Goal: Information Seeking & Learning: Learn about a topic

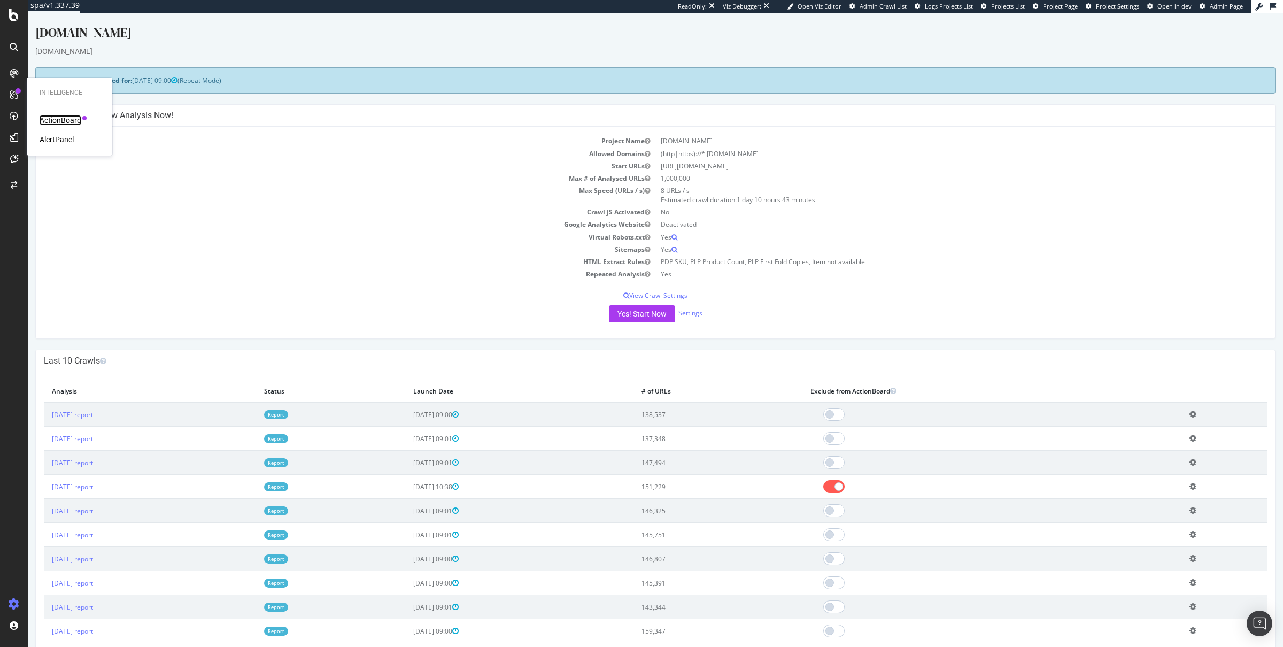
click at [46, 115] on div "ActionBoard" at bounding box center [61, 120] width 42 height 11
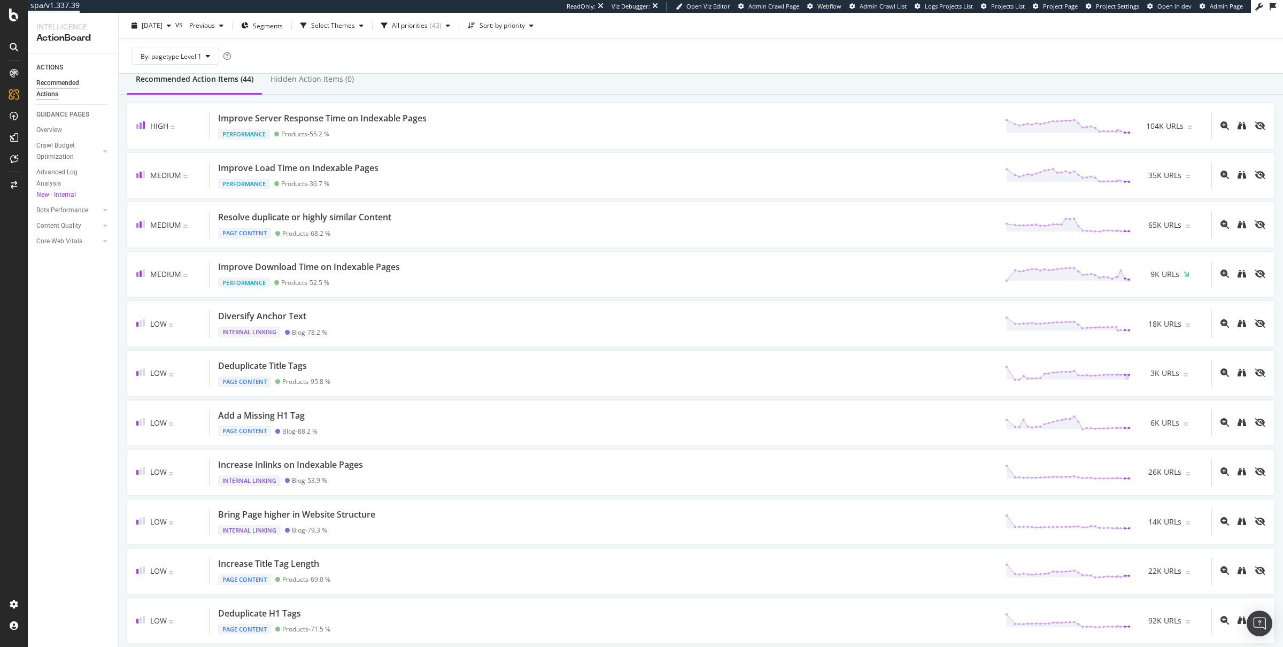
scroll to position [27, 0]
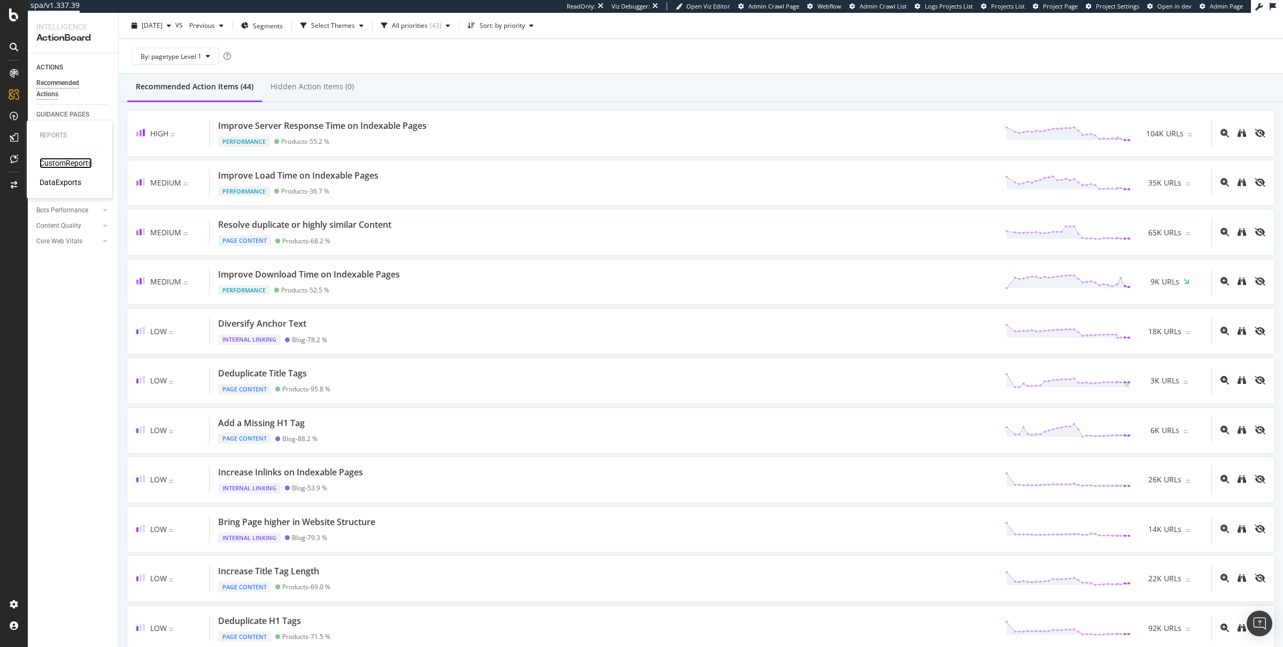
click at [69, 161] on div "CustomReports" at bounding box center [66, 163] width 52 height 11
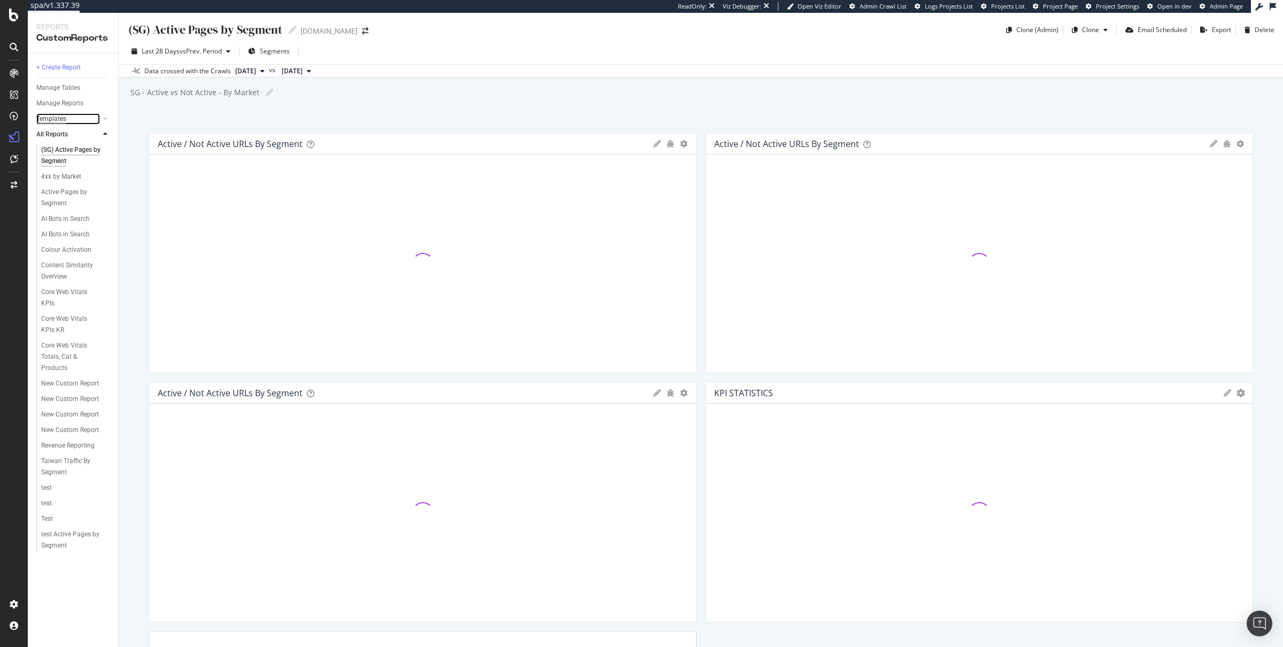
click at [51, 116] on div "Templates" at bounding box center [51, 118] width 30 height 11
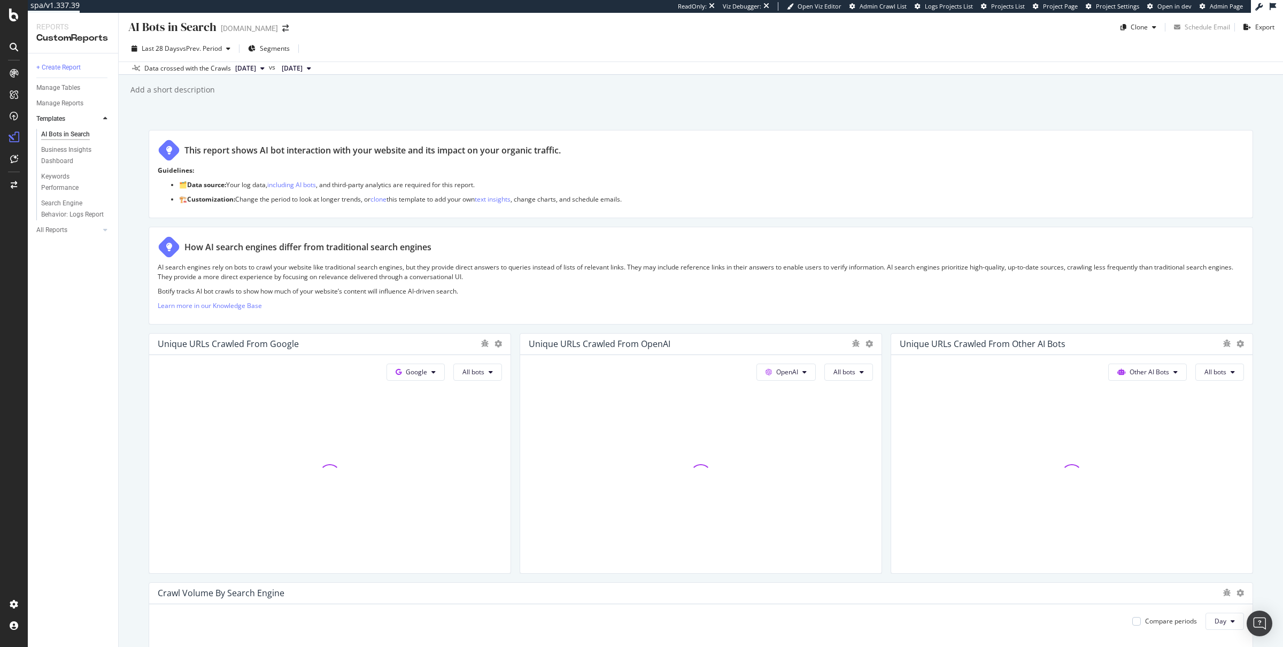
scroll to position [1, 0]
click at [189, 52] on span "vs Prev. Period" at bounding box center [201, 49] width 42 height 9
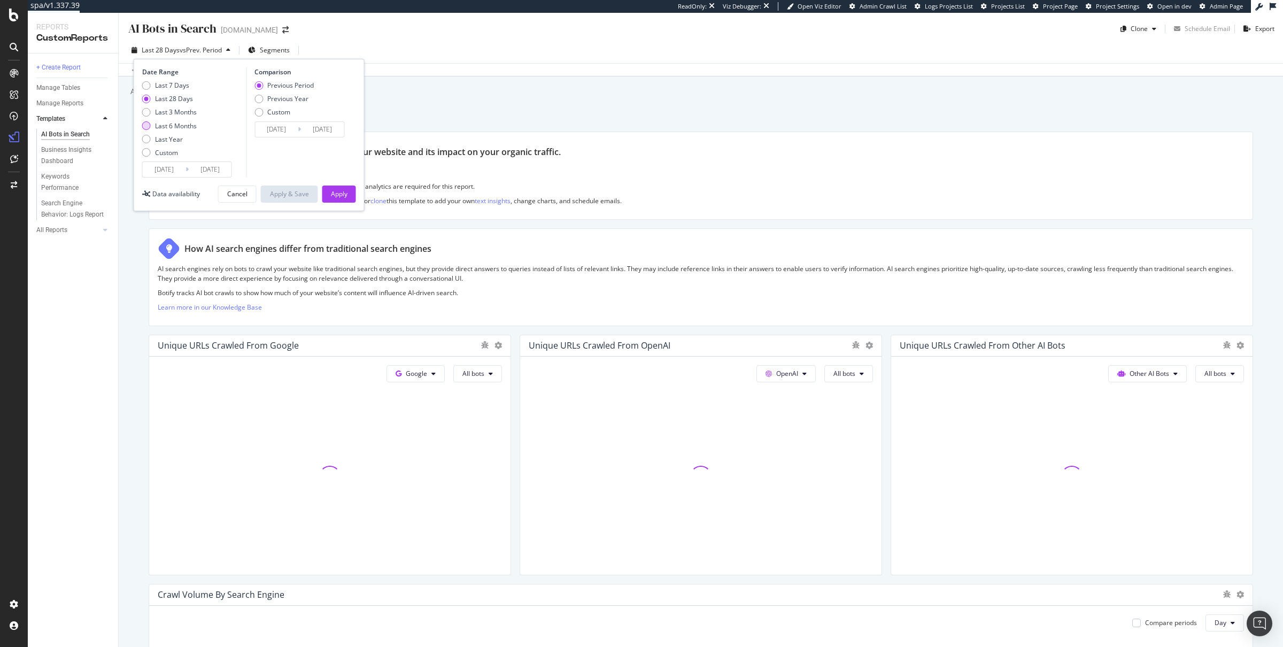
click at [171, 121] on div "Last 6 Months" at bounding box center [176, 125] width 42 height 9
type input "[DATE]"
click at [297, 99] on div "Previous Year" at bounding box center [287, 98] width 41 height 9
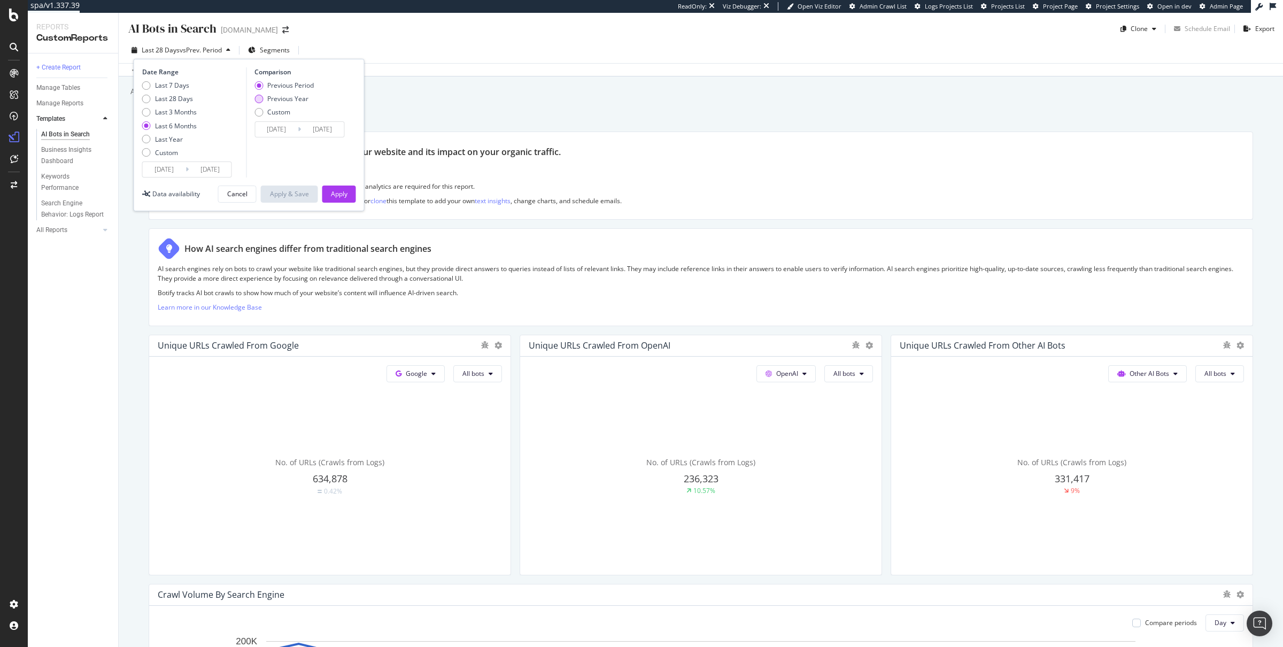
type input "[DATE]"
click at [339, 195] on div "Apply" at bounding box center [339, 193] width 17 height 9
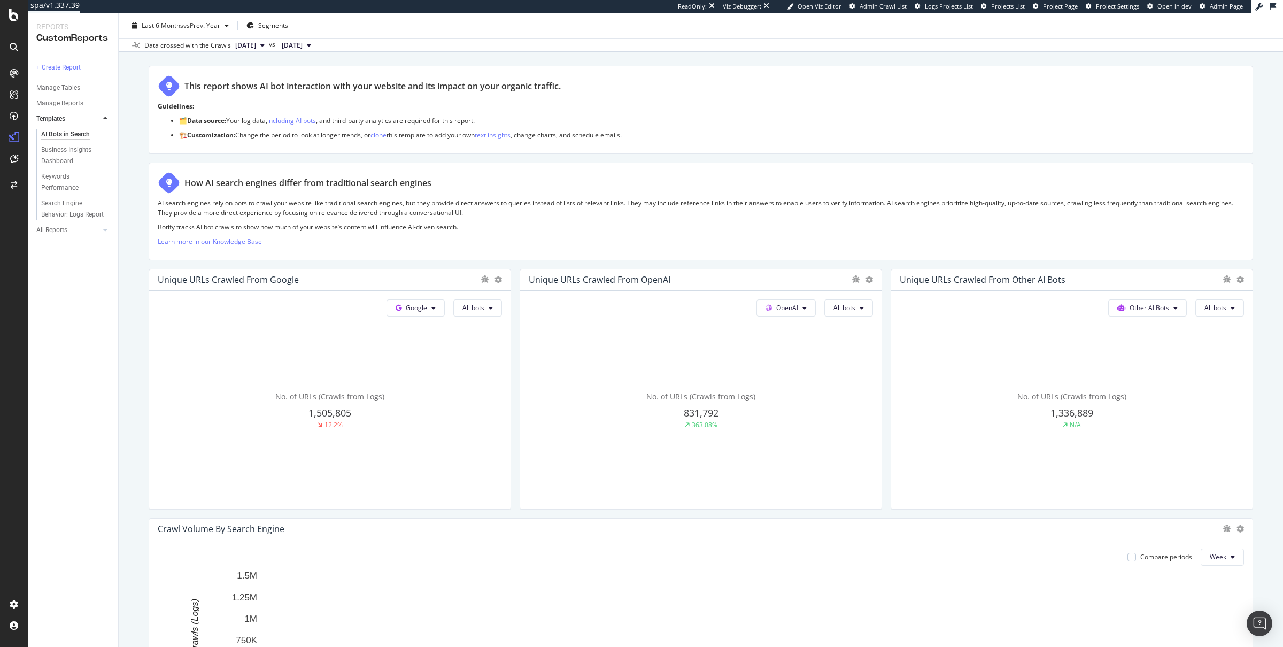
scroll to position [68, 0]
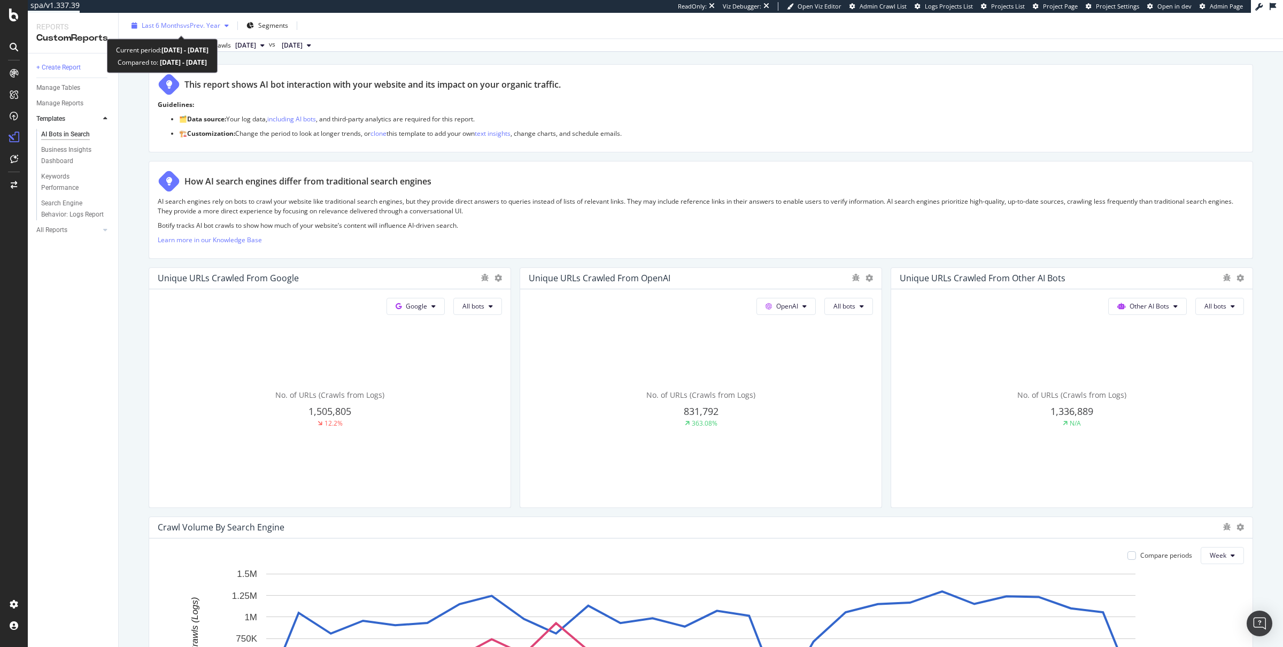
click at [178, 25] on span "Last 6 Months" at bounding box center [163, 25] width 42 height 9
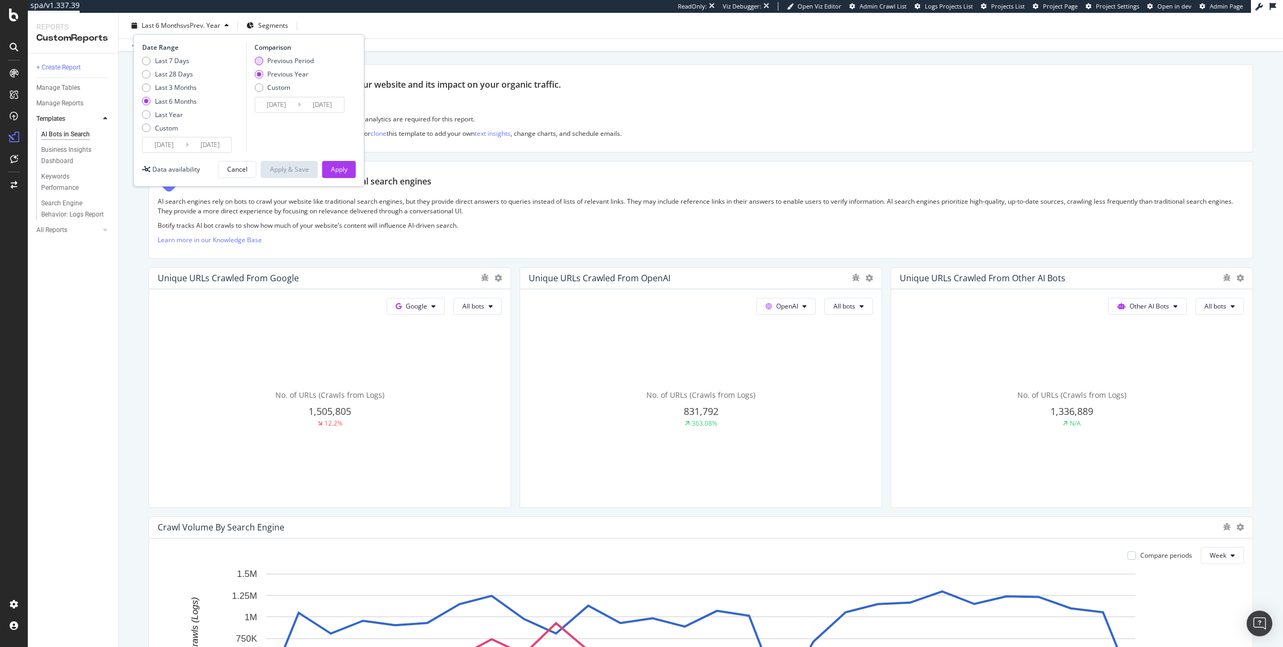
click at [298, 61] on div "Previous Period" at bounding box center [290, 60] width 46 height 9
type input "[DATE]"
click at [331, 164] on div "Apply" at bounding box center [339, 169] width 17 height 16
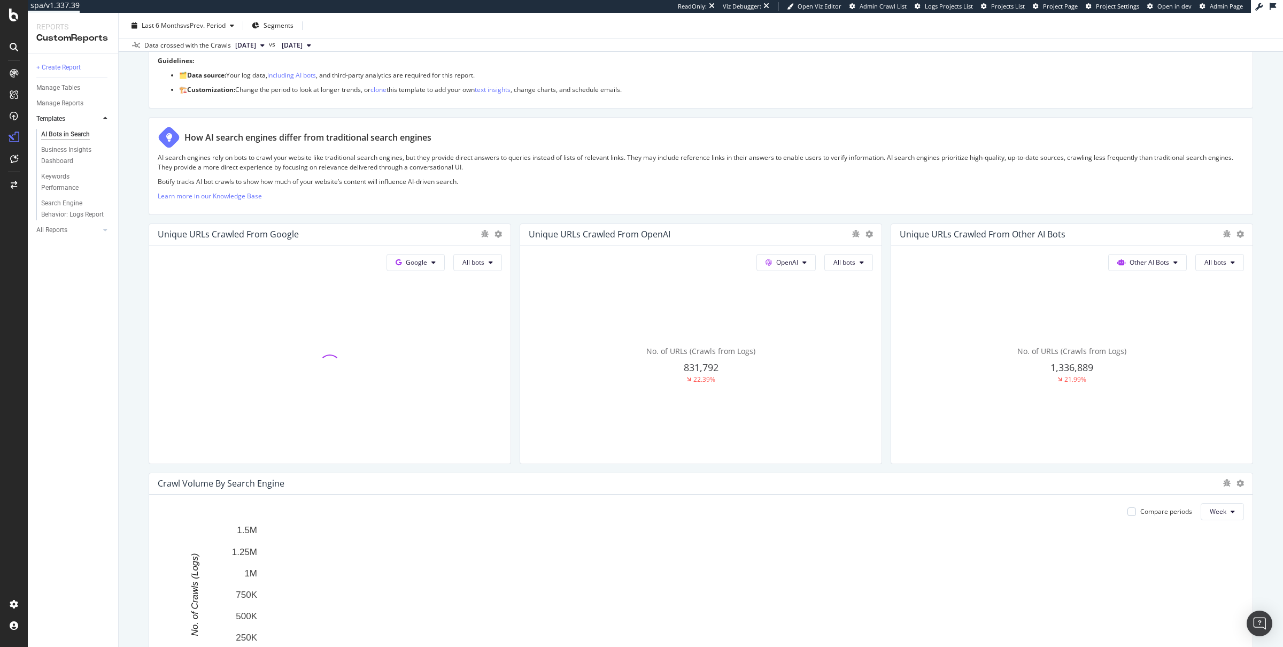
scroll to position [115, 0]
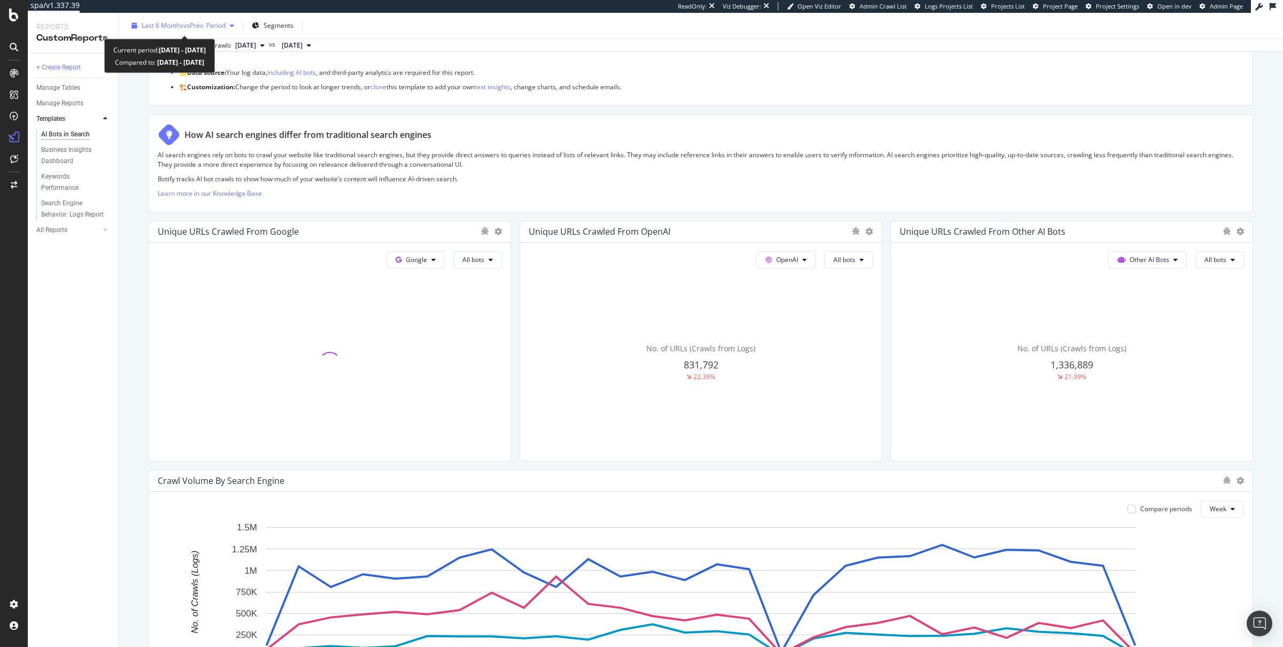
click at [175, 26] on span "Last 6 Months" at bounding box center [163, 25] width 42 height 9
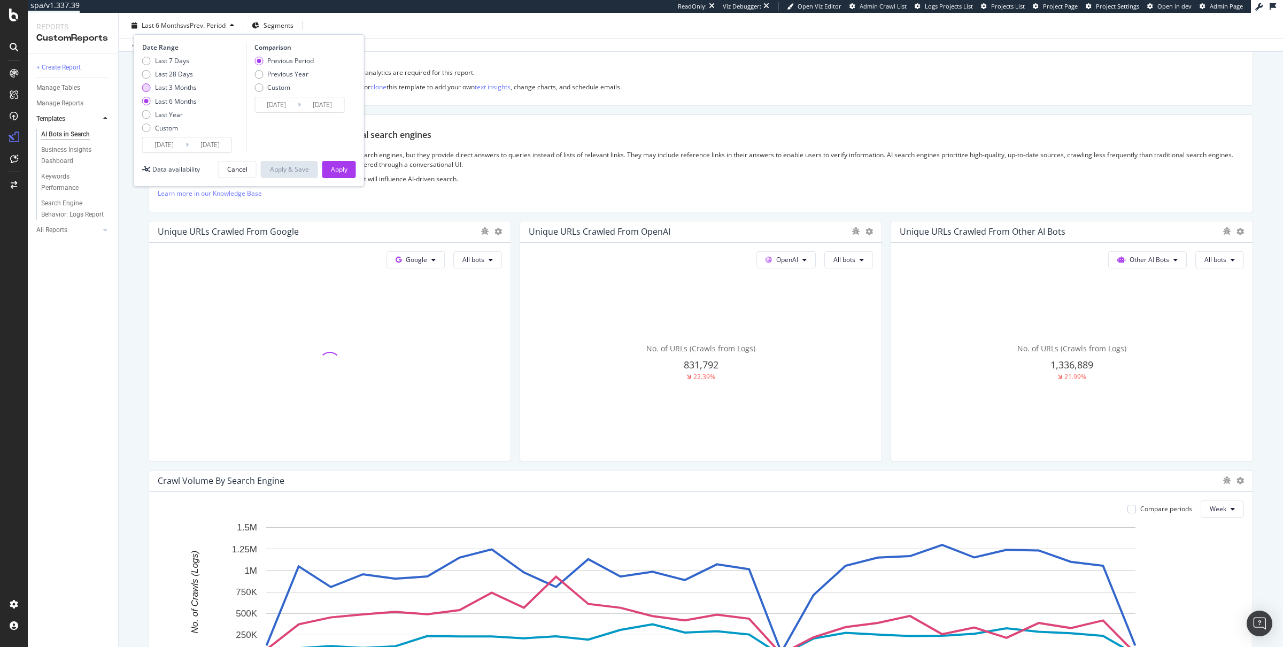
click at [176, 88] on div "Last 3 Months" at bounding box center [176, 87] width 42 height 9
type input "[DATE]"
click at [338, 168] on div "Apply" at bounding box center [339, 169] width 17 height 9
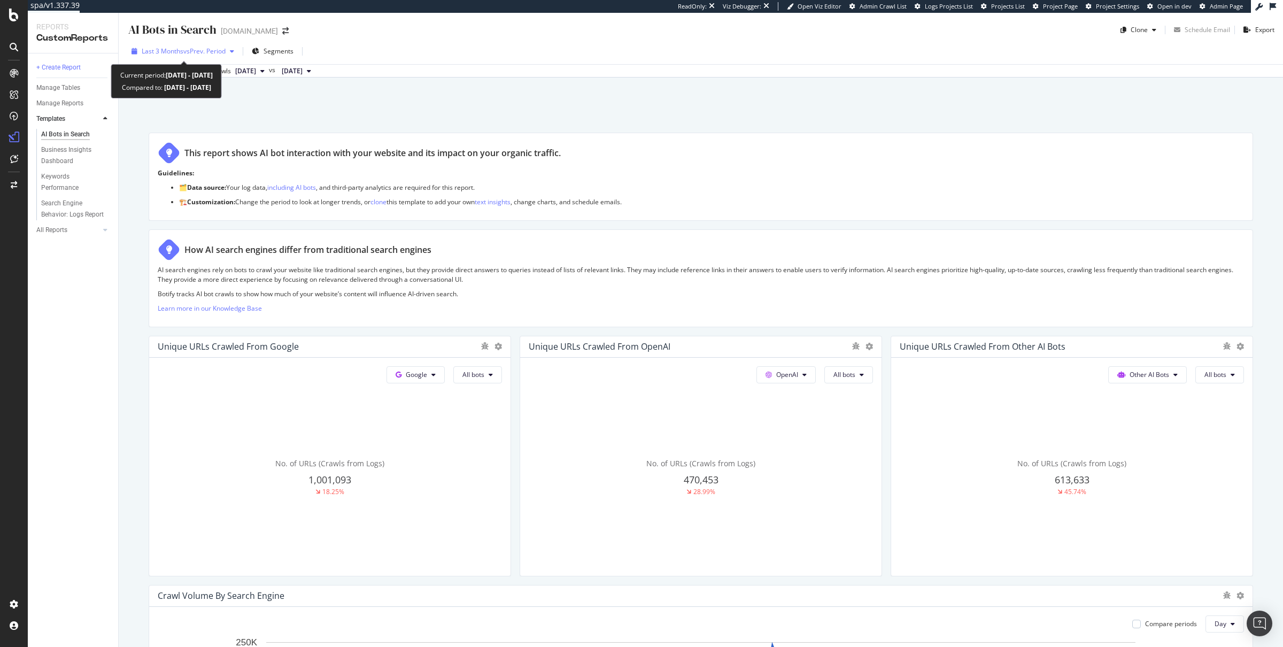
click at [204, 56] on div "Last 3 Months vs Prev. Period" at bounding box center [182, 51] width 111 height 16
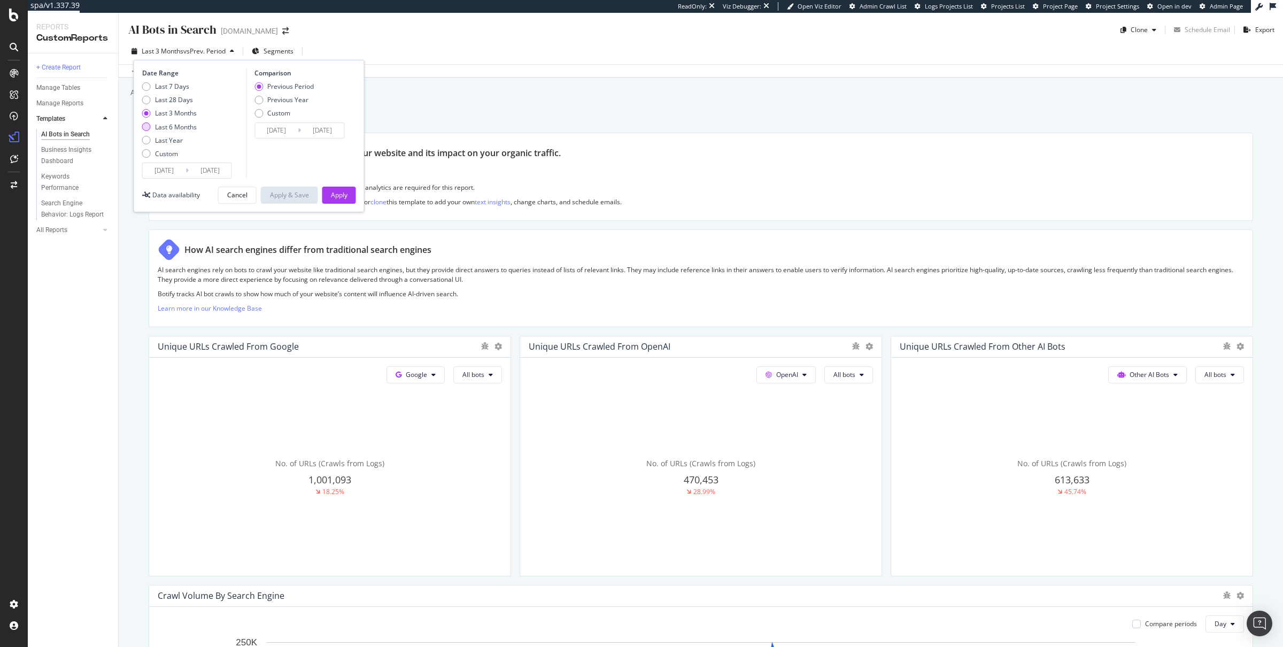
click at [175, 126] on div "Last 6 Months" at bounding box center [176, 126] width 42 height 9
type input "[DATE]"
click at [304, 99] on div "Previous Year" at bounding box center [287, 99] width 41 height 9
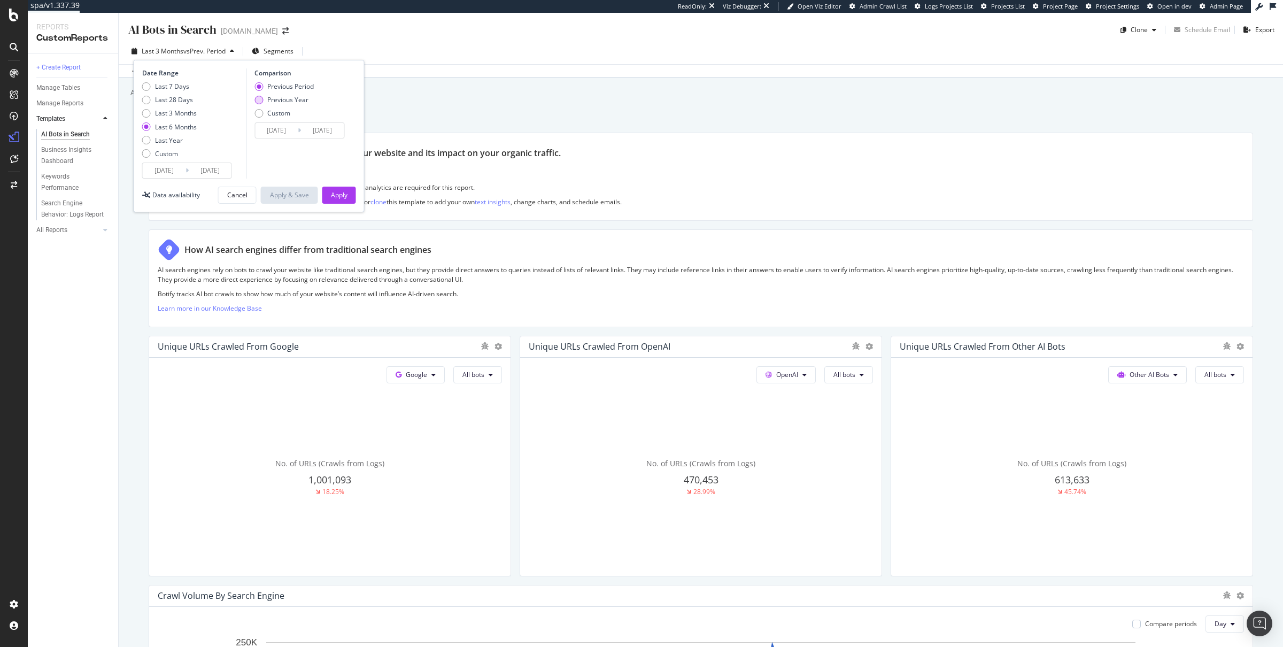
type input "[DATE]"
click at [341, 195] on div "Apply" at bounding box center [339, 194] width 17 height 9
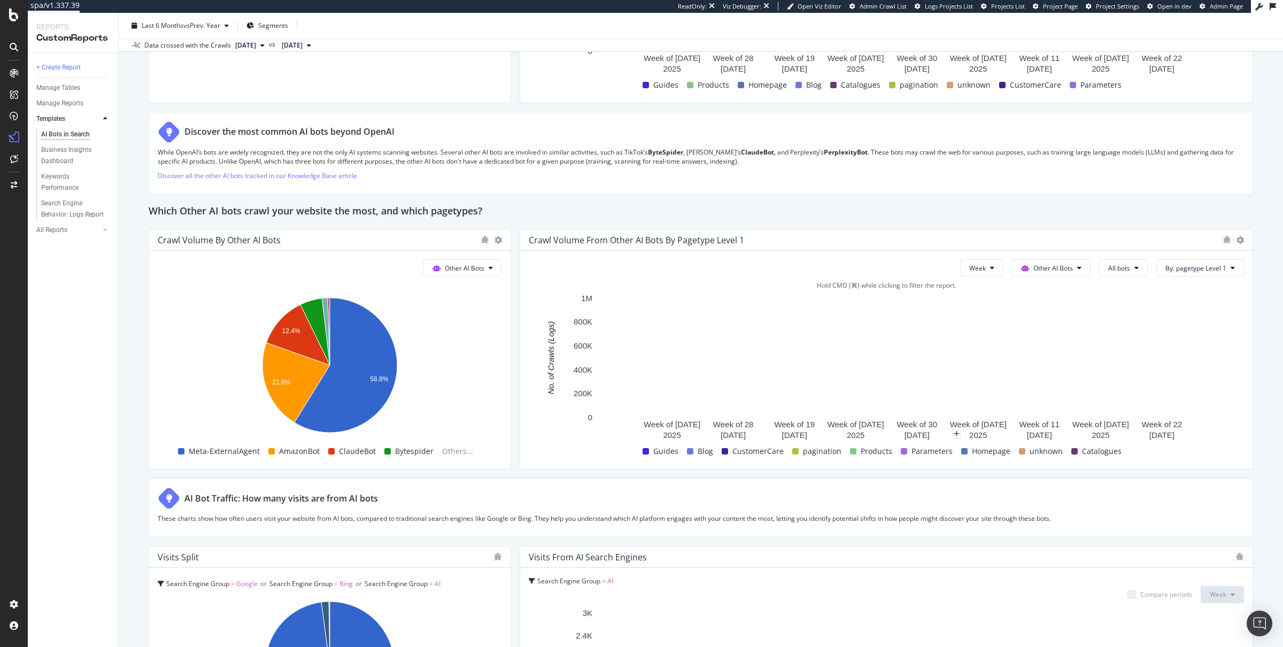
scroll to position [1614, 0]
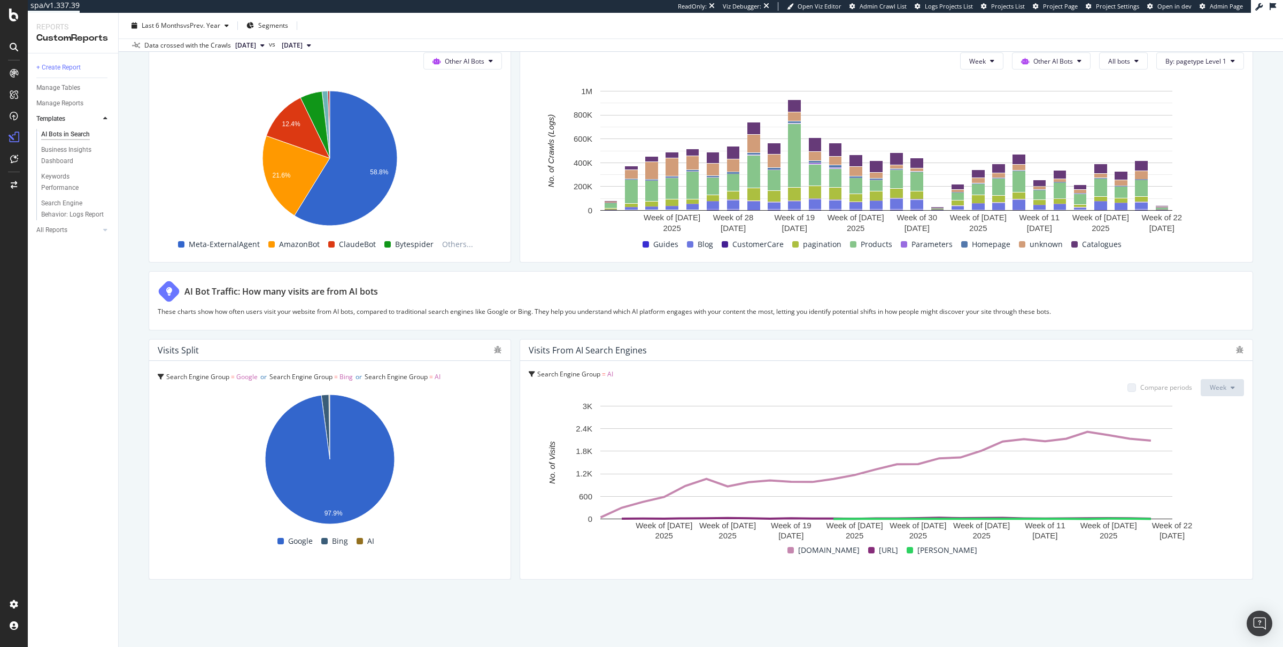
click at [1230, 377] on div "Search Engine Group = AI" at bounding box center [886, 373] width 715 height 9
click at [1229, 391] on button "Week" at bounding box center [1221, 387] width 43 height 17
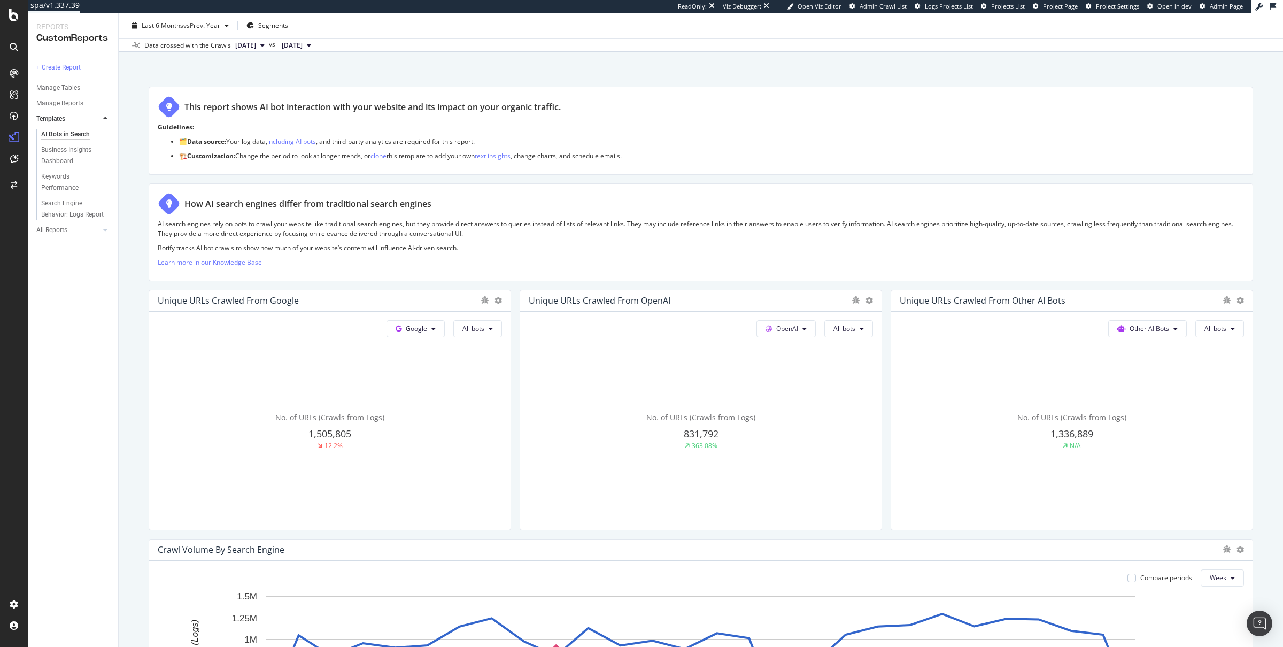
scroll to position [0, 0]
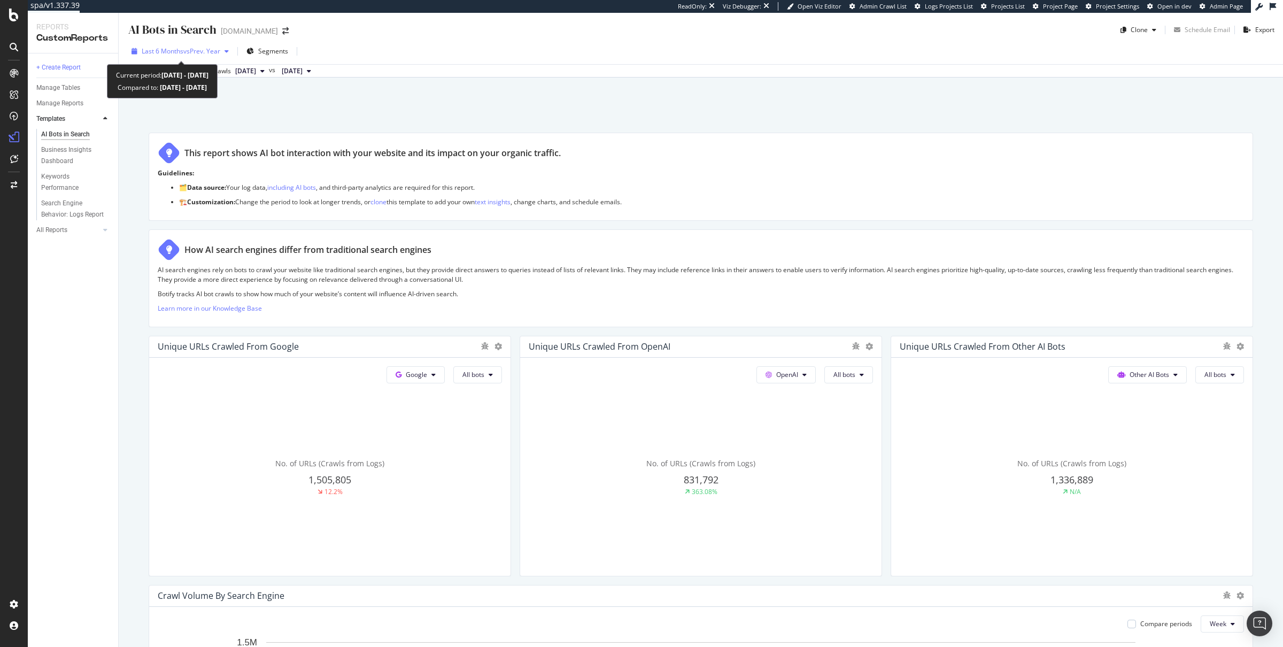
click at [169, 47] on span "Last 6 Months" at bounding box center [163, 50] width 42 height 9
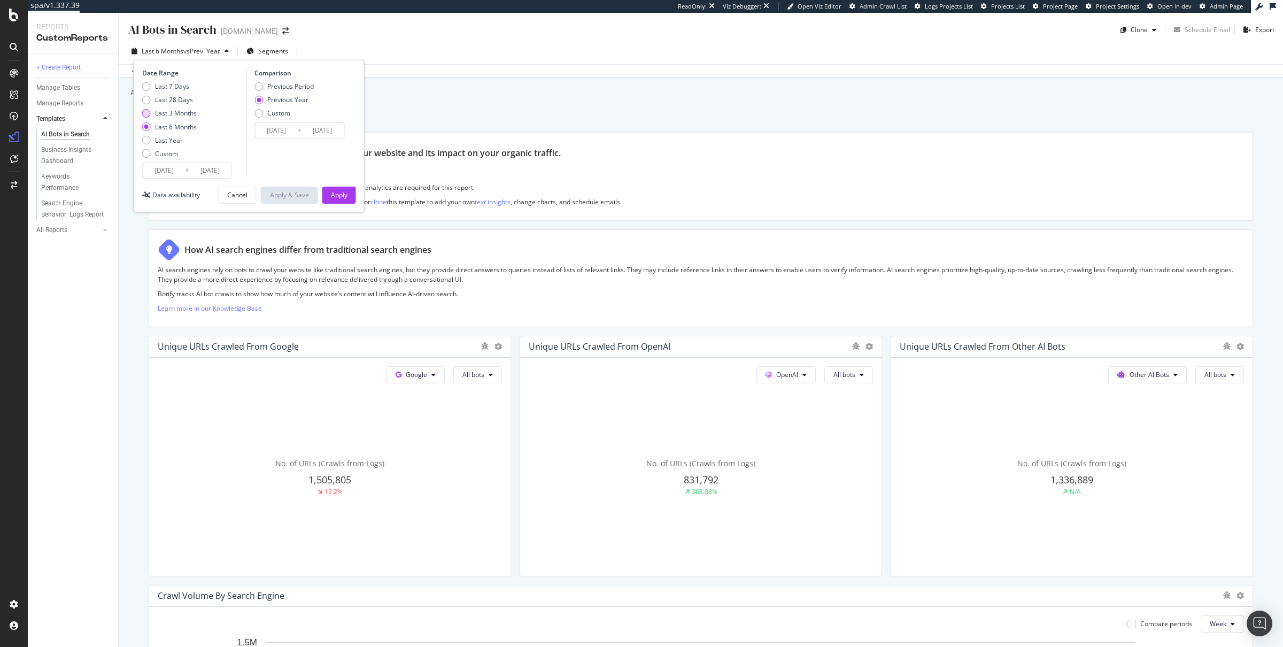
click at [178, 113] on div "Last 3 Months" at bounding box center [176, 112] width 42 height 9
type input "[DATE]"
click at [339, 195] on div "Apply" at bounding box center [339, 194] width 17 height 9
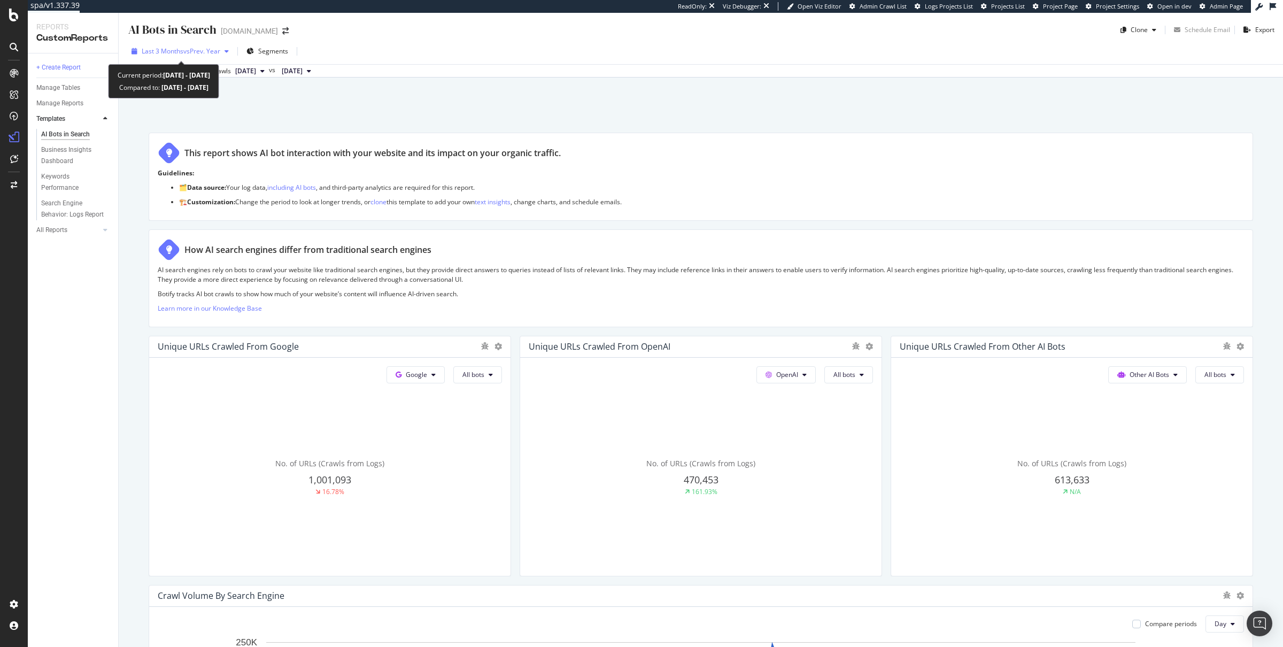
click at [204, 46] on span "vs Prev. Year" at bounding box center [201, 50] width 37 height 9
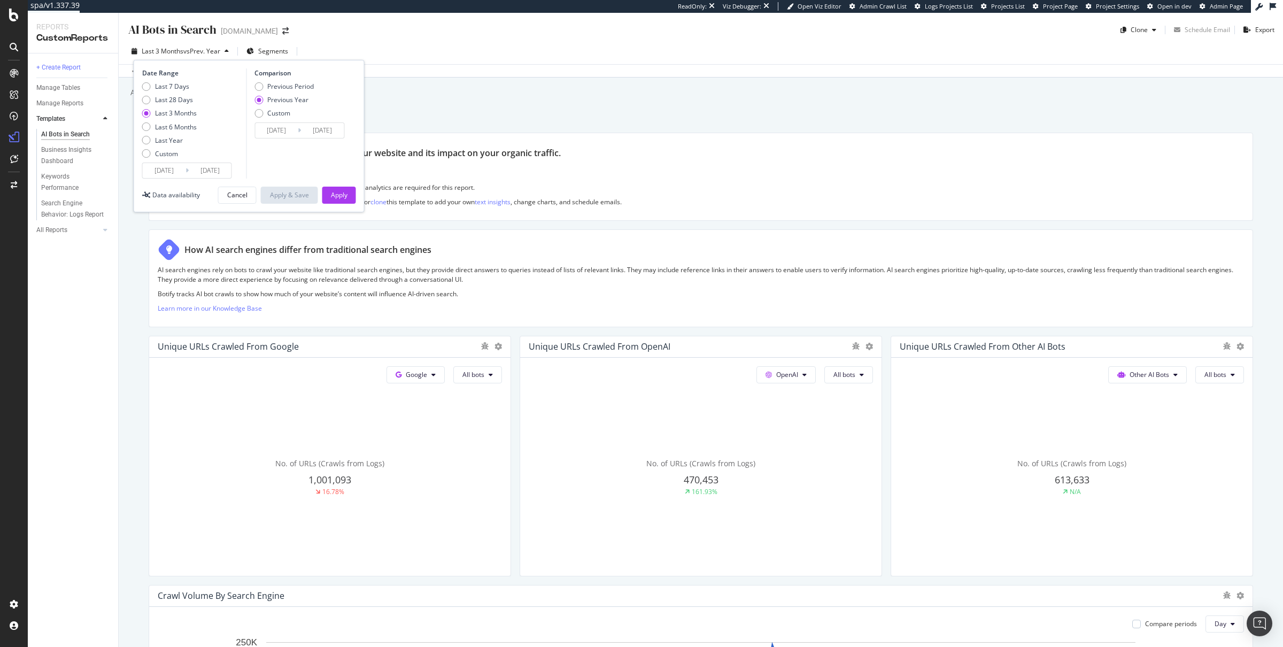
click at [276, 42] on div "Last 3 Months vs Prev. Year Segments Date Range Last 7 Days Last 28 Days Last 3…" at bounding box center [701, 57] width 1164 height 39
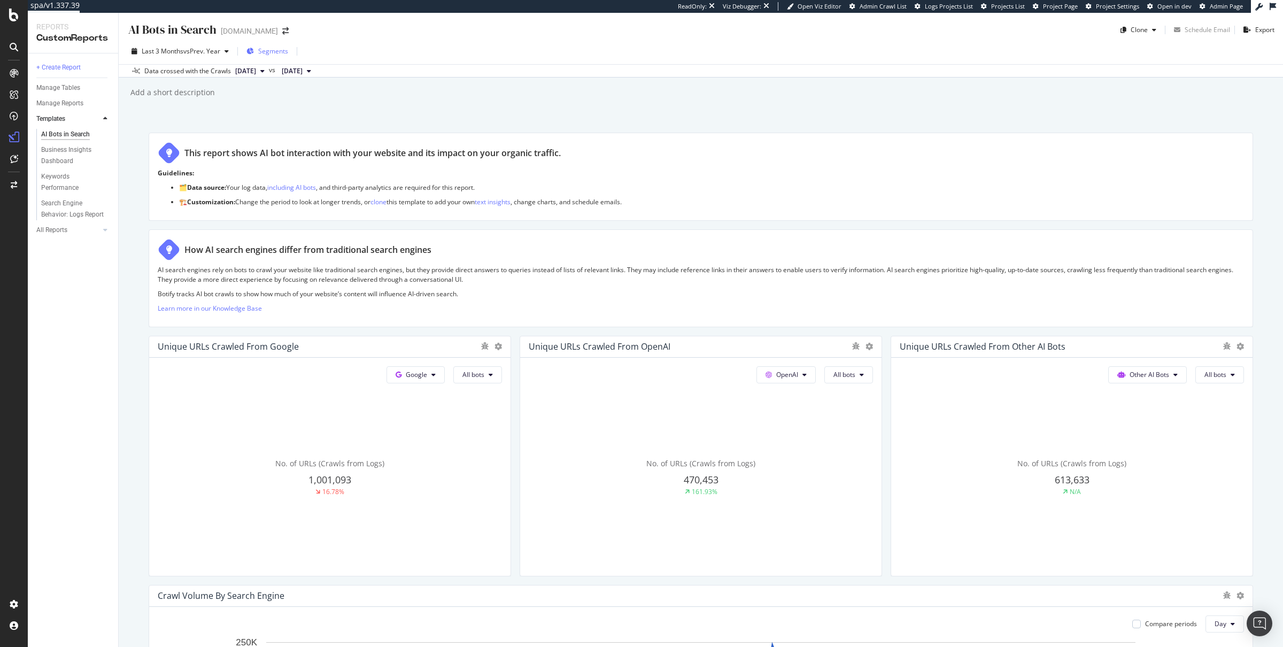
click at [274, 46] on span "Segments" at bounding box center [273, 50] width 30 height 9
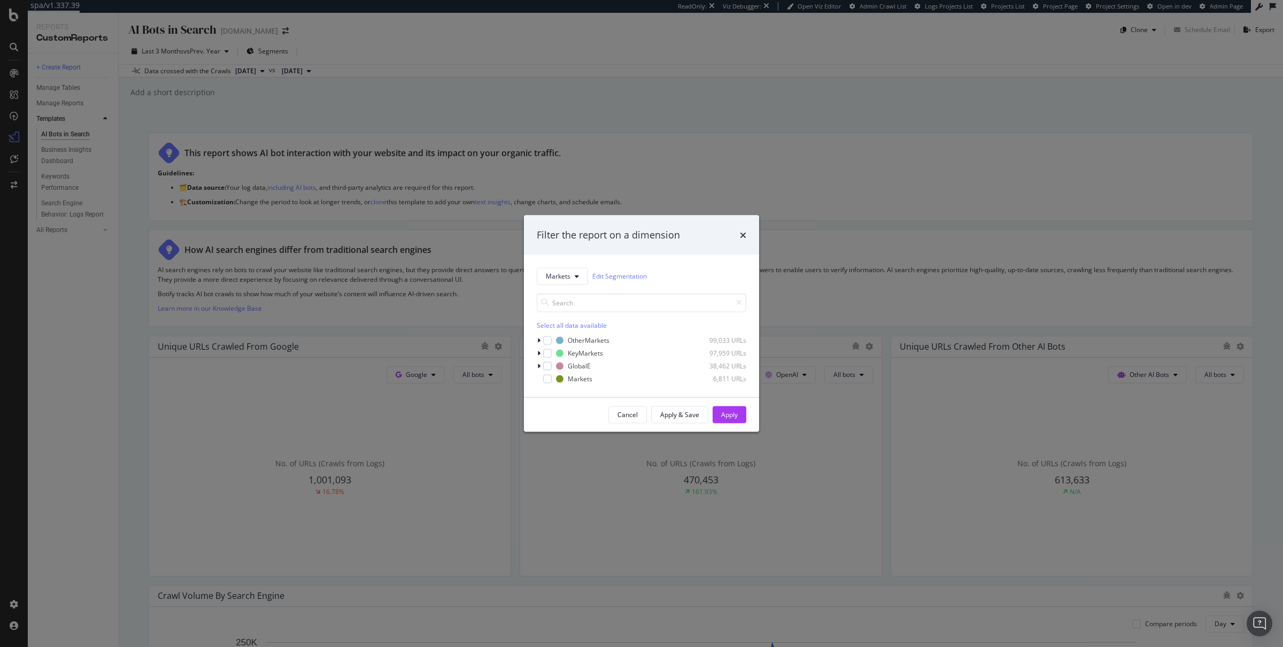
click at [394, 73] on div "Filter the report on a dimension Markets Edit Segmentation Select all data avai…" at bounding box center [641, 323] width 1283 height 647
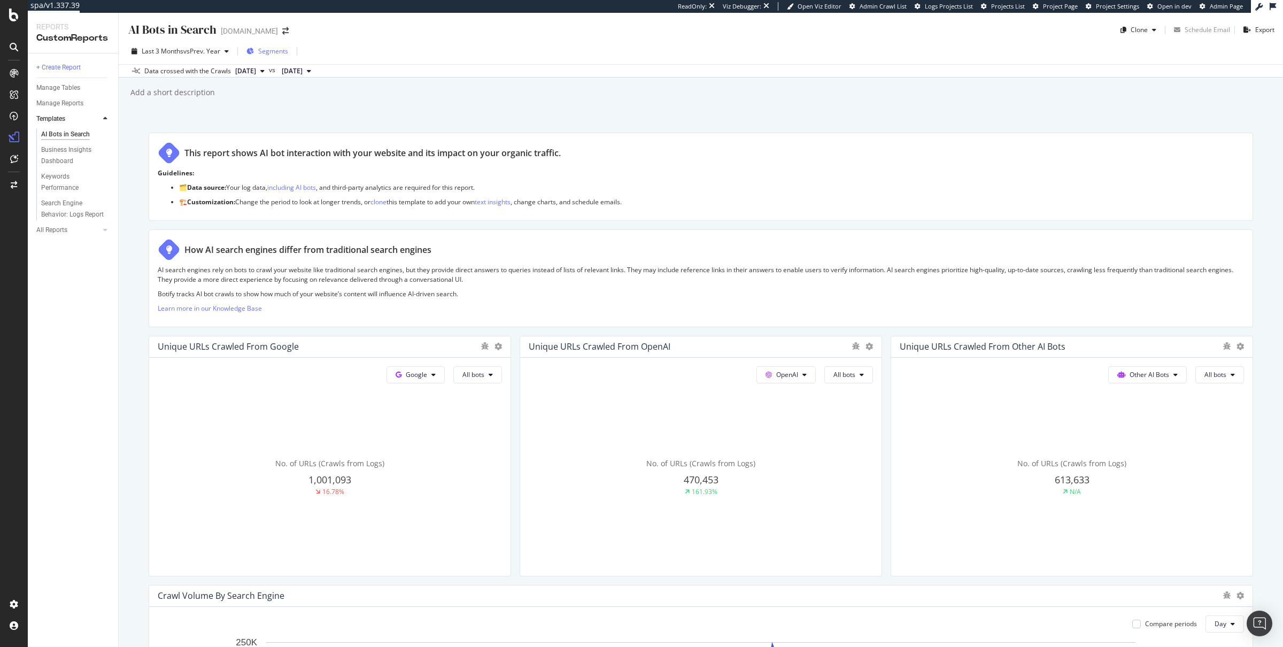
click at [276, 52] on span "Segments" at bounding box center [273, 50] width 30 height 9
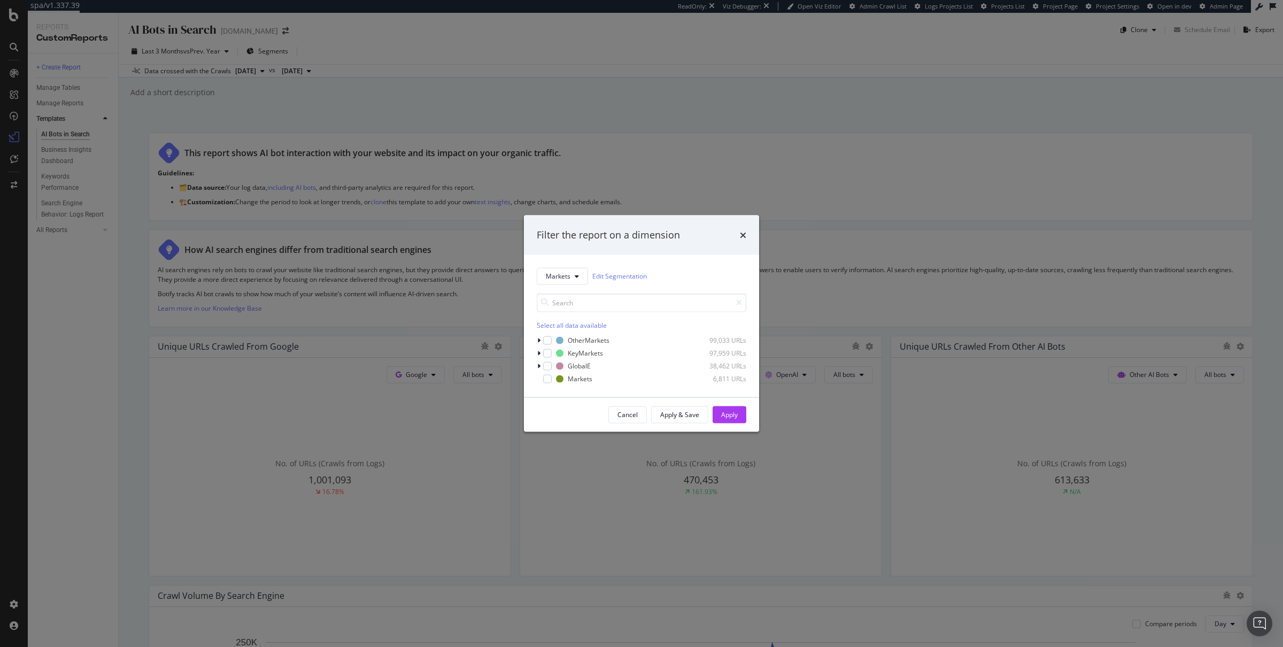
click at [201, 48] on div "Filter the report on a dimension Markets Edit Segmentation Select all data avai…" at bounding box center [641, 323] width 1283 height 647
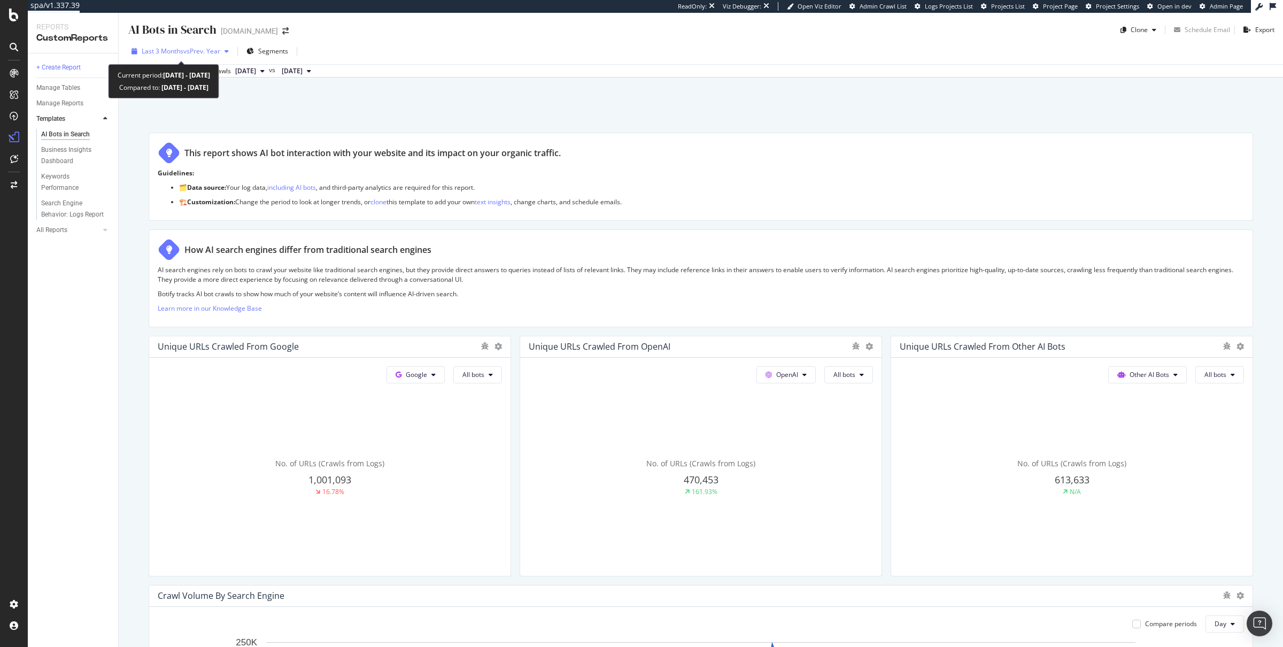
click at [189, 51] on span "vs Prev. Year" at bounding box center [201, 50] width 37 height 9
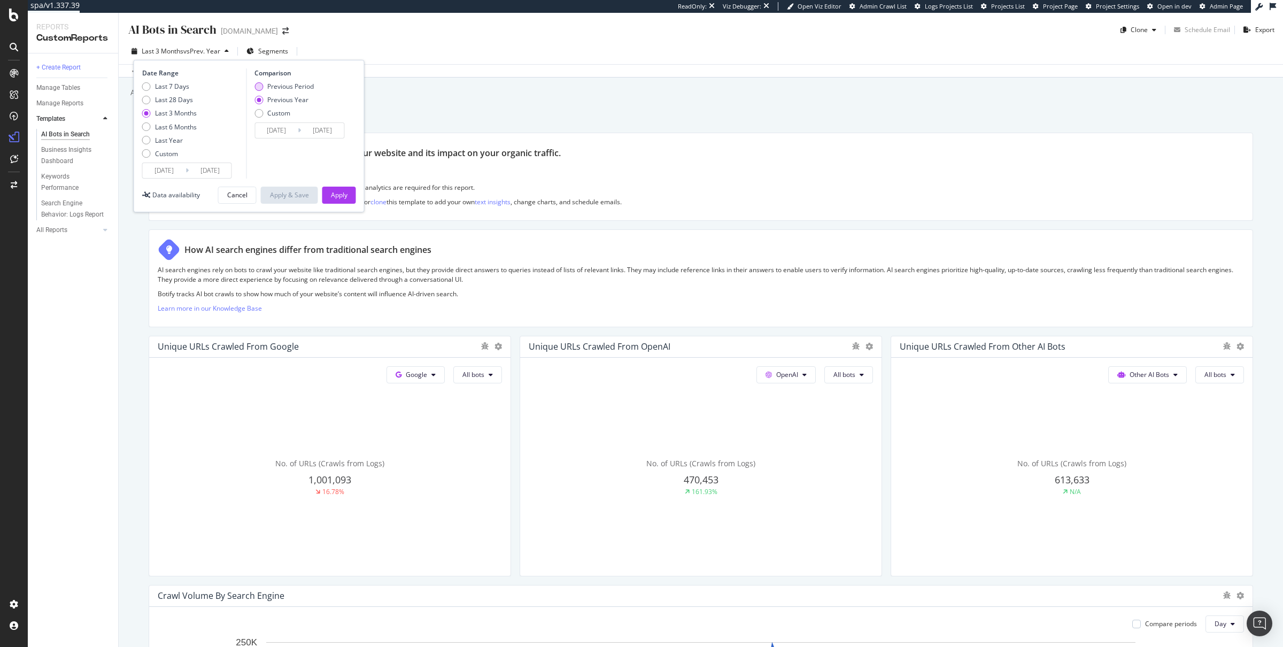
click at [292, 89] on div "Previous Period" at bounding box center [290, 86] width 46 height 9
type input "[DATE]"
click at [155, 127] on div "Last 6 Months" at bounding box center [176, 126] width 42 height 9
type input "[DATE]"
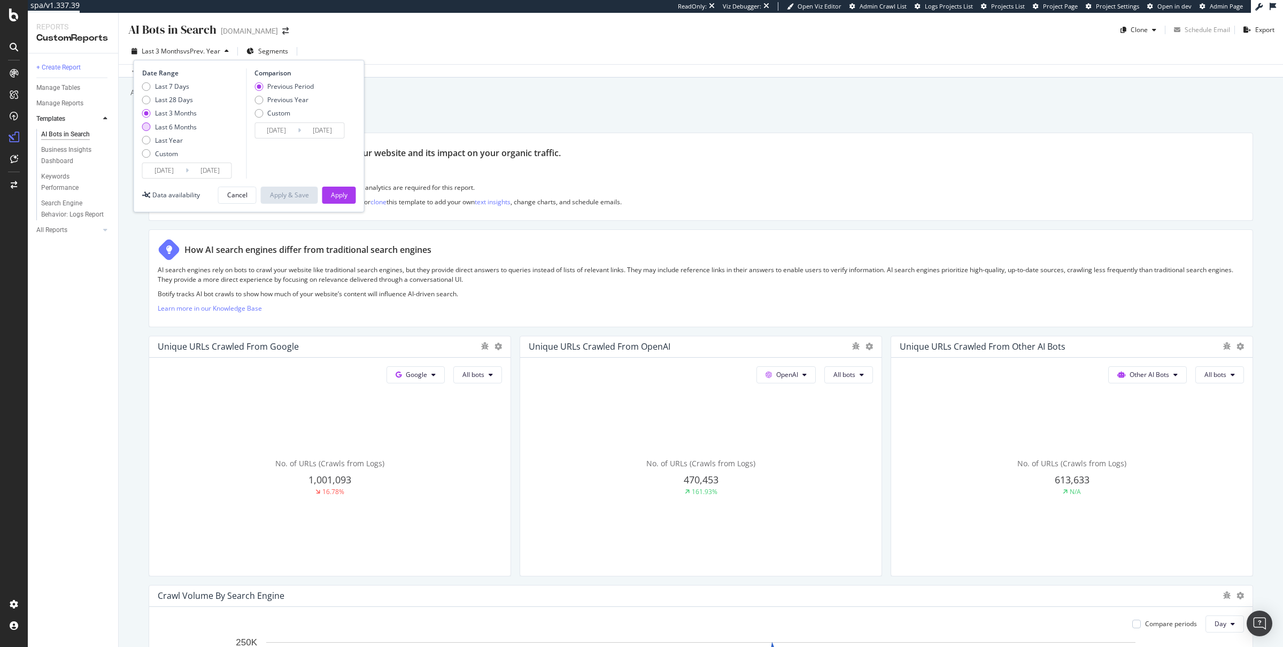
type input "[DATE]"
click at [332, 196] on div "Apply" at bounding box center [339, 194] width 17 height 9
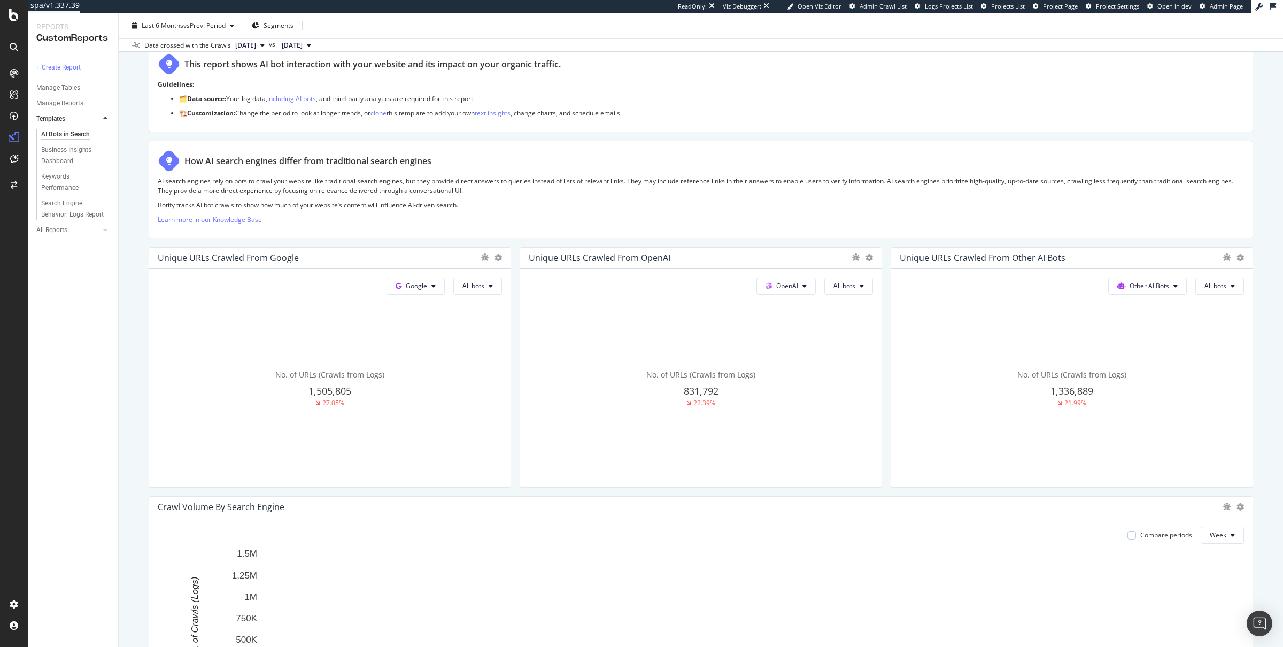
scroll to position [92, 0]
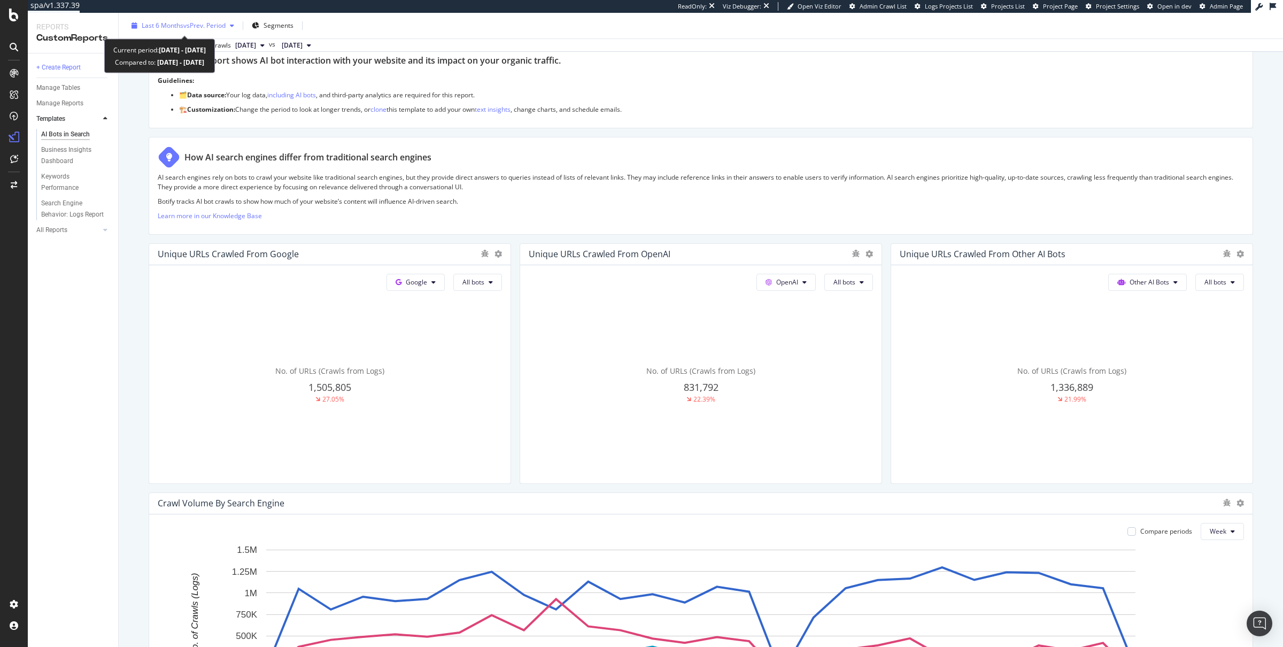
click at [193, 24] on span "vs Prev. Period" at bounding box center [204, 25] width 42 height 9
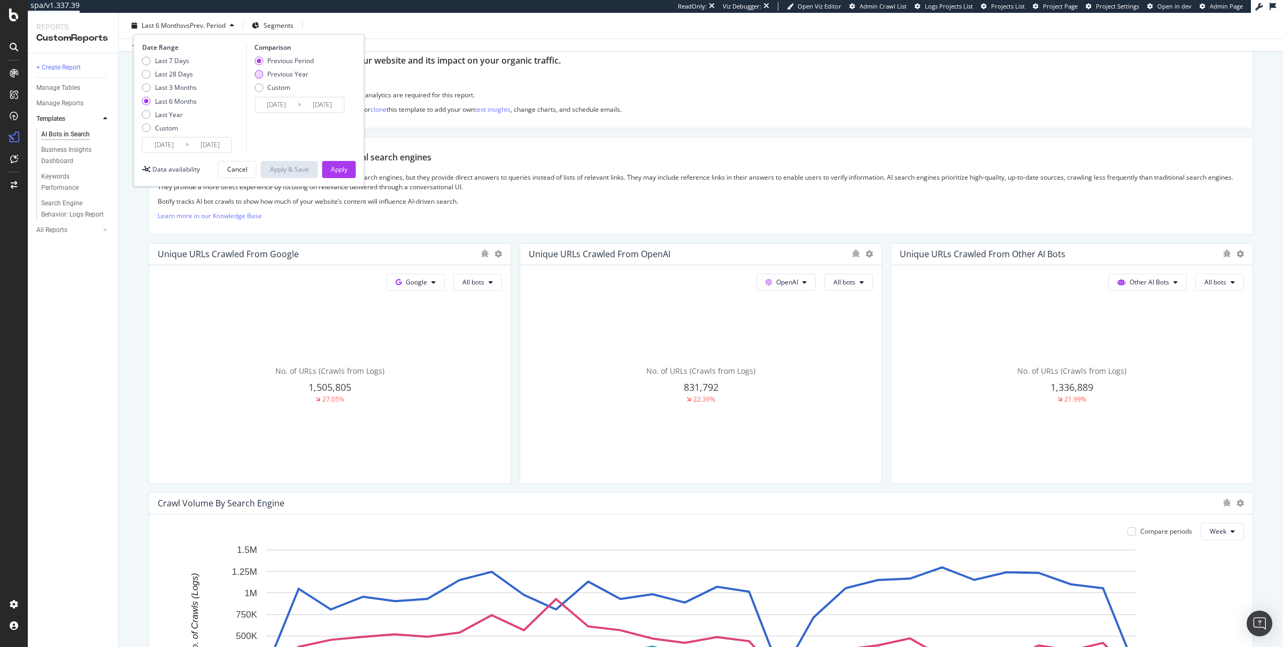
click at [297, 78] on div "Previous Year" at bounding box center [287, 73] width 41 height 9
type input "[DATE]"
click at [345, 165] on div "Apply" at bounding box center [339, 169] width 17 height 9
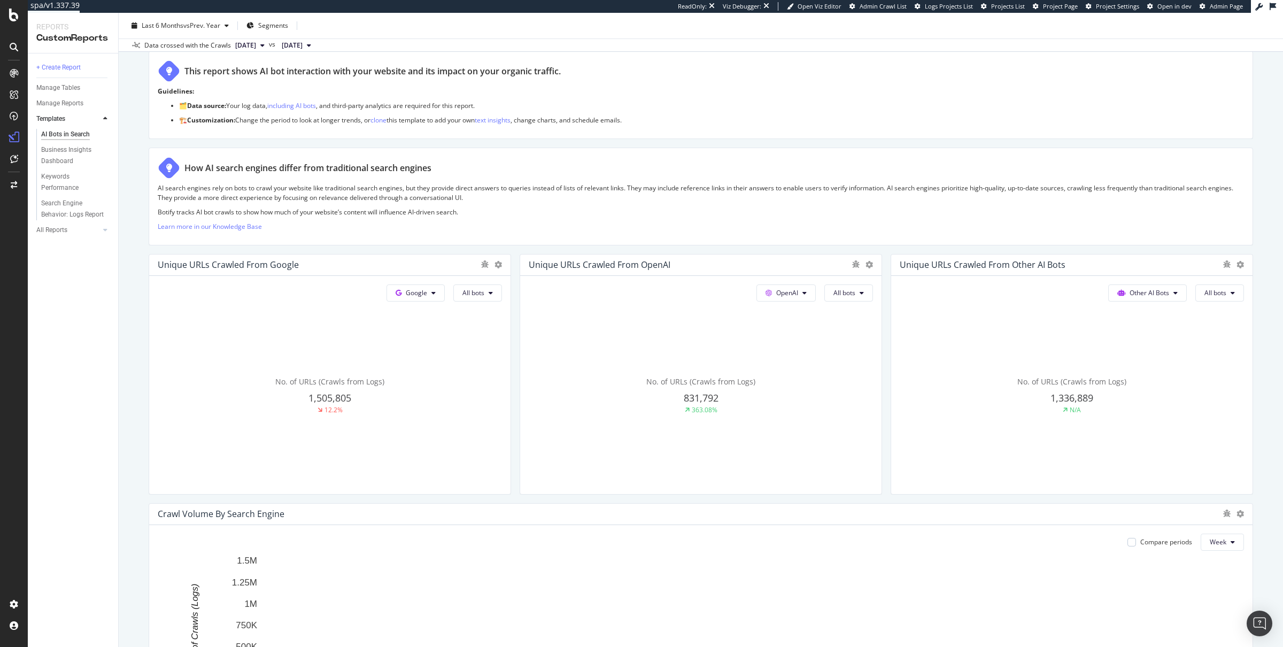
scroll to position [84, 0]
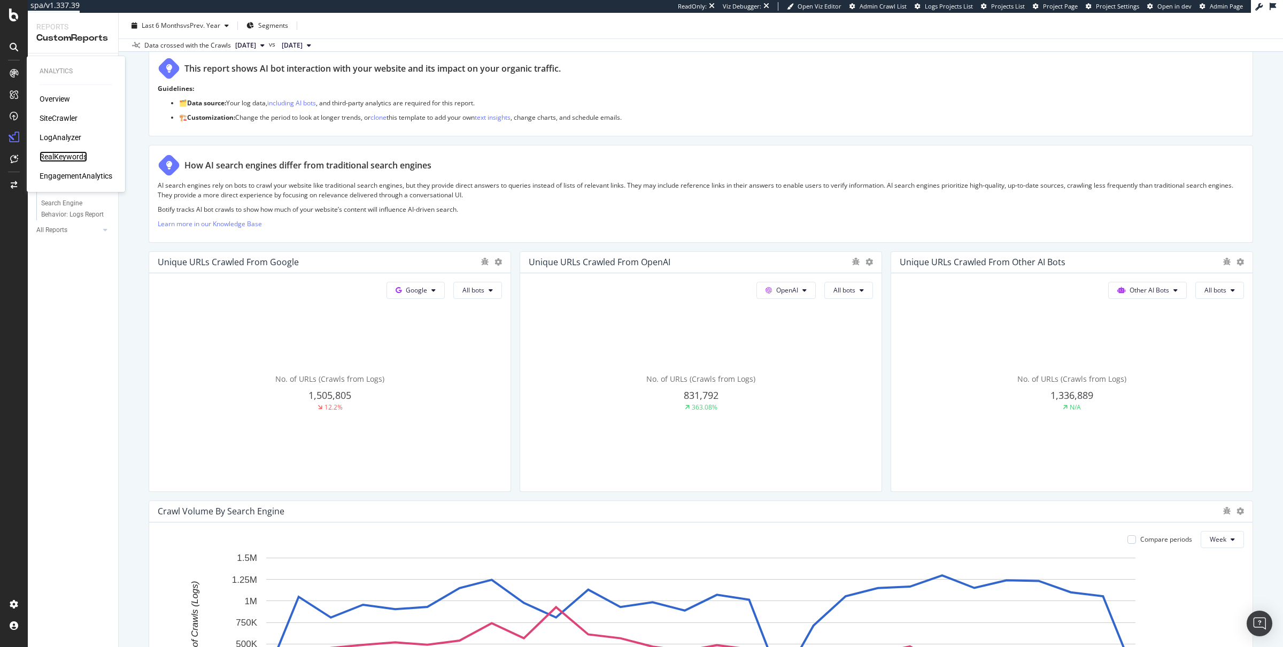
click at [58, 156] on div "RealKeywords" at bounding box center [64, 156] width 48 height 11
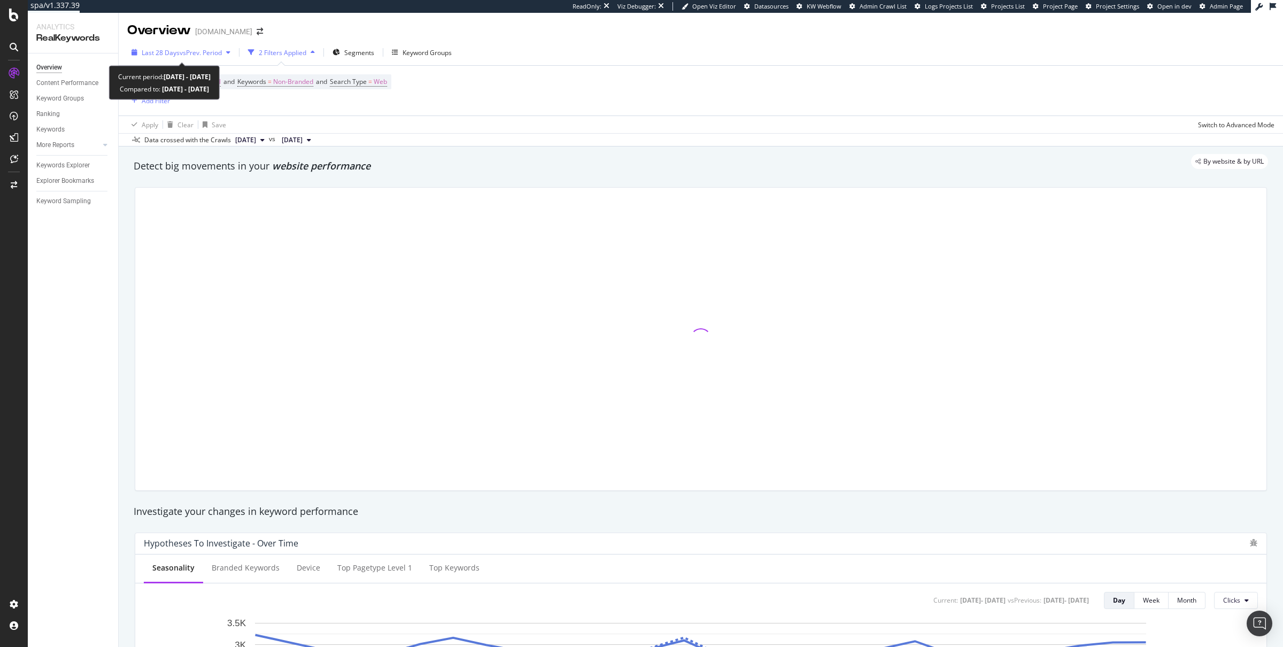
click at [184, 48] on span "vs Prev. Period" at bounding box center [201, 52] width 42 height 9
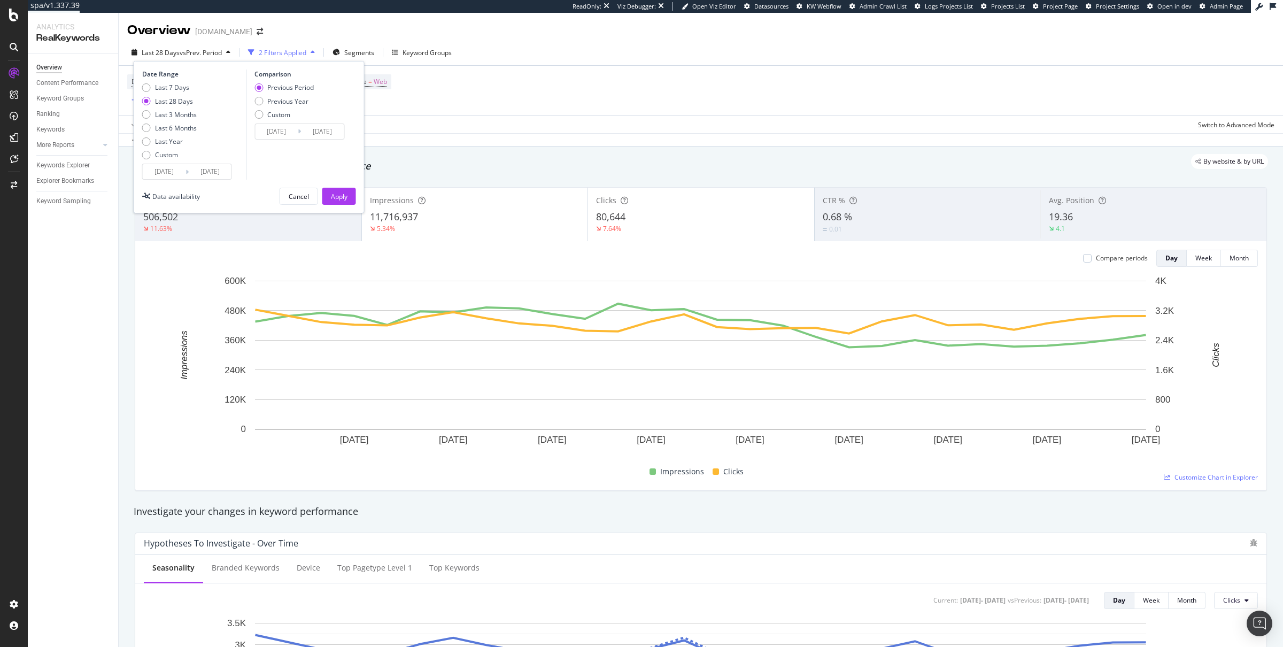
click at [159, 164] on div "[DATE] Navigate forward to interact with the calendar and select a date. Press …" at bounding box center [187, 172] width 90 height 16
click at [159, 169] on input "[DATE]" at bounding box center [164, 171] width 43 height 15
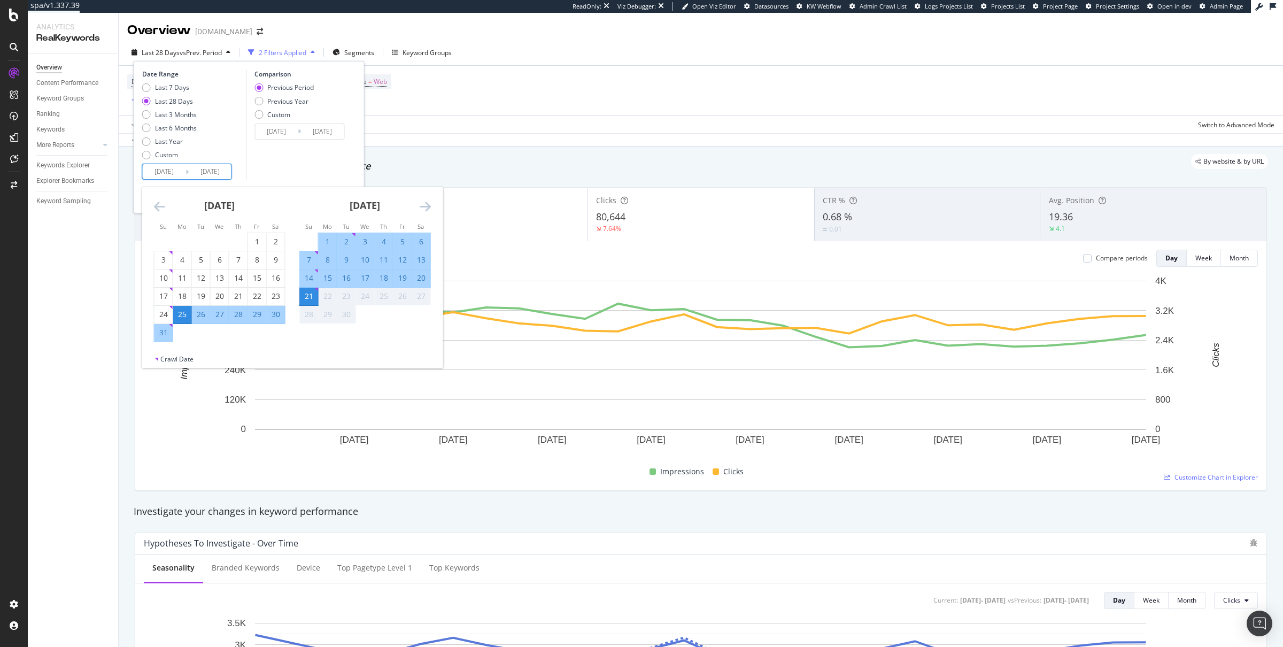
click at [161, 206] on icon "Move backward to switch to the previous month." at bounding box center [159, 206] width 11 height 13
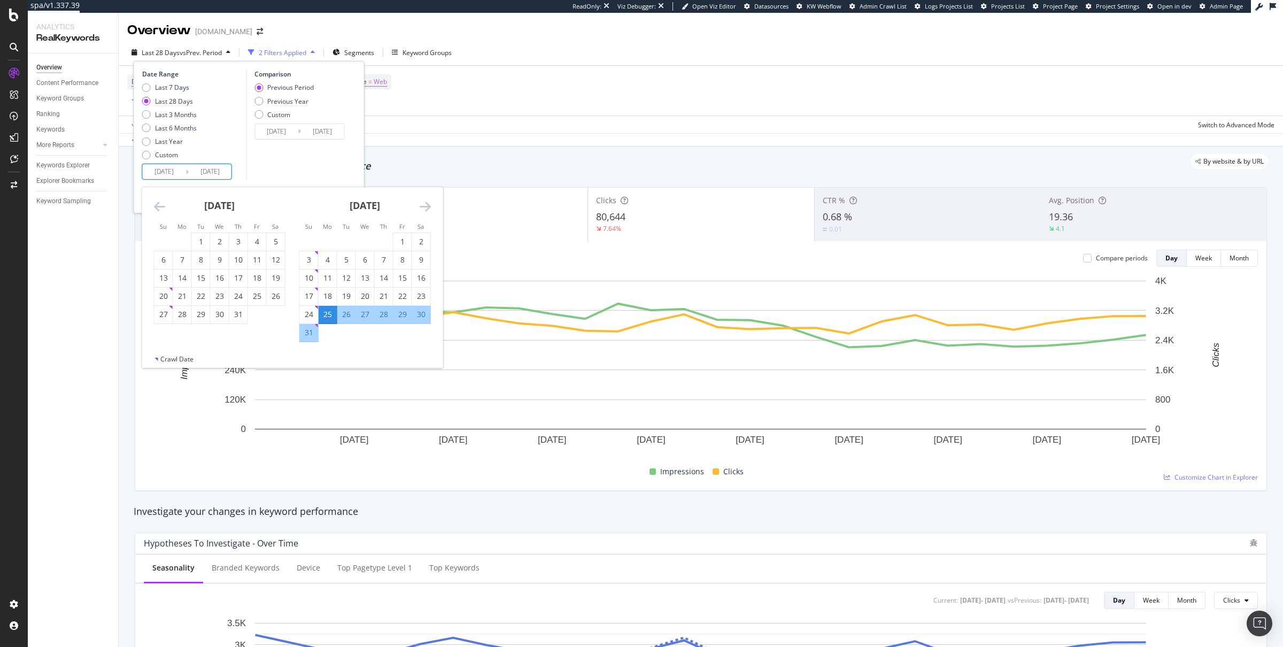
click at [161, 206] on icon "Move backward to switch to the previous month." at bounding box center [159, 206] width 11 height 13
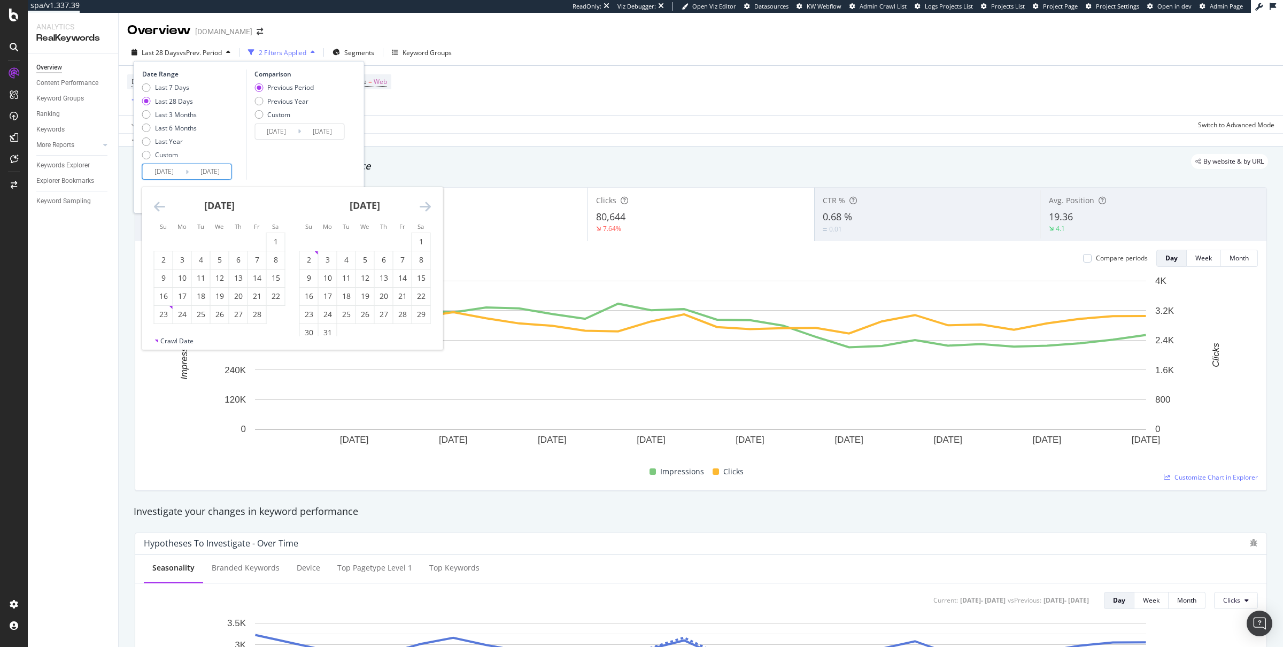
click at [161, 206] on icon "Move backward to switch to the previous month." at bounding box center [159, 206] width 11 height 13
click at [222, 243] on div "1" at bounding box center [220, 241] width 18 height 11
type input "[DATE]"
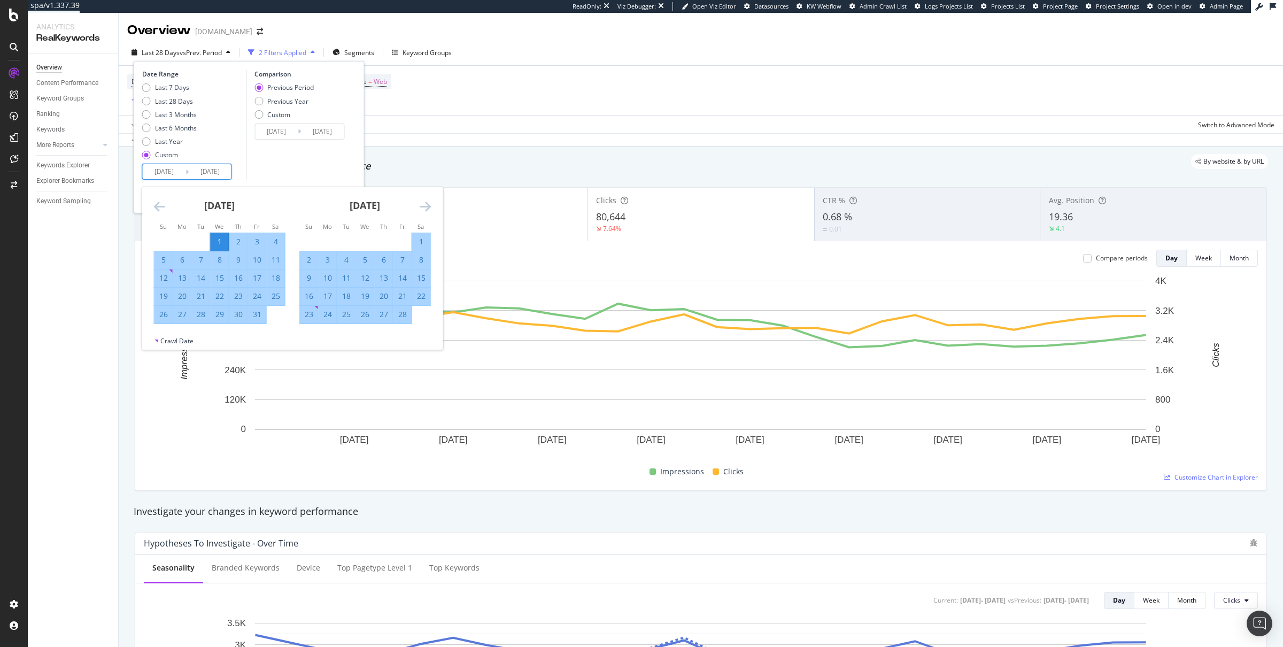
click at [421, 205] on icon "Move forward to switch to the next month." at bounding box center [424, 206] width 11 height 13
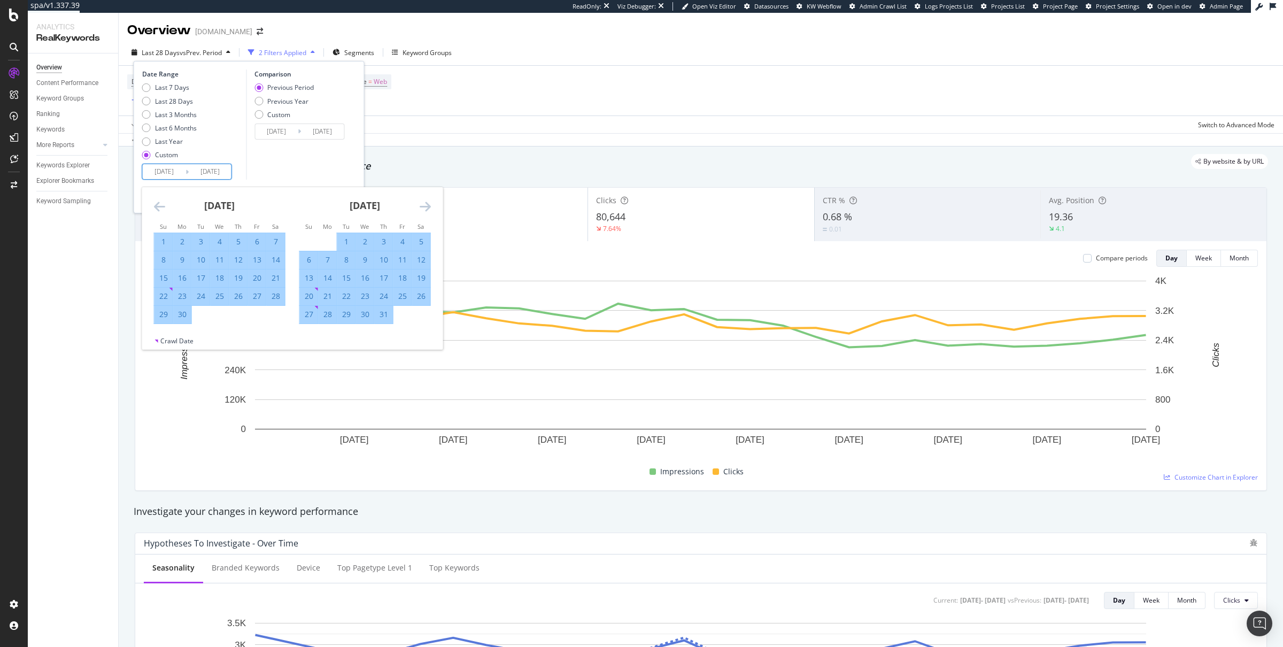
click at [421, 205] on icon "Move forward to switch to the next month." at bounding box center [424, 206] width 11 height 13
click at [421, 204] on icon "Move forward to switch to the next month." at bounding box center [424, 206] width 11 height 13
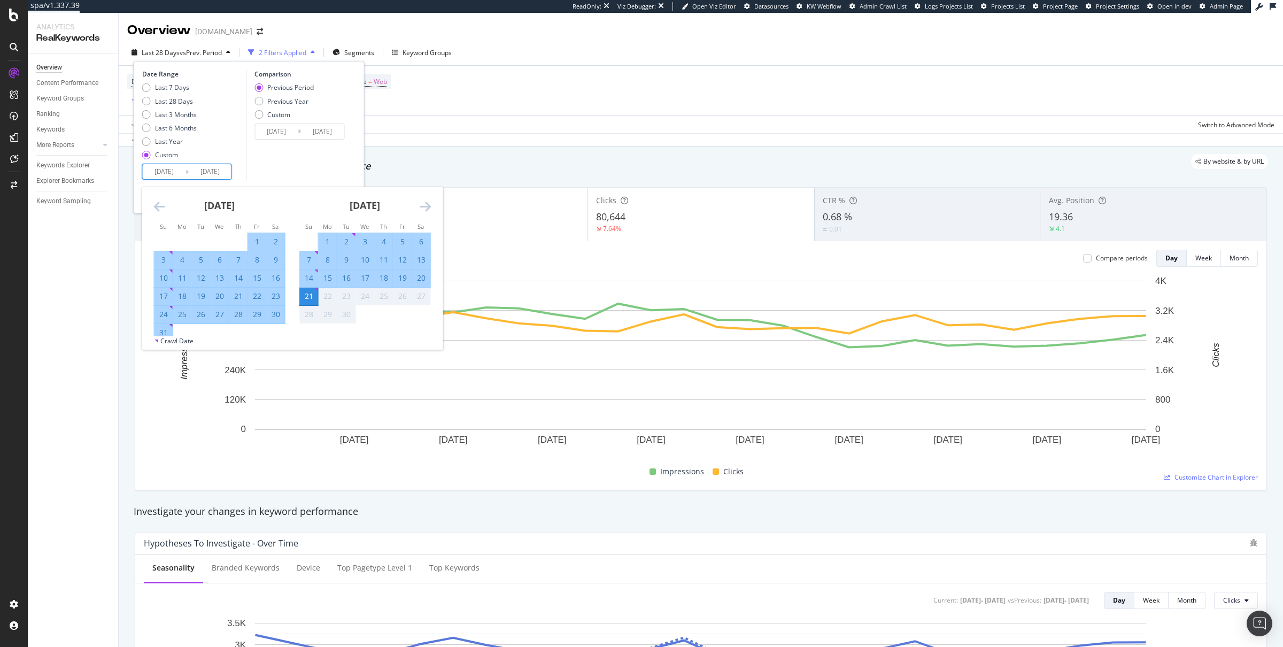
click at [159, 327] on div "31" at bounding box center [163, 332] width 18 height 11
type input "[DATE]"
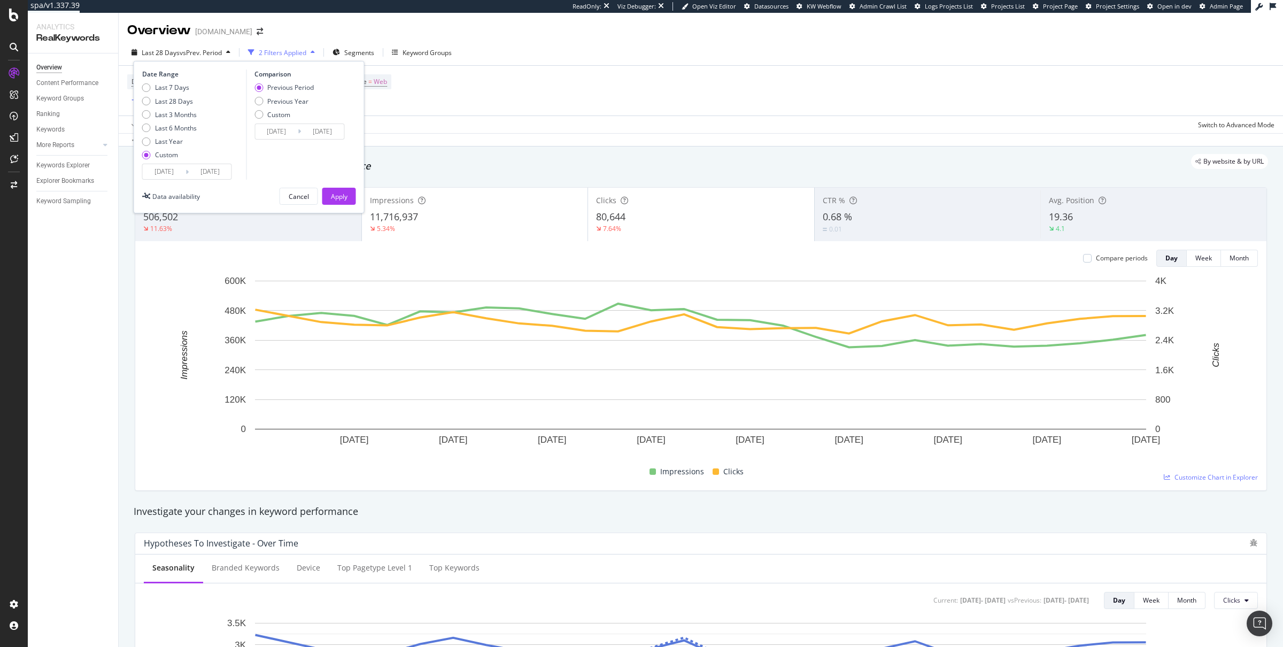
click at [201, 173] on input "[DATE]" at bounding box center [210, 171] width 43 height 15
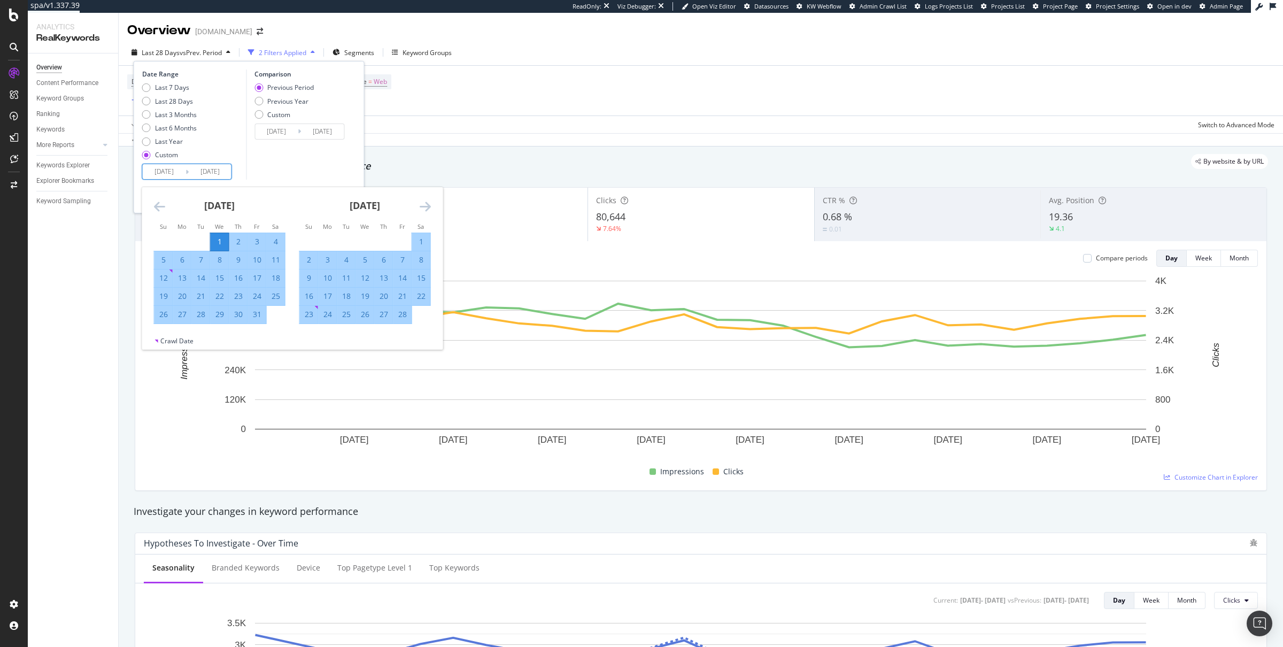
click at [216, 177] on input "[DATE]" at bounding box center [210, 171] width 43 height 15
click at [427, 200] on icon "Move forward to switch to the next month." at bounding box center [424, 206] width 11 height 13
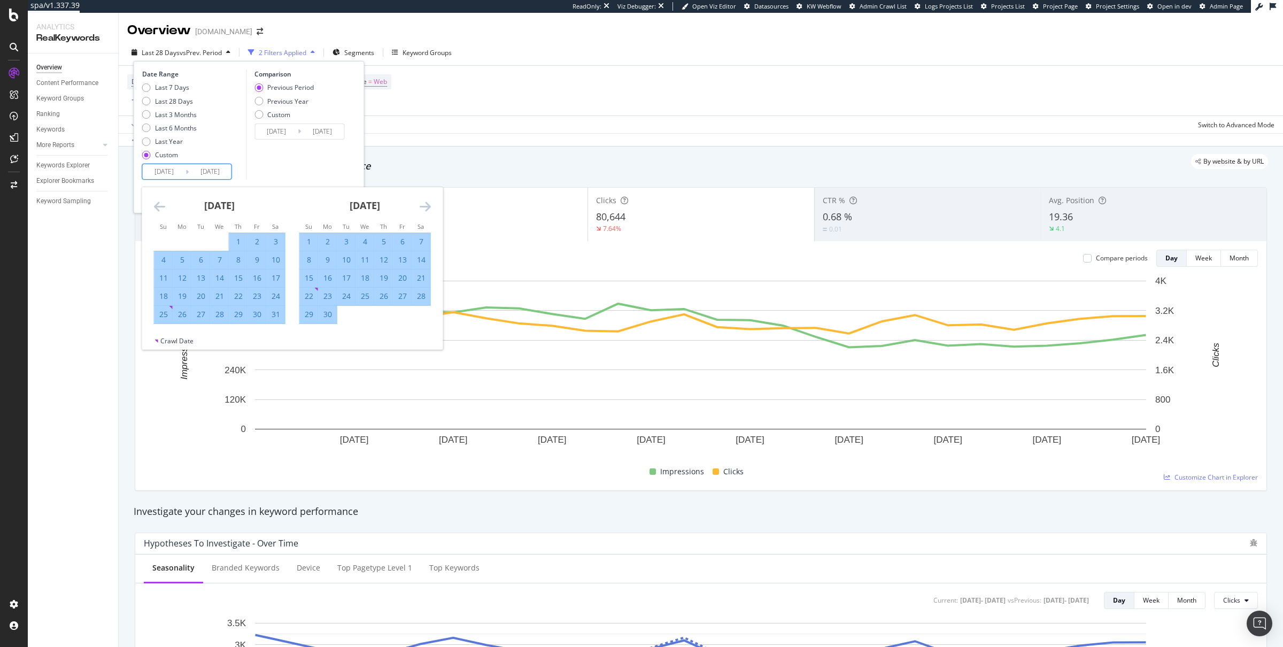
click at [427, 200] on icon "Move forward to switch to the next month." at bounding box center [424, 206] width 11 height 13
click at [182, 315] on div "30" at bounding box center [182, 314] width 18 height 11
type input "[DATE]"
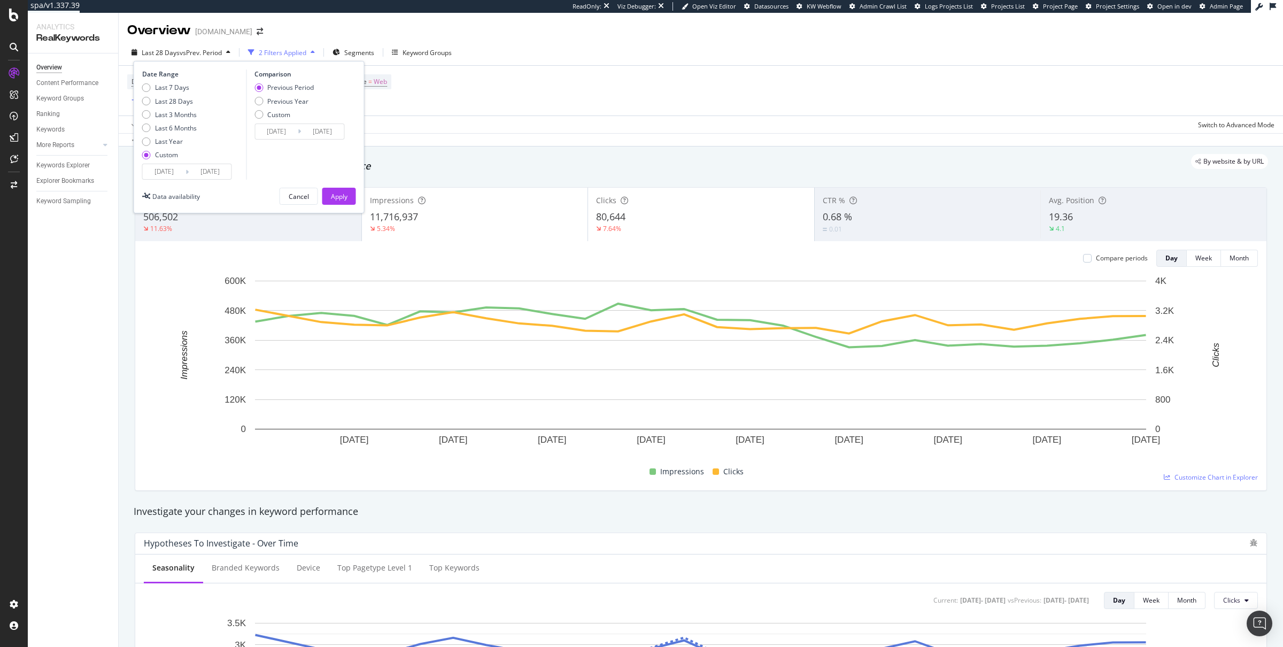
click at [276, 109] on div "Previous Period Previous Year Custom" at bounding box center [283, 103] width 59 height 40
click at [275, 104] on div "Previous Year" at bounding box center [287, 101] width 41 height 9
type input "[DATE]"
click at [343, 195] on div "Apply" at bounding box center [339, 196] width 17 height 9
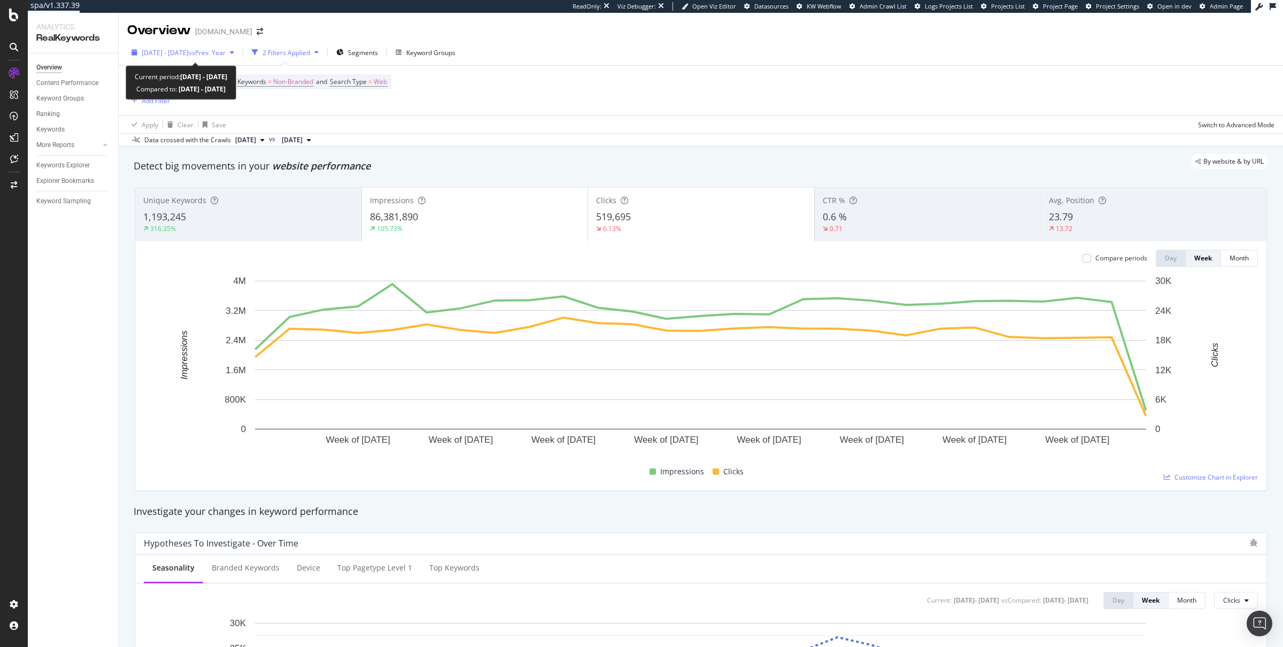
click at [178, 50] on span "[DATE] - [DATE]" at bounding box center [165, 52] width 47 height 9
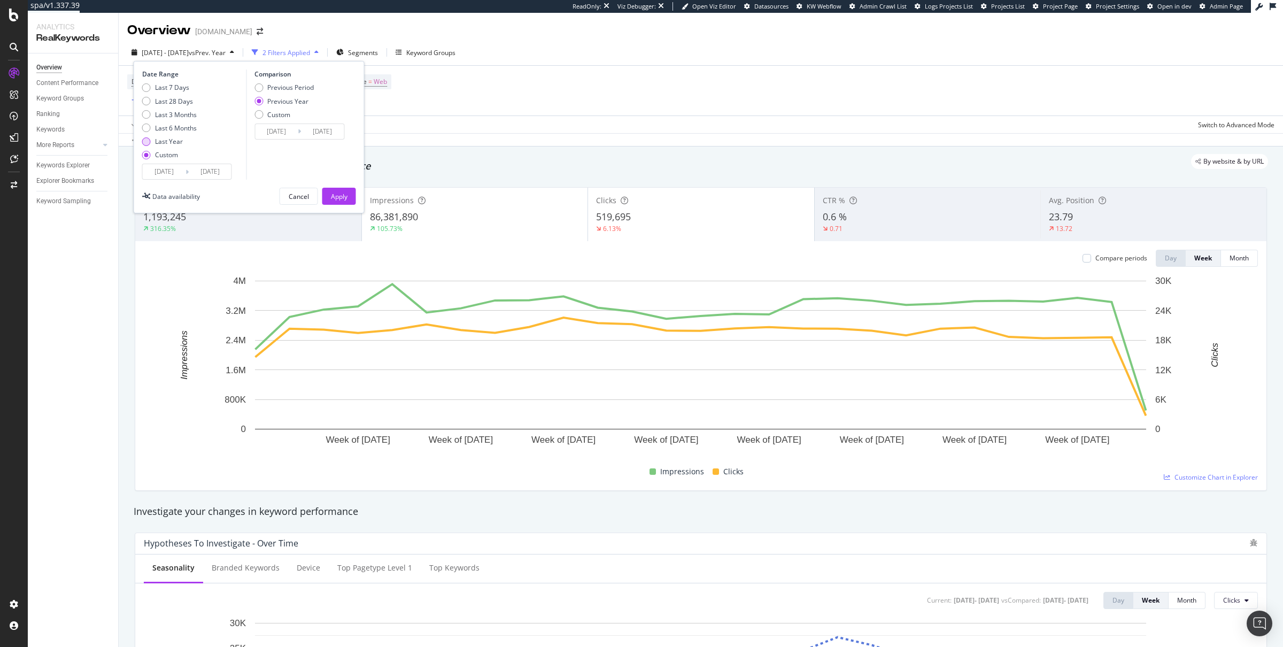
click at [167, 139] on div "Last Year" at bounding box center [169, 141] width 28 height 9
type input "[DATE]"
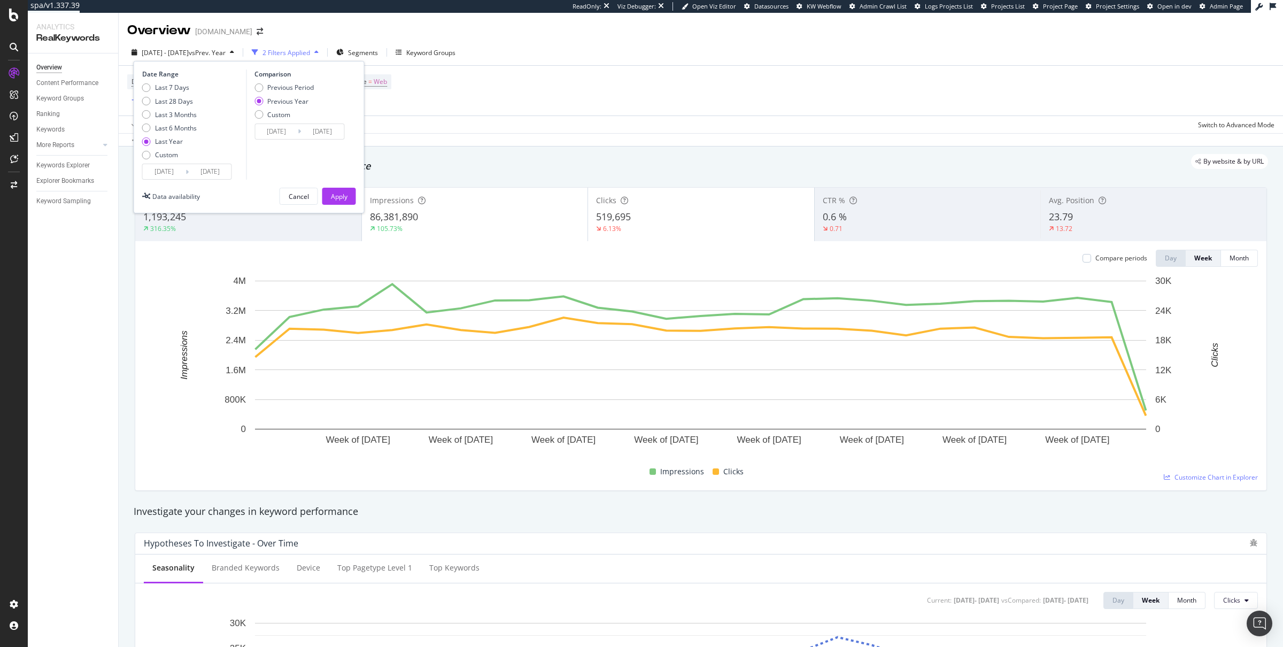
click at [168, 176] on input "[DATE]" at bounding box center [164, 171] width 43 height 15
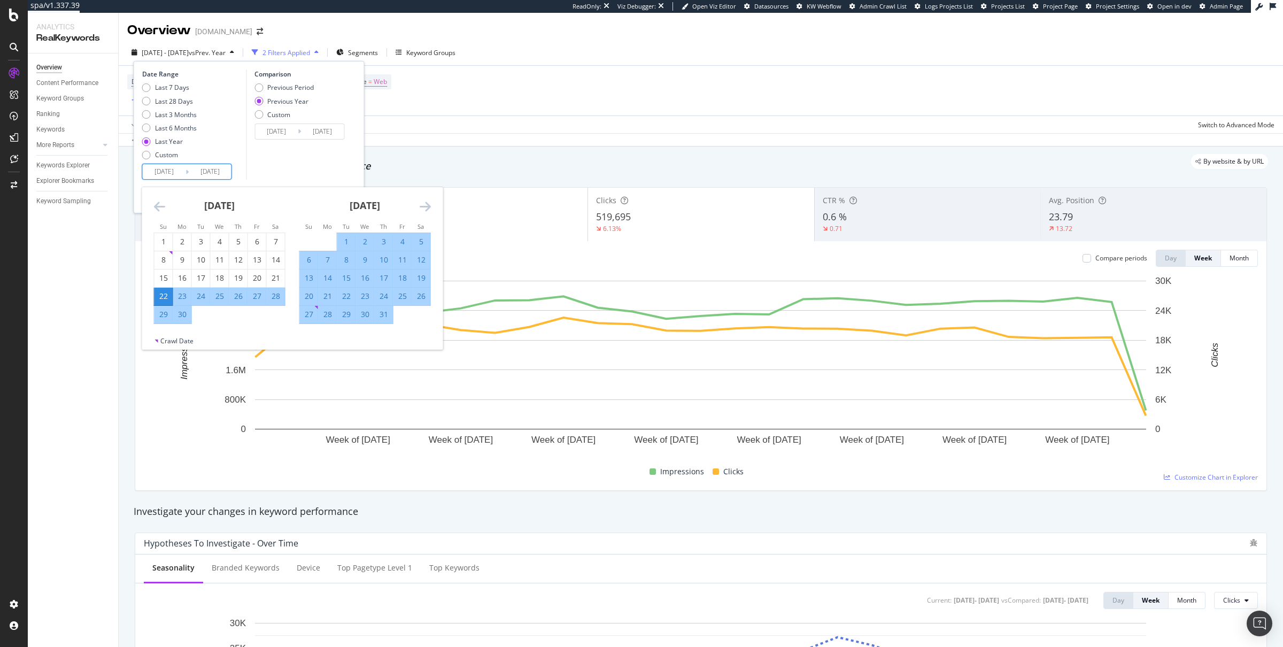
click at [164, 207] on icon "Move backward to switch to the previous month." at bounding box center [159, 206] width 11 height 13
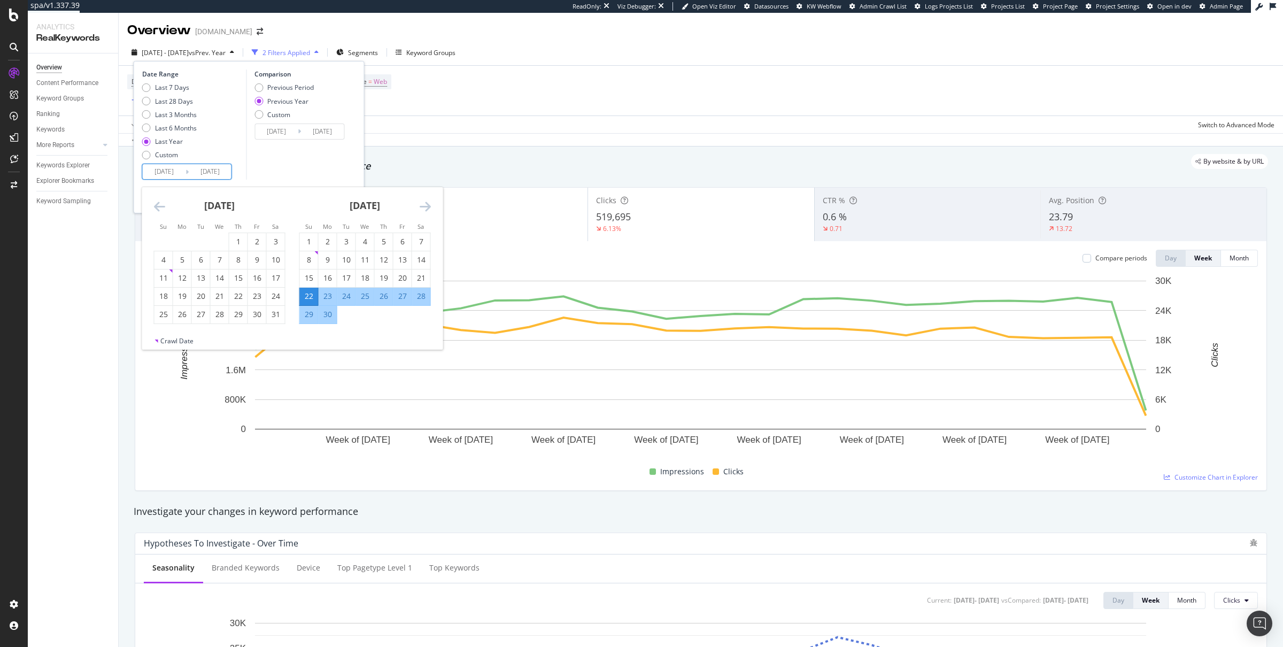
click at [423, 202] on icon "Move forward to switch to the next month." at bounding box center [424, 206] width 11 height 13
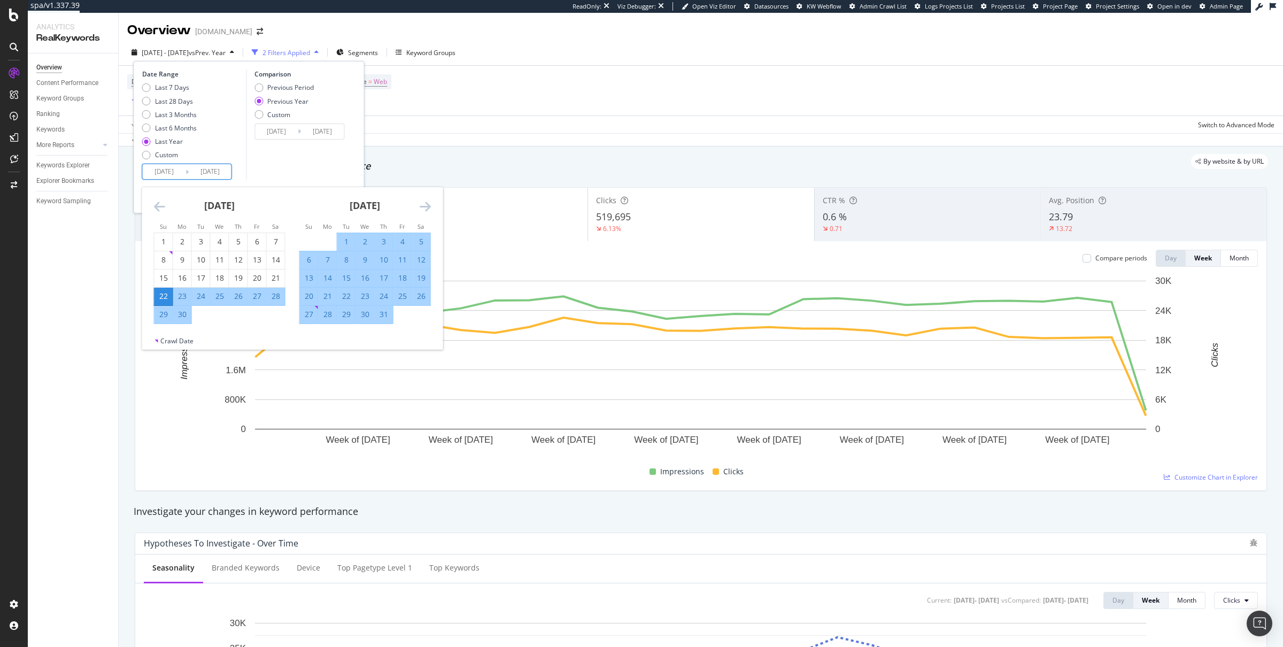
click at [423, 202] on icon "Move forward to switch to the next month." at bounding box center [424, 206] width 11 height 13
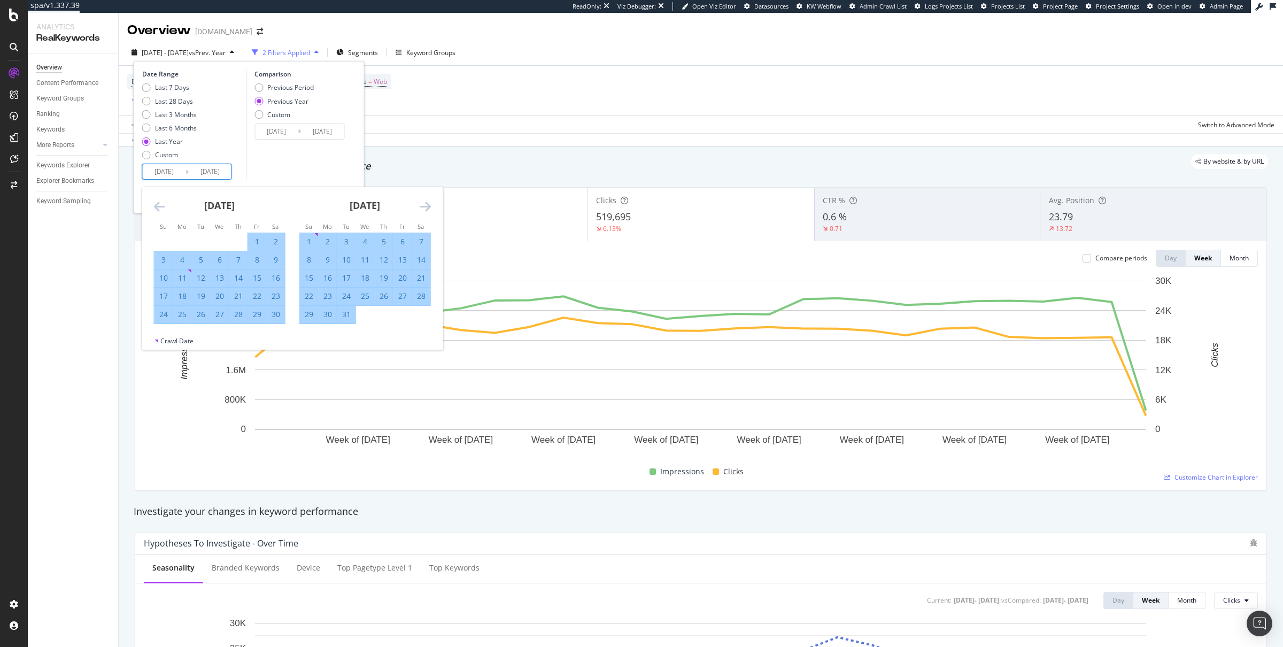
click at [423, 202] on icon "Move forward to switch to the next month." at bounding box center [424, 206] width 11 height 13
click at [160, 204] on icon "Move backward to switch to the previous month." at bounding box center [159, 206] width 11 height 13
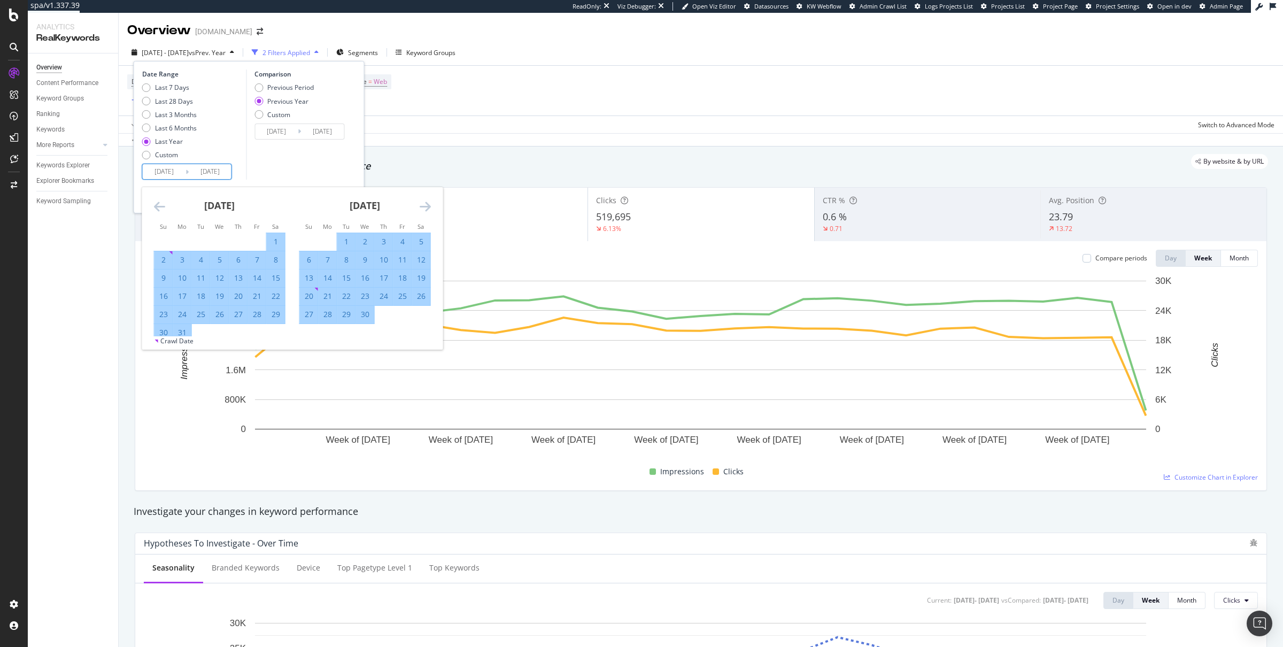
click at [160, 204] on icon "Move backward to switch to the previous month." at bounding box center [159, 206] width 11 height 13
click at [215, 243] on div "1" at bounding box center [220, 241] width 18 height 11
type input "[DATE]"
click at [422, 204] on icon "Move forward to switch to the next month." at bounding box center [424, 206] width 11 height 13
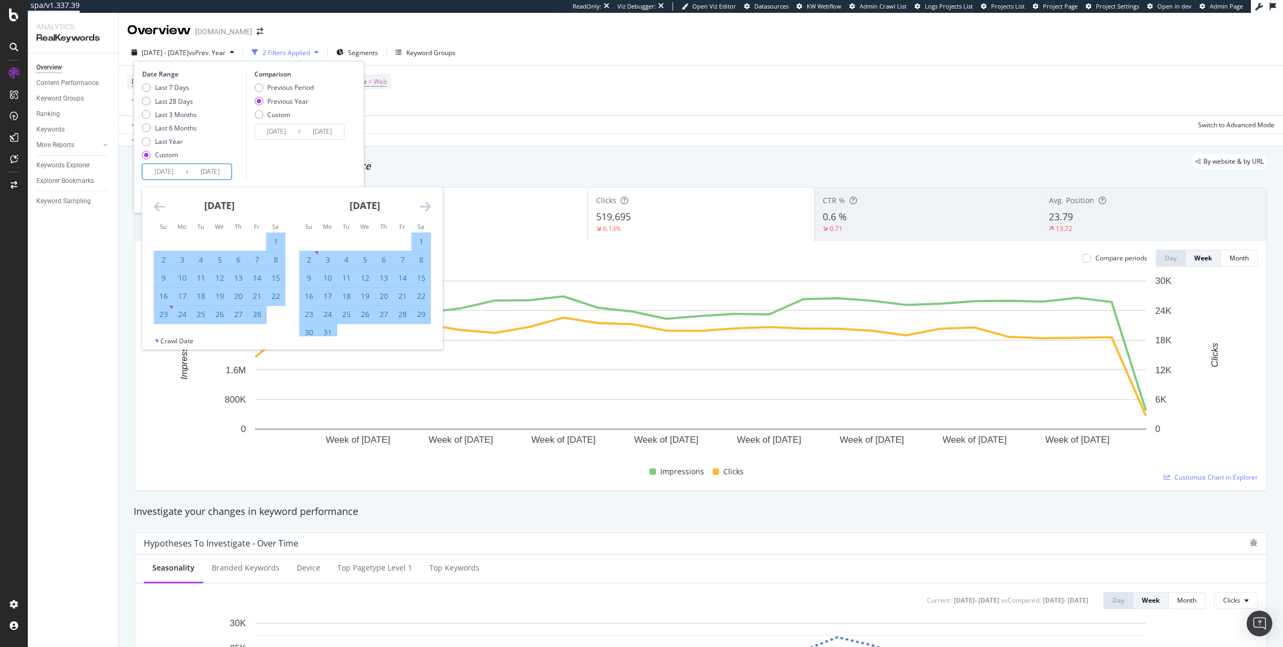
click at [422, 204] on icon "Move forward to switch to the next month." at bounding box center [424, 206] width 11 height 13
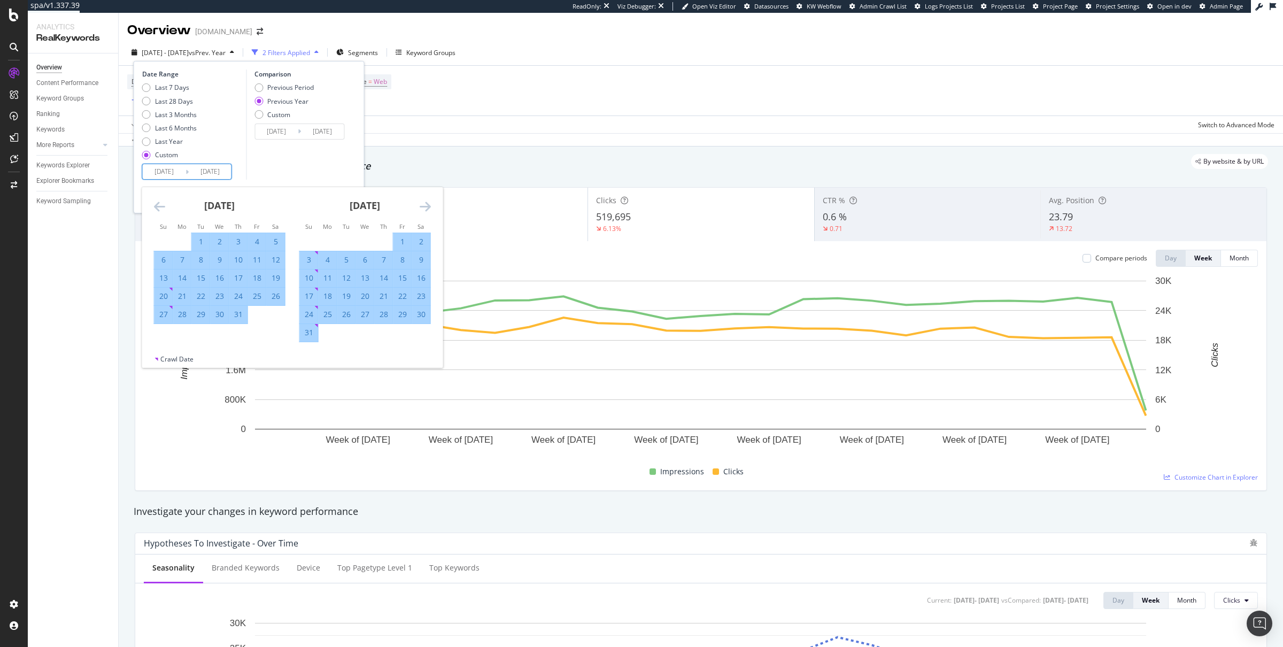
click at [159, 207] on icon "Move backward to switch to the previous month." at bounding box center [159, 206] width 11 height 13
click at [184, 318] on div "30" at bounding box center [182, 314] width 18 height 11
type input "[DATE]"
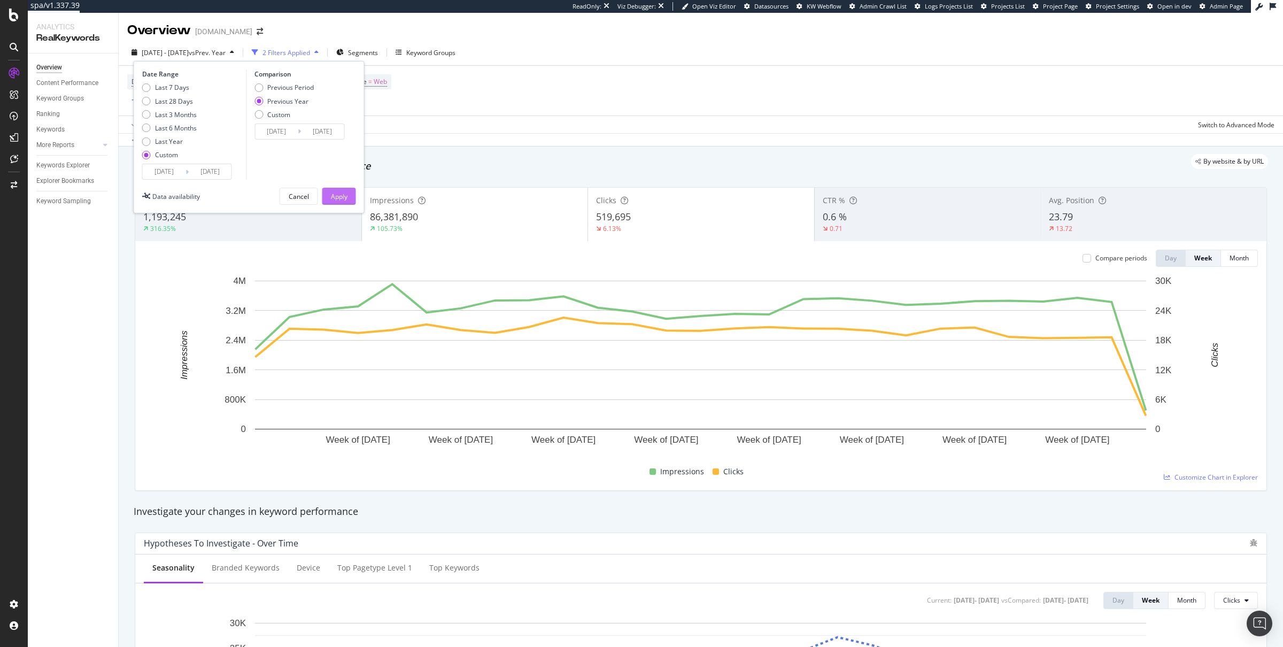
click at [343, 193] on div "Apply" at bounding box center [339, 196] width 17 height 9
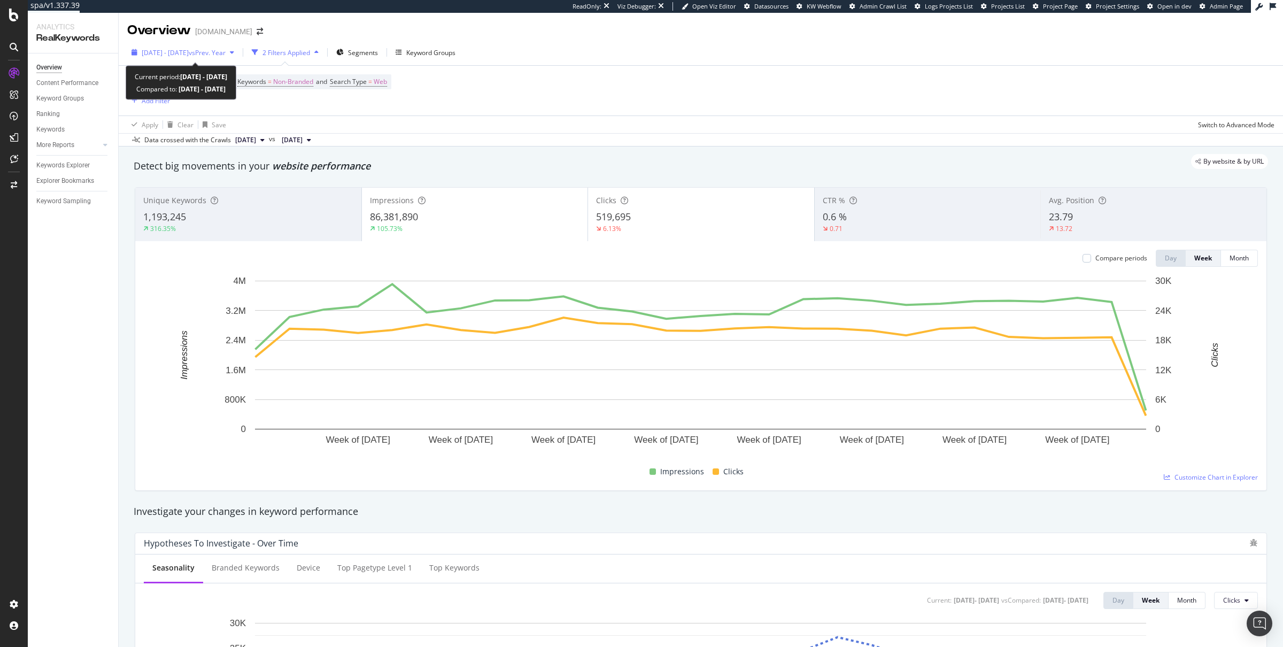
click at [189, 53] on span "[DATE] - [DATE]" at bounding box center [165, 52] width 47 height 9
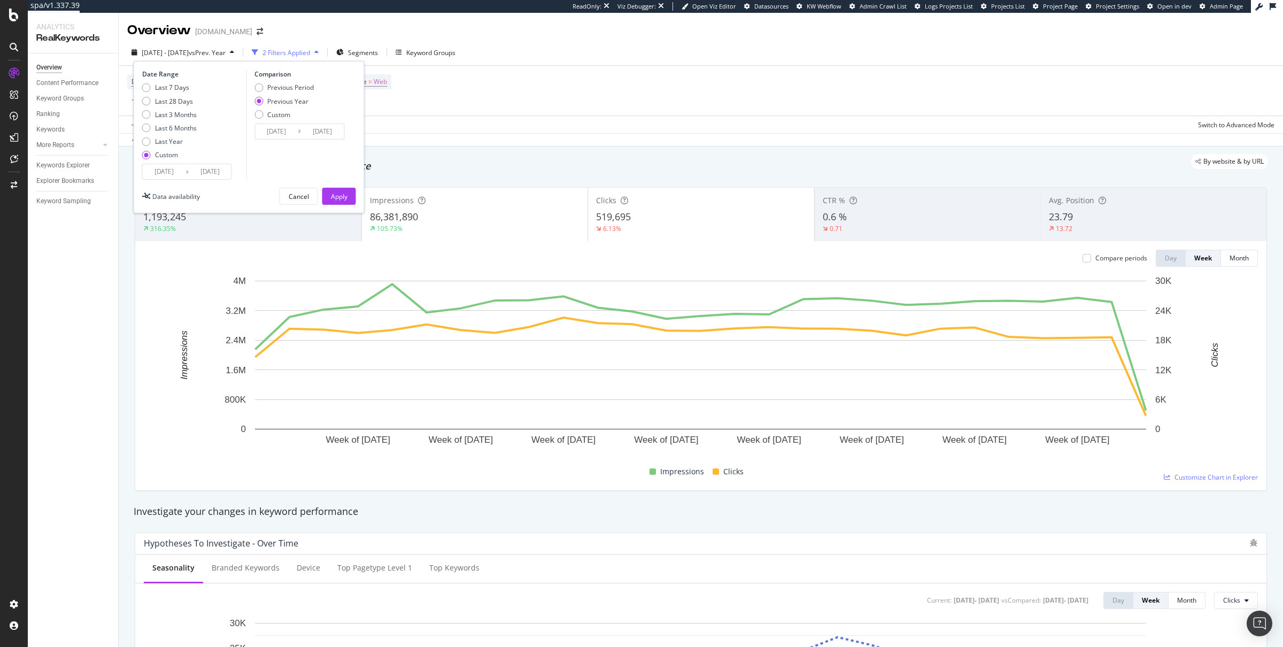
click at [217, 175] on input "[DATE]" at bounding box center [210, 171] width 43 height 15
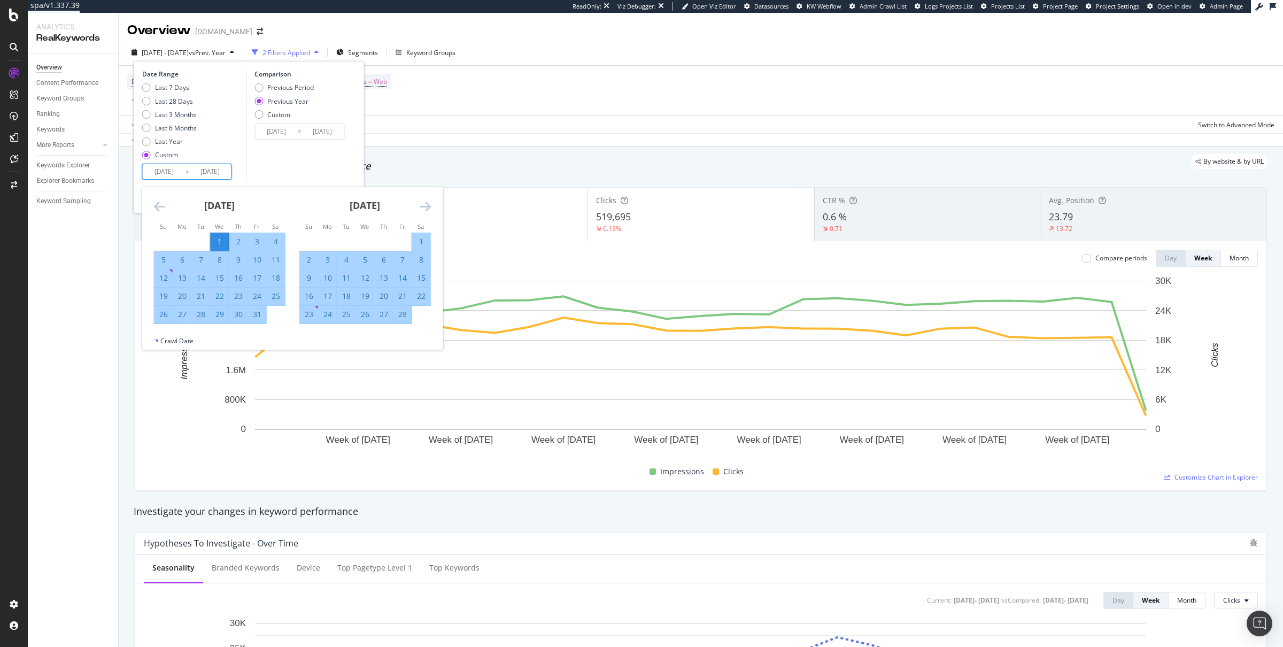
click at [424, 206] on icon "Move forward to switch to the next month." at bounding box center [424, 206] width 11 height 13
click at [425, 212] on icon "Move forward to switch to the next month." at bounding box center [424, 206] width 11 height 13
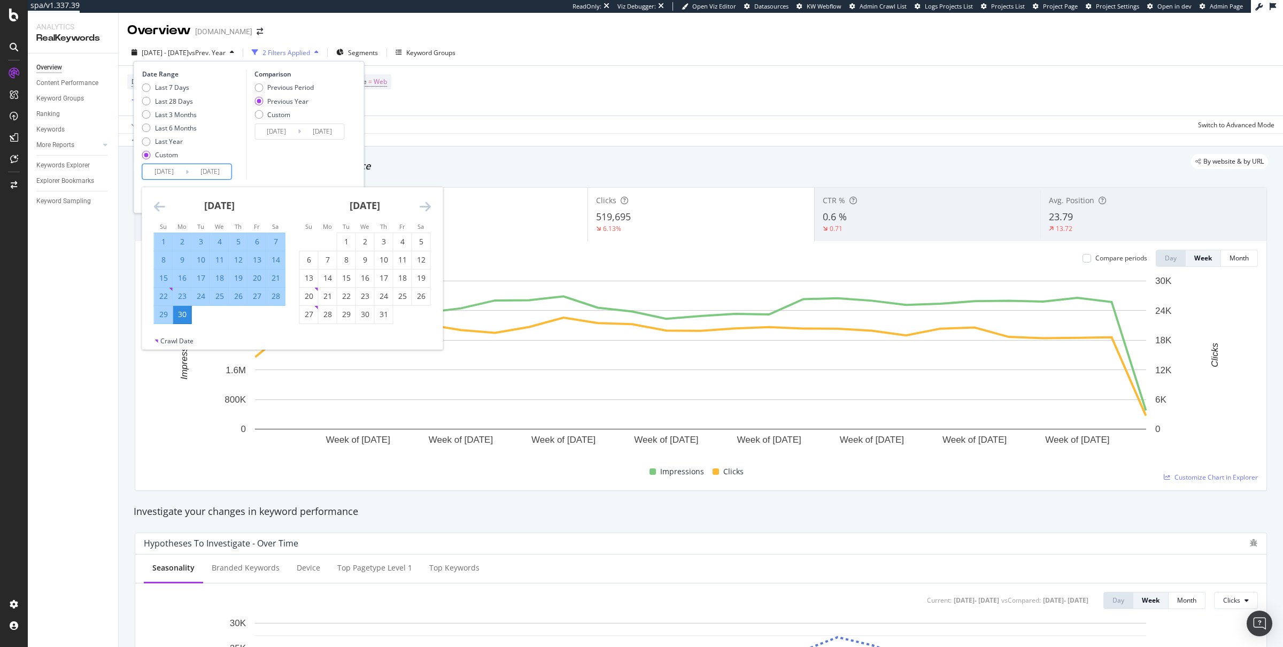
click at [425, 214] on div "[DATE]" at bounding box center [364, 209] width 131 height 45
click at [425, 209] on icon "Move forward to switch to the next month." at bounding box center [424, 206] width 11 height 13
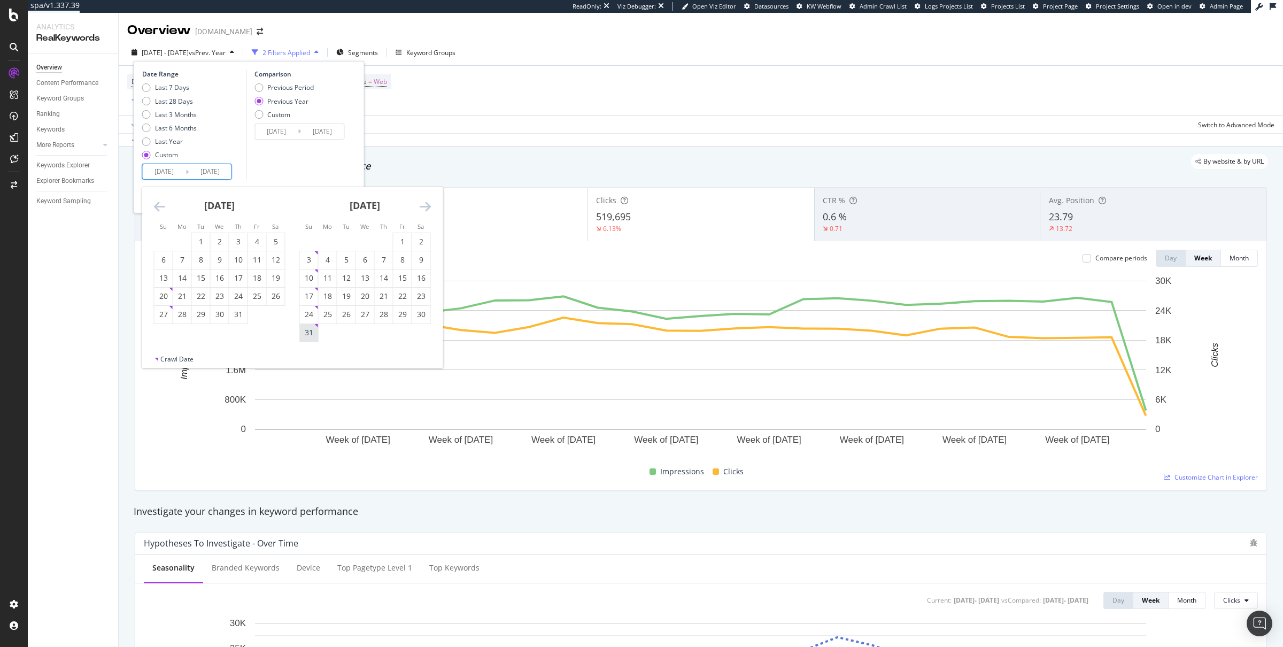
click at [314, 332] on div "31" at bounding box center [309, 332] width 18 height 11
type input "[DATE]"
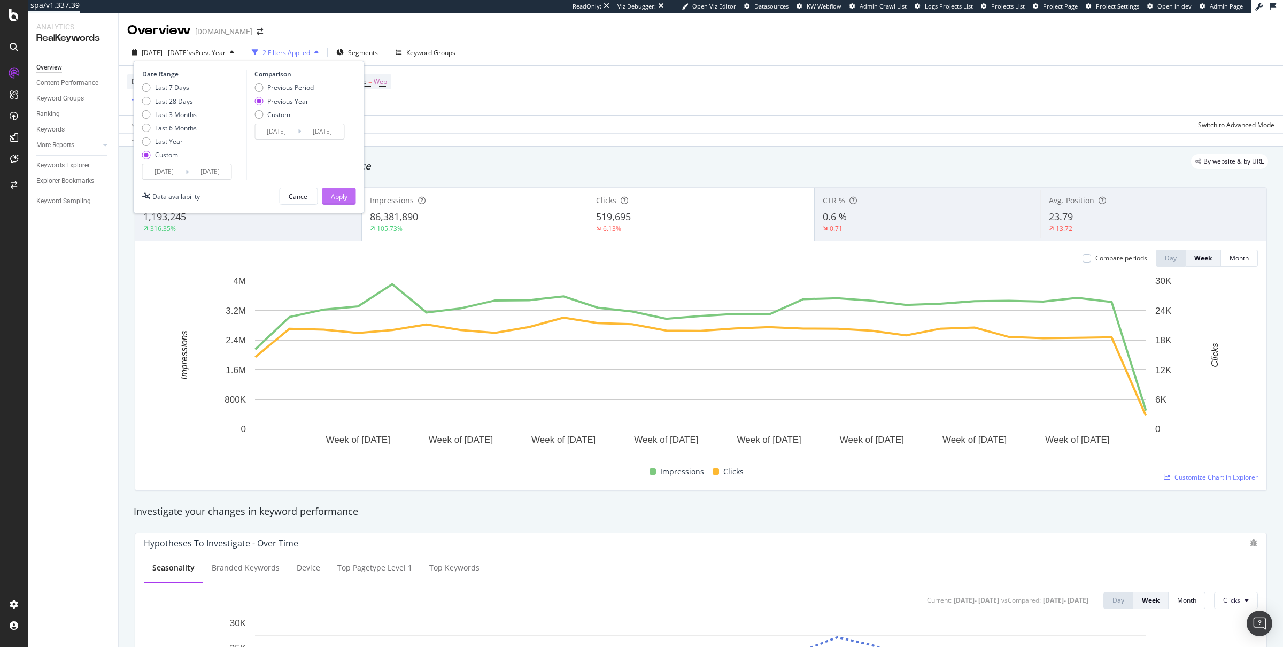
click at [344, 194] on div "Apply" at bounding box center [339, 196] width 17 height 9
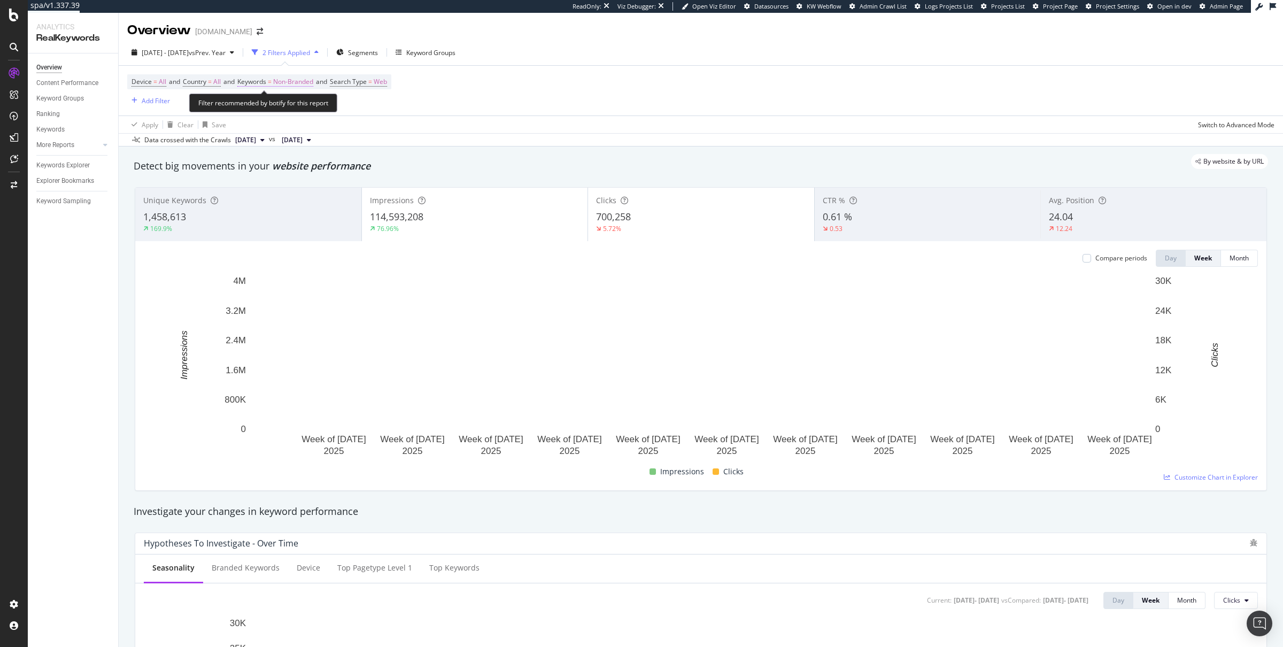
click at [271, 86] on span "=" at bounding box center [270, 81] width 4 height 9
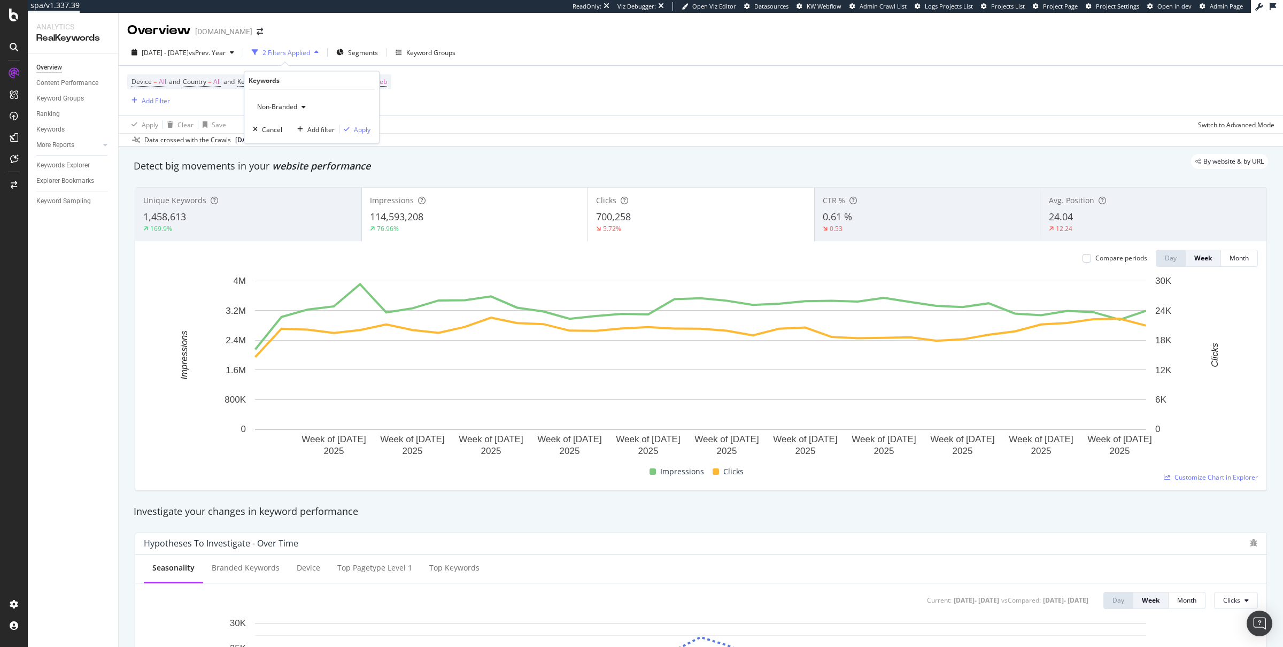
click at [270, 104] on span "Non-Branded" at bounding box center [275, 106] width 44 height 9
click at [270, 172] on span "Non-Branded & Anonymized queries" at bounding box center [316, 175] width 109 height 10
click at [374, 128] on div "Apply" at bounding box center [370, 129] width 17 height 9
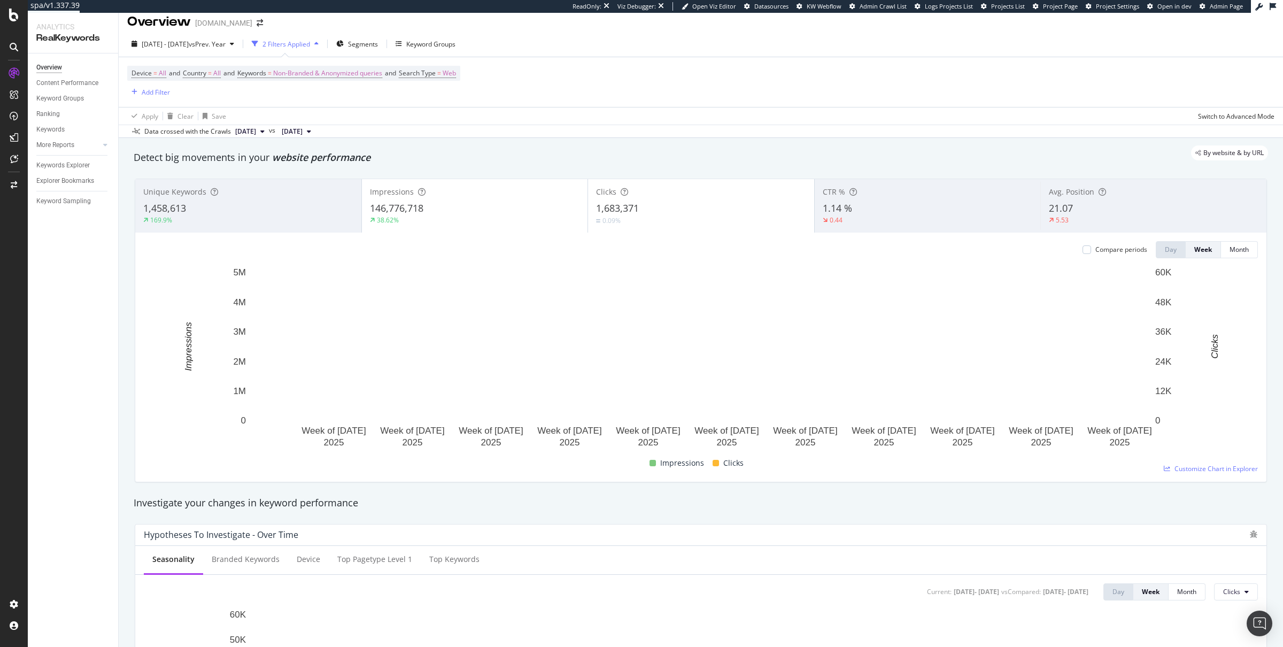
scroll to position [9, 0]
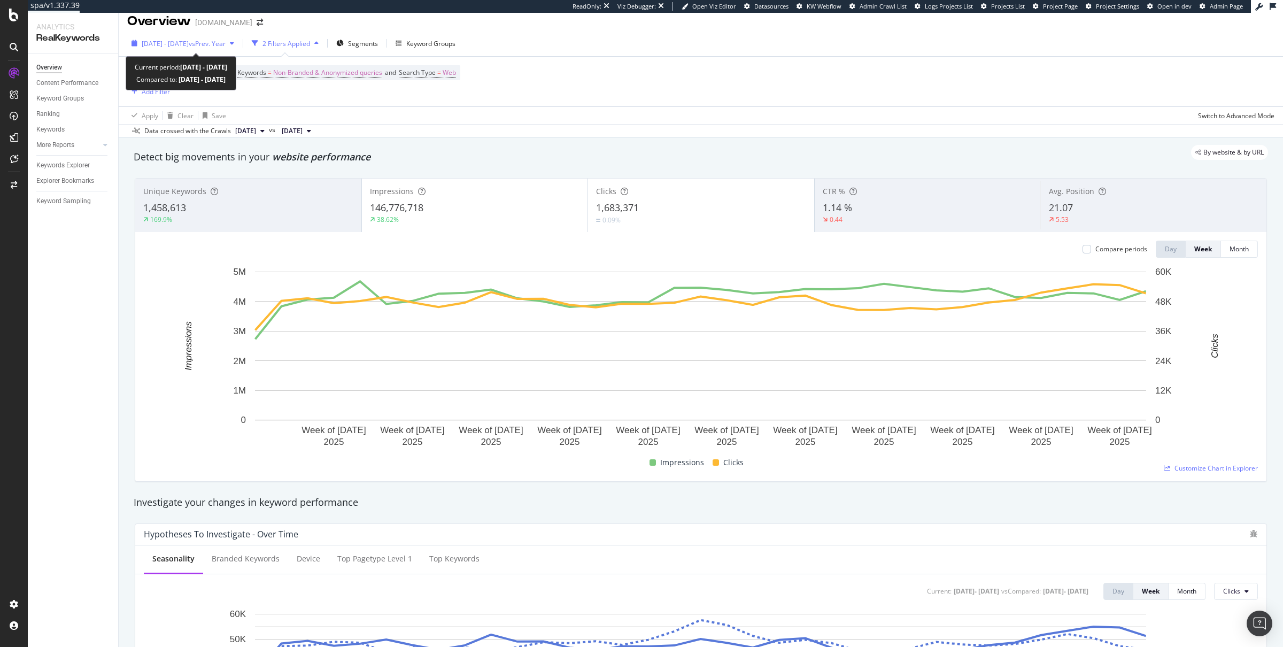
click at [226, 42] on span "vs Prev. Year" at bounding box center [207, 43] width 37 height 9
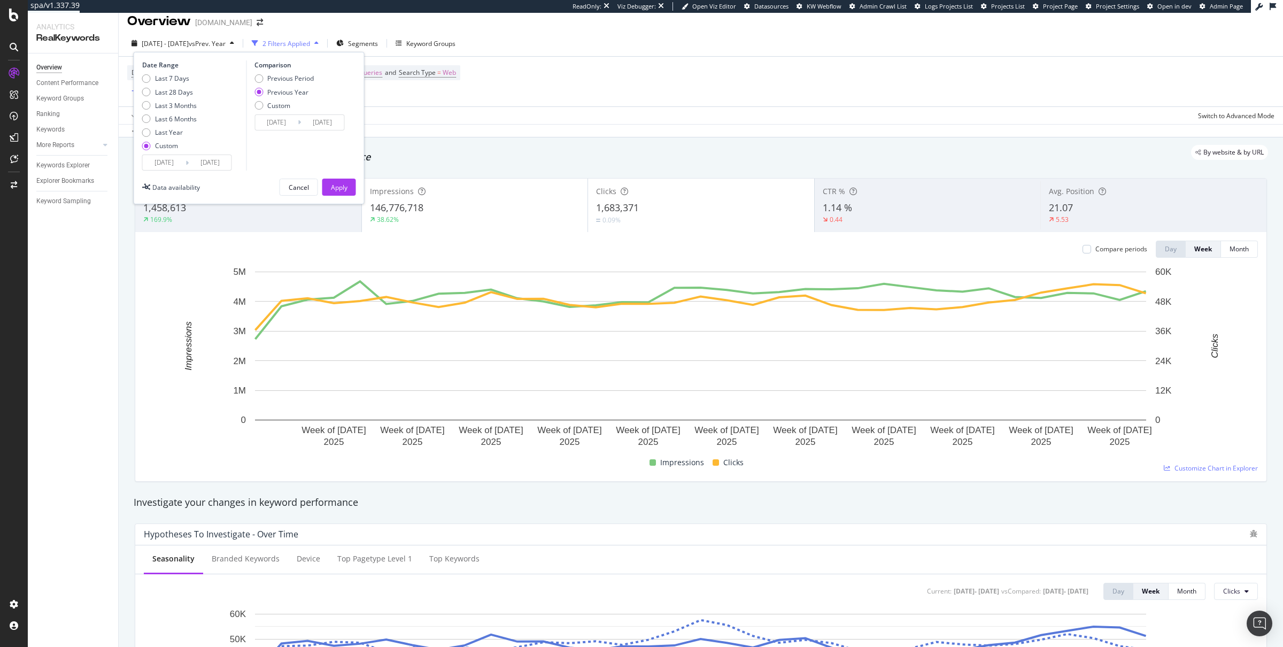
click at [170, 159] on input "[DATE]" at bounding box center [164, 162] width 43 height 15
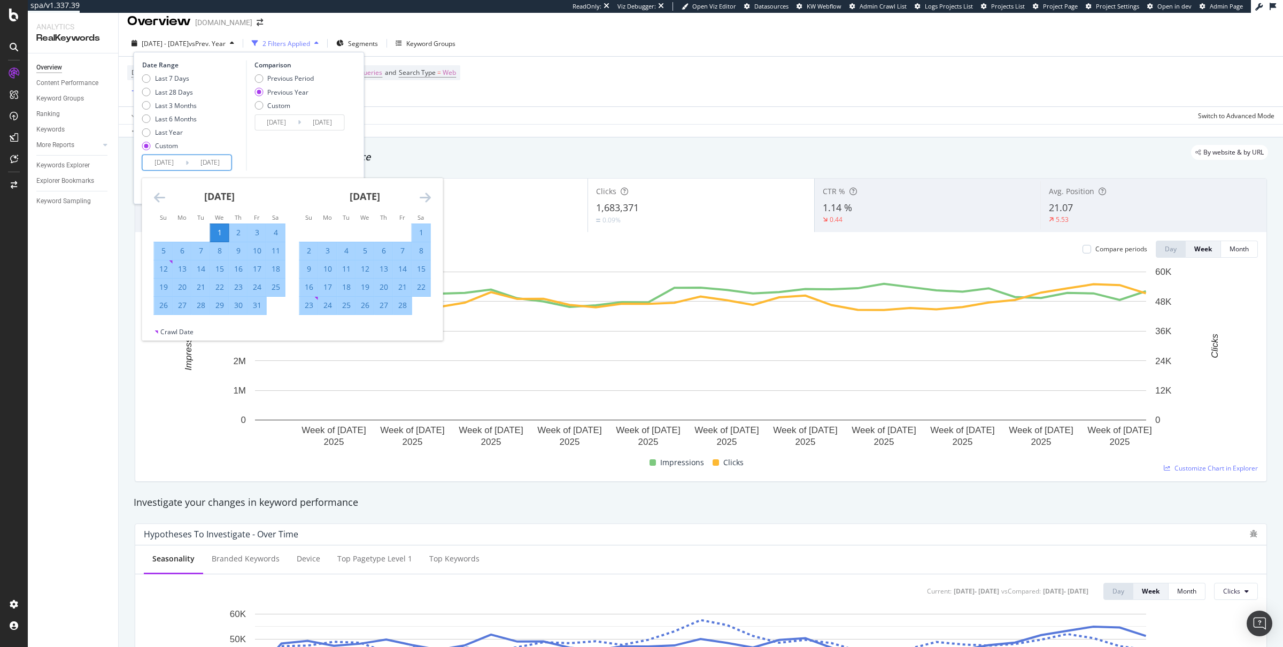
click at [424, 198] on icon "Move forward to switch to the next month." at bounding box center [424, 197] width 11 height 13
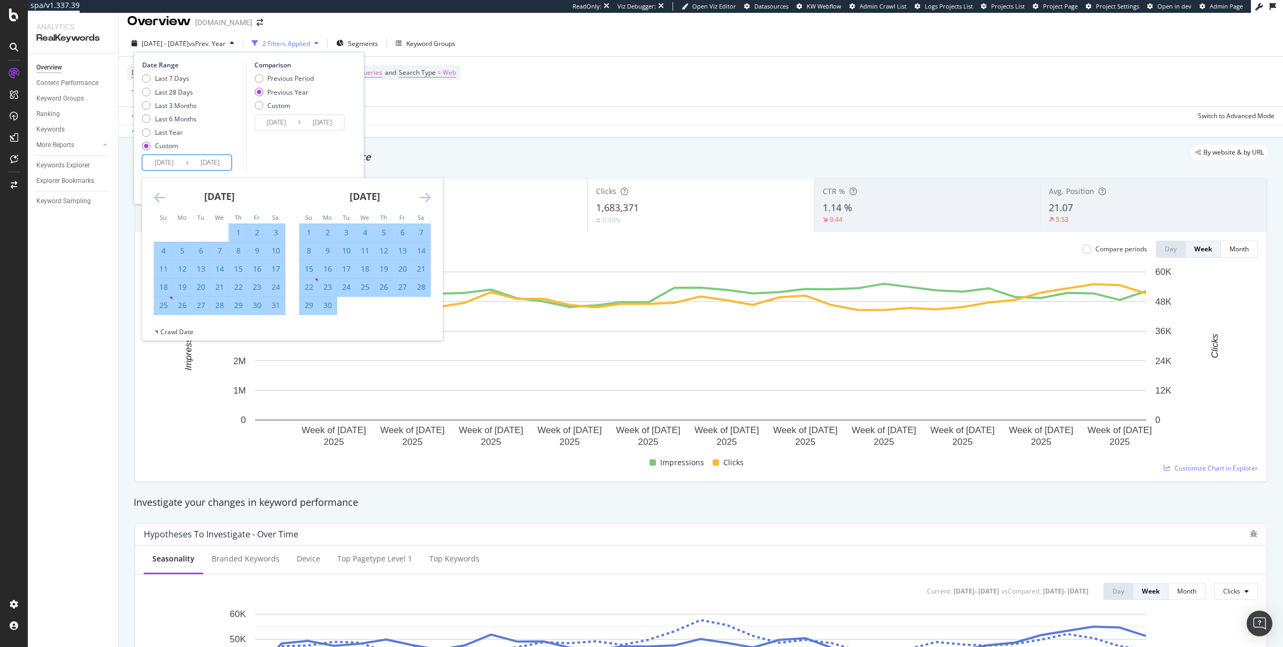
click at [424, 198] on icon "Move forward to switch to the next month." at bounding box center [424, 197] width 11 height 13
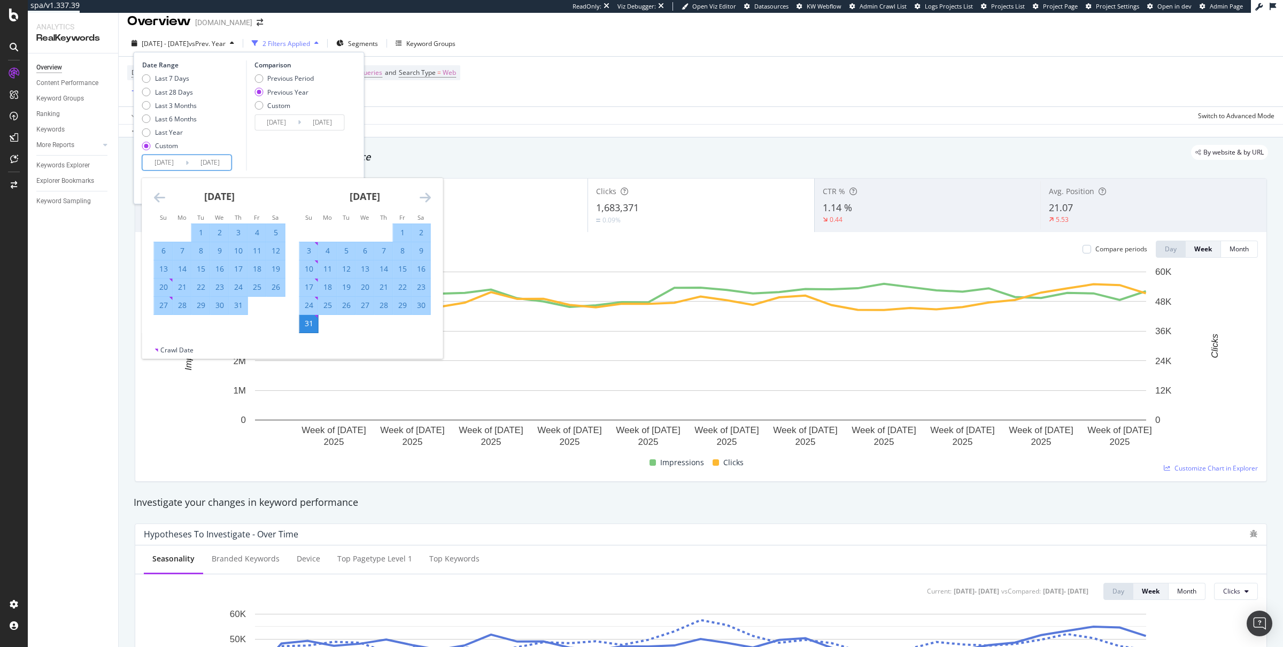
click at [424, 198] on icon "Move forward to switch to the next month." at bounding box center [424, 197] width 11 height 13
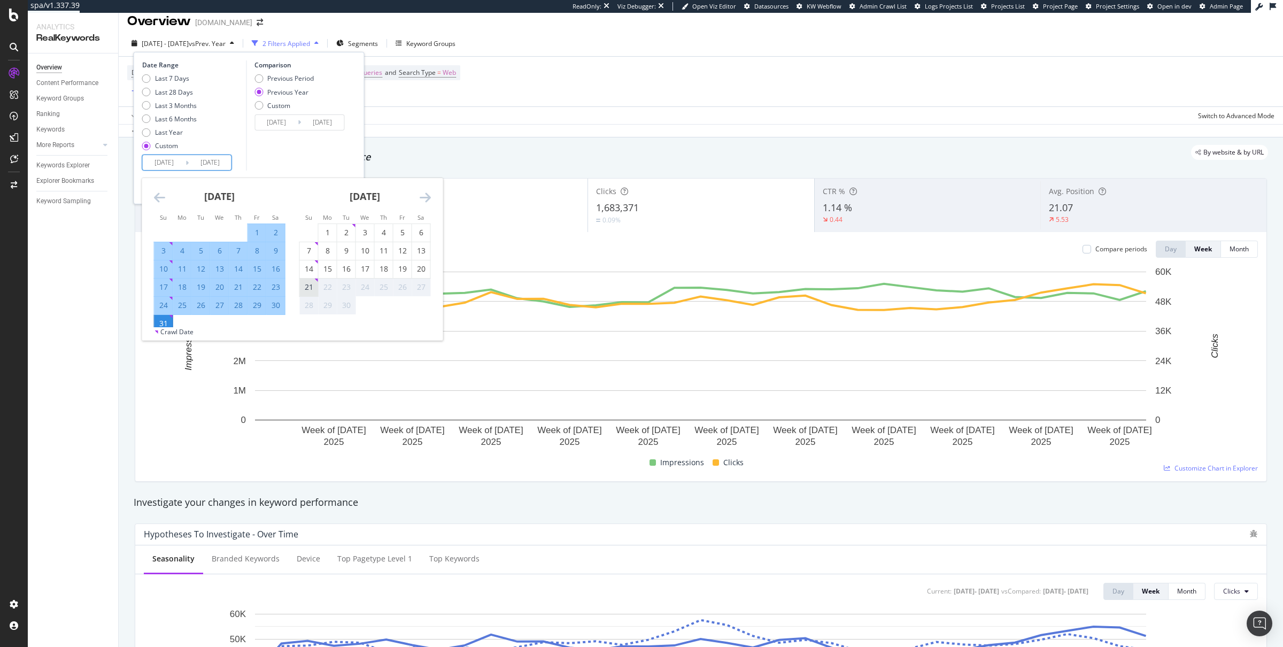
click at [314, 287] on div "21" at bounding box center [309, 287] width 18 height 11
type input "[DATE]"
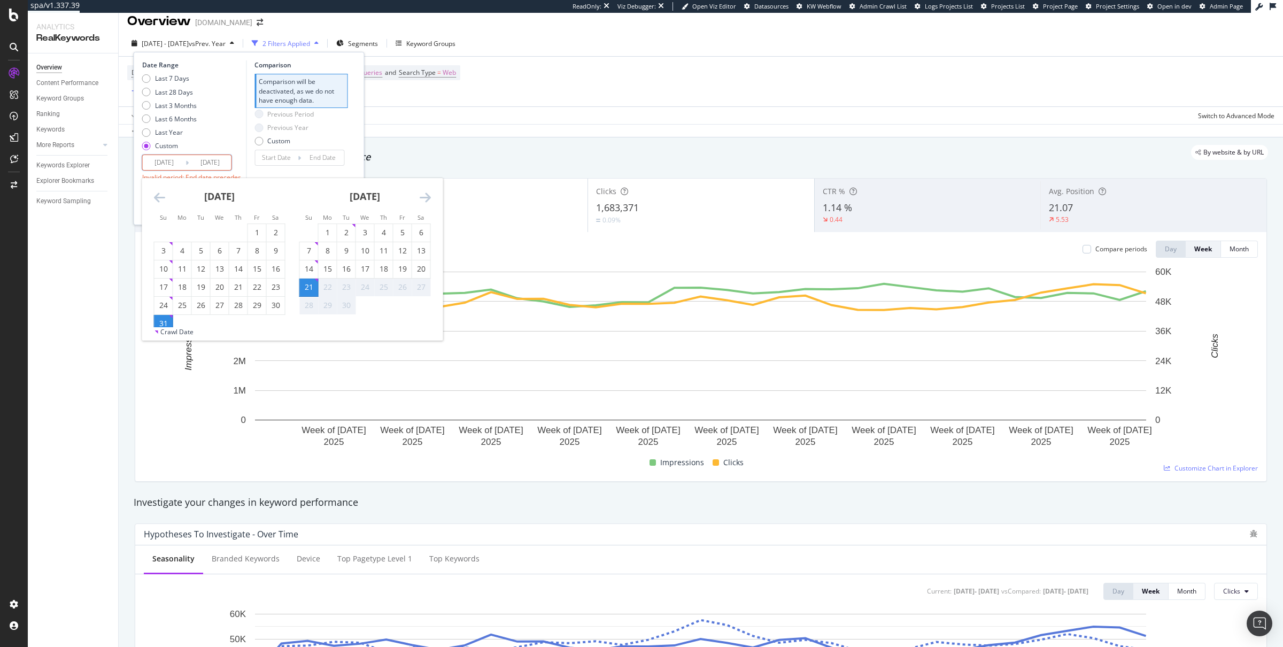
click at [149, 164] on input "[DATE]" at bounding box center [164, 162] width 43 height 15
click at [167, 160] on input "[DATE]" at bounding box center [164, 162] width 43 height 15
click at [163, 195] on icon "Move backward to switch to the previous month." at bounding box center [159, 197] width 11 height 13
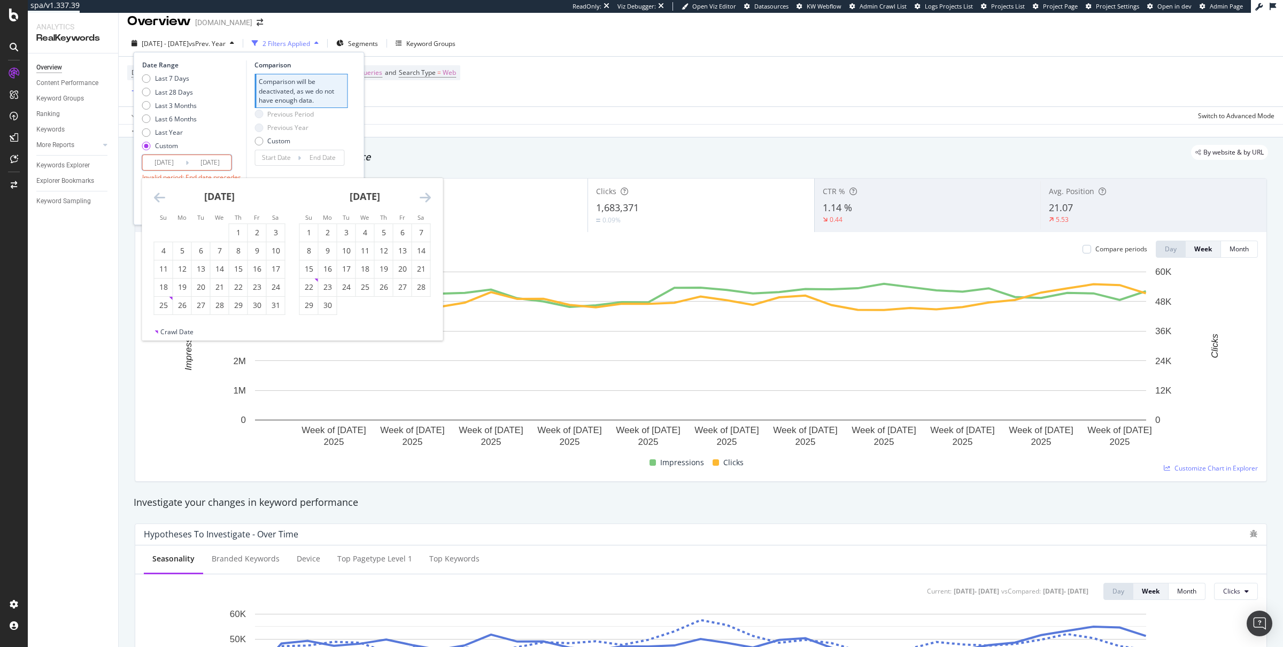
click at [163, 195] on icon "Move backward to switch to the previous month." at bounding box center [159, 197] width 11 height 13
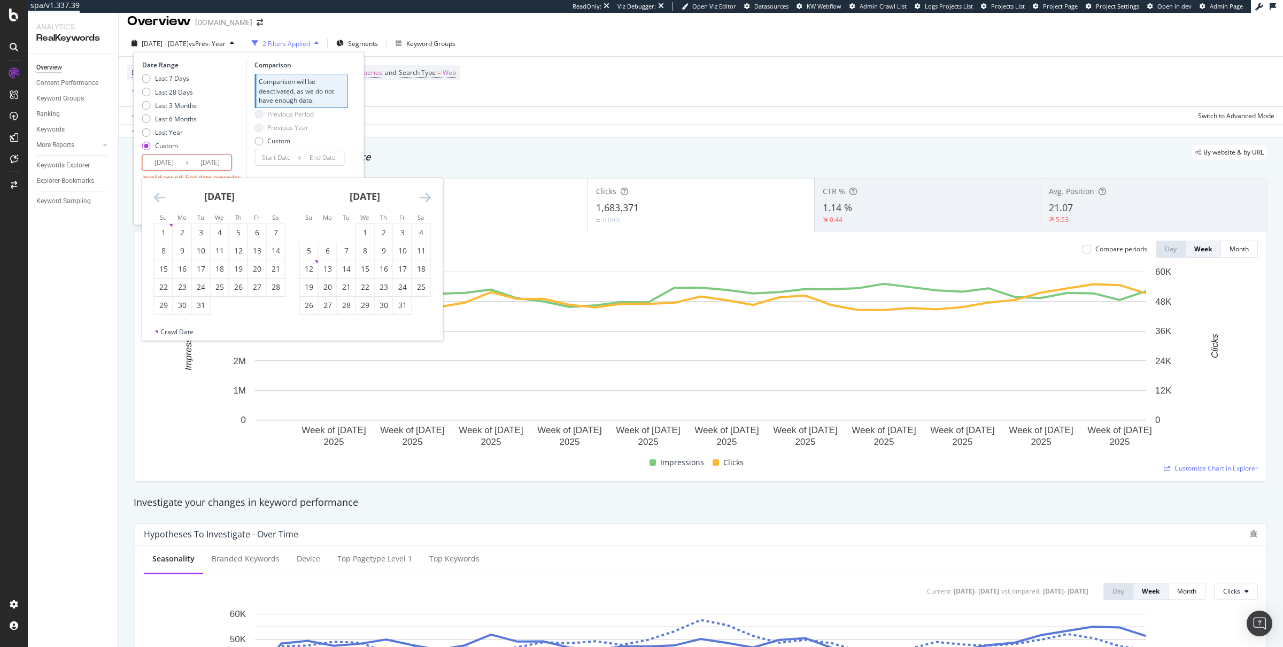
click at [163, 195] on icon "Move backward to switch to the previous month." at bounding box center [159, 197] width 11 height 13
click at [426, 197] on icon "Move forward to switch to the next month." at bounding box center [424, 197] width 11 height 13
click at [363, 228] on div "1" at bounding box center [365, 232] width 18 height 11
type input "[DATE]"
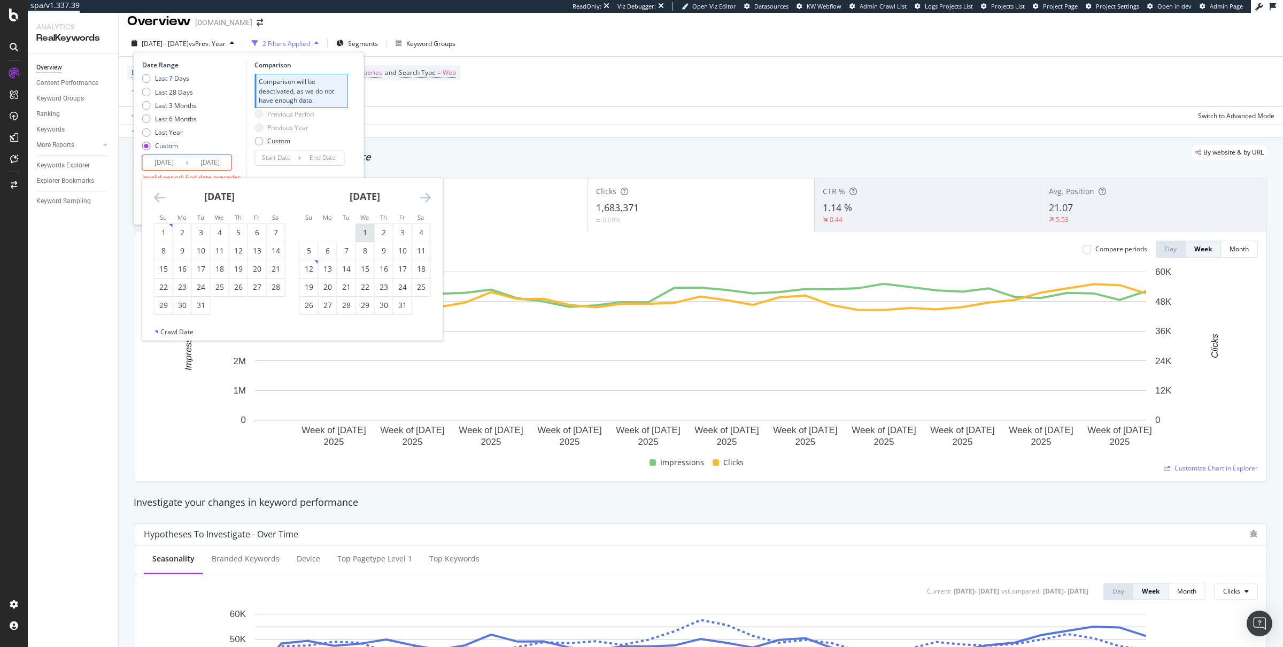
type input "[DATE]"
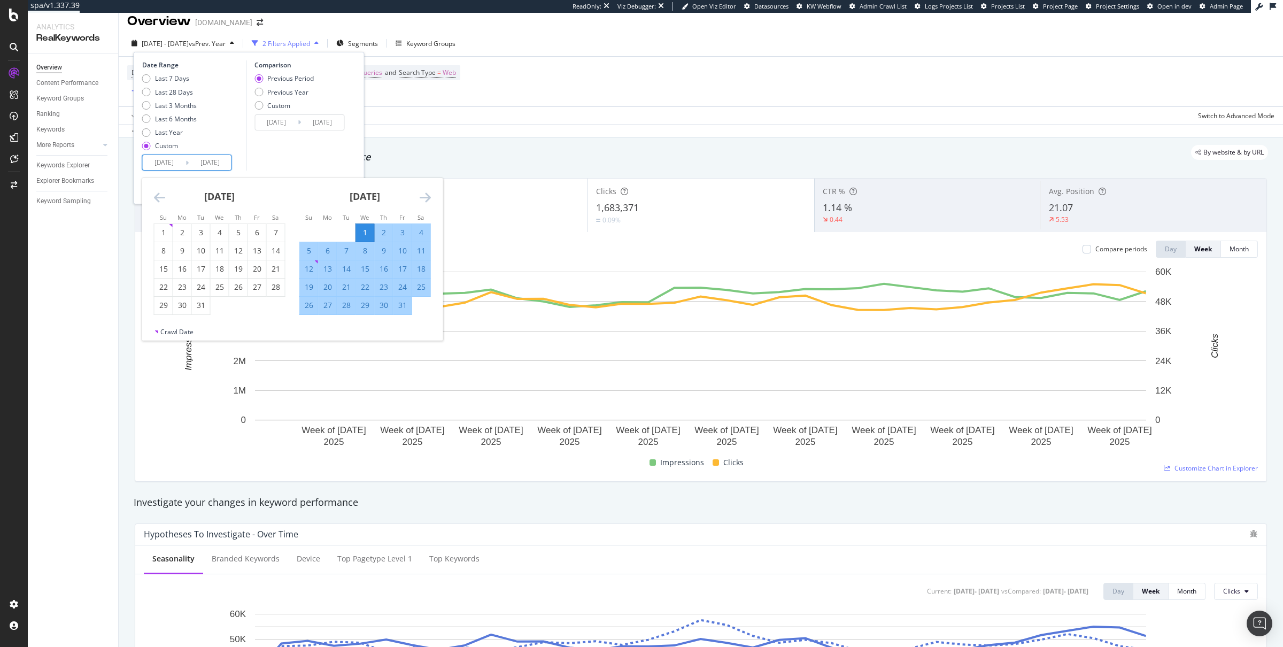
click at [427, 198] on icon "Move forward to switch to the next month." at bounding box center [424, 197] width 11 height 13
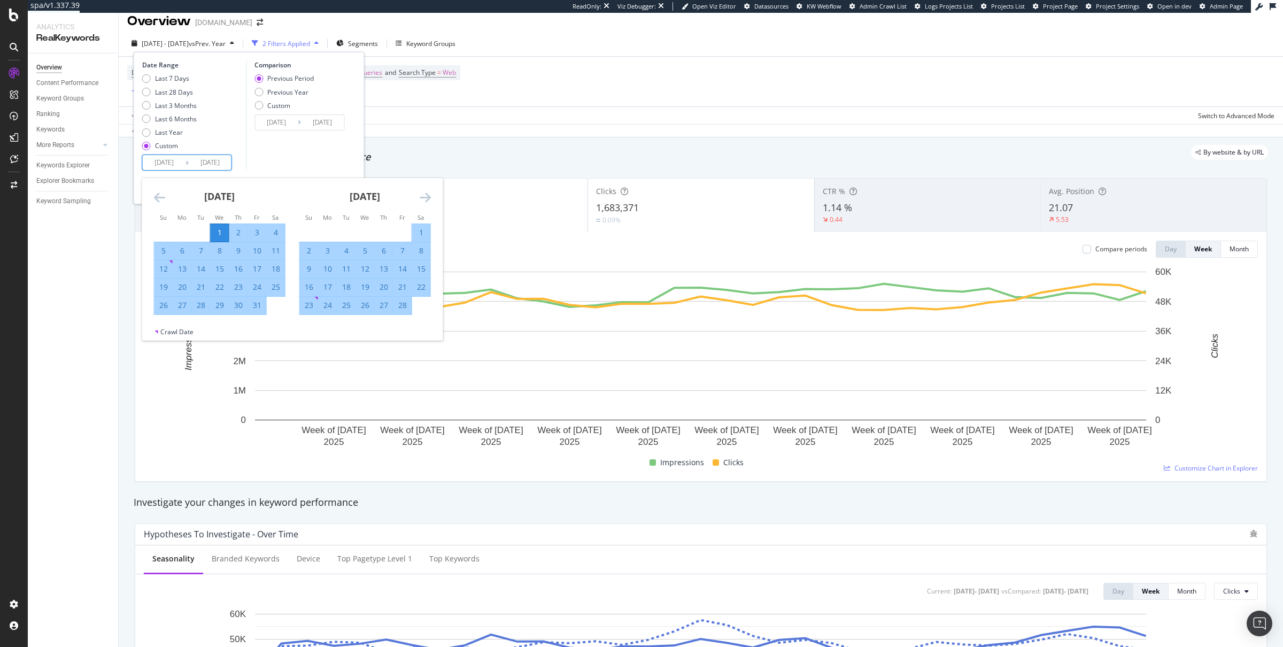
click at [427, 198] on icon "Move forward to switch to the next month." at bounding box center [424, 197] width 11 height 13
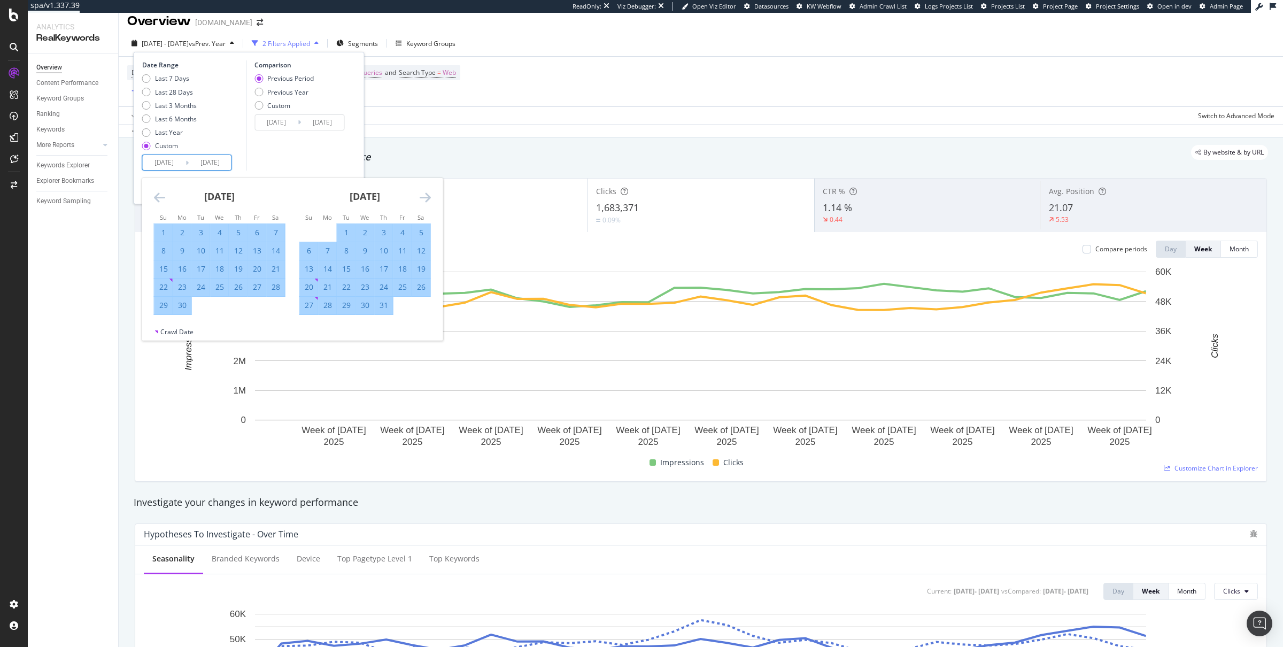
click at [427, 198] on icon "Move forward to switch to the next month." at bounding box center [424, 197] width 11 height 13
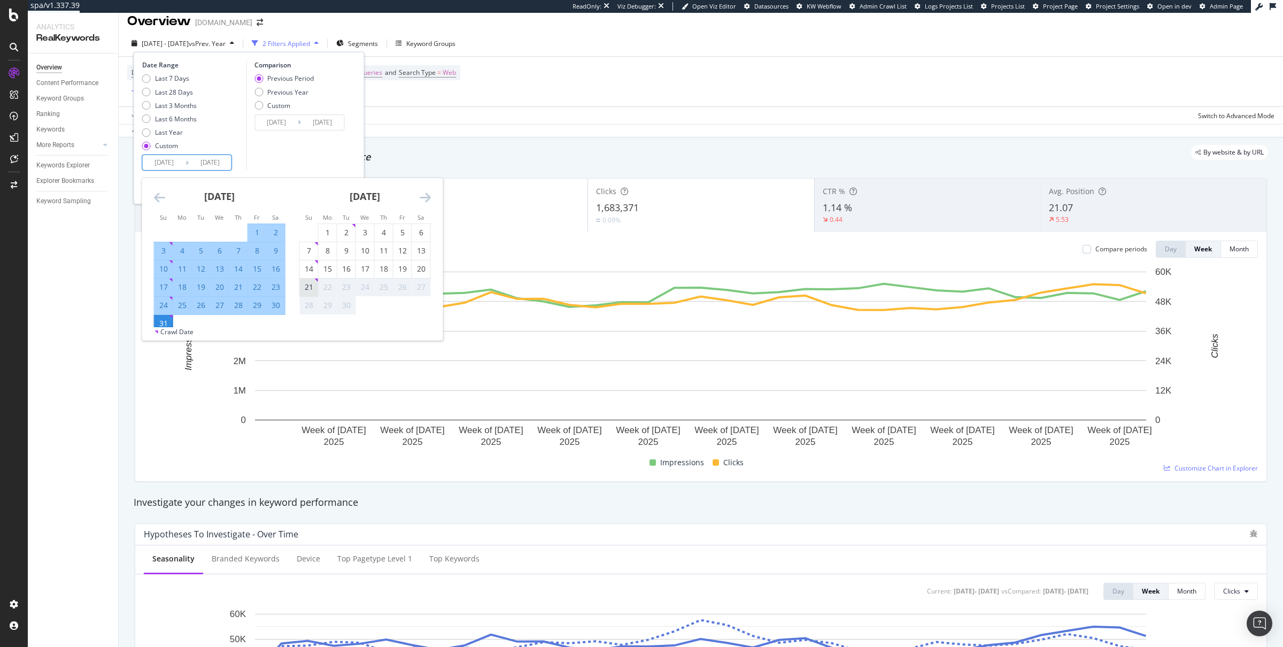
click at [301, 285] on div "21" at bounding box center [309, 287] width 18 height 11
type input "[DATE]"
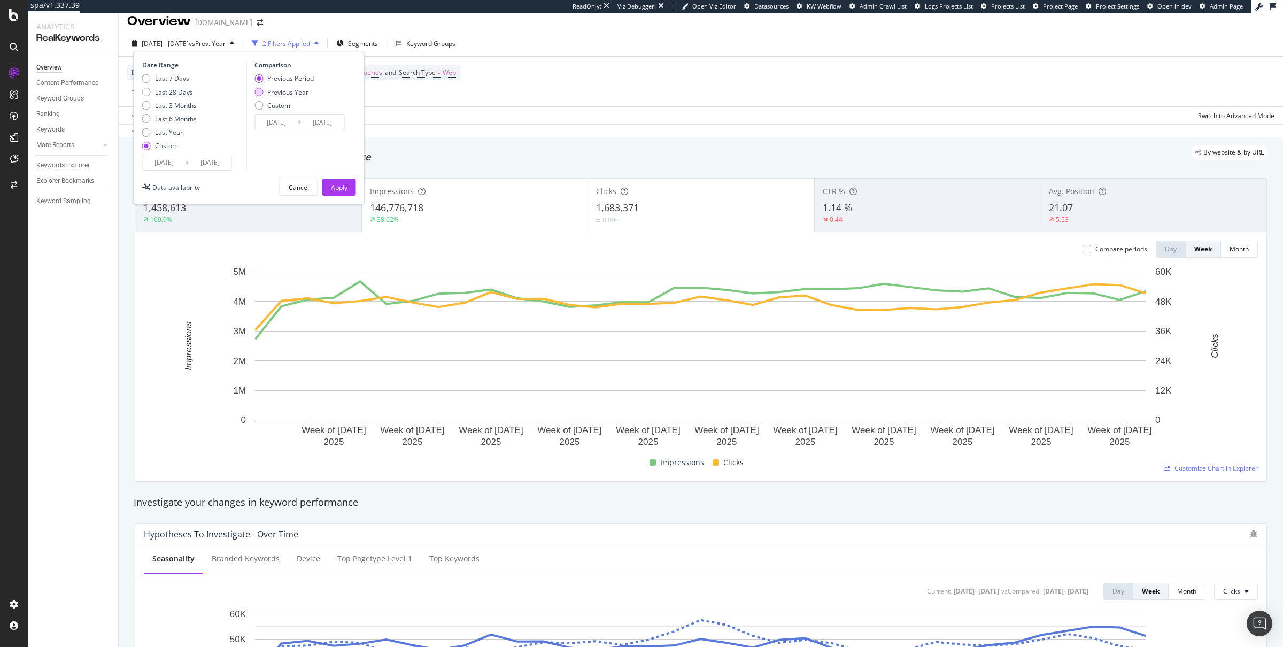
click at [294, 89] on div "Previous Year" at bounding box center [287, 92] width 41 height 9
type input "[DATE]"
click at [348, 188] on button "Apply" at bounding box center [339, 186] width 34 height 17
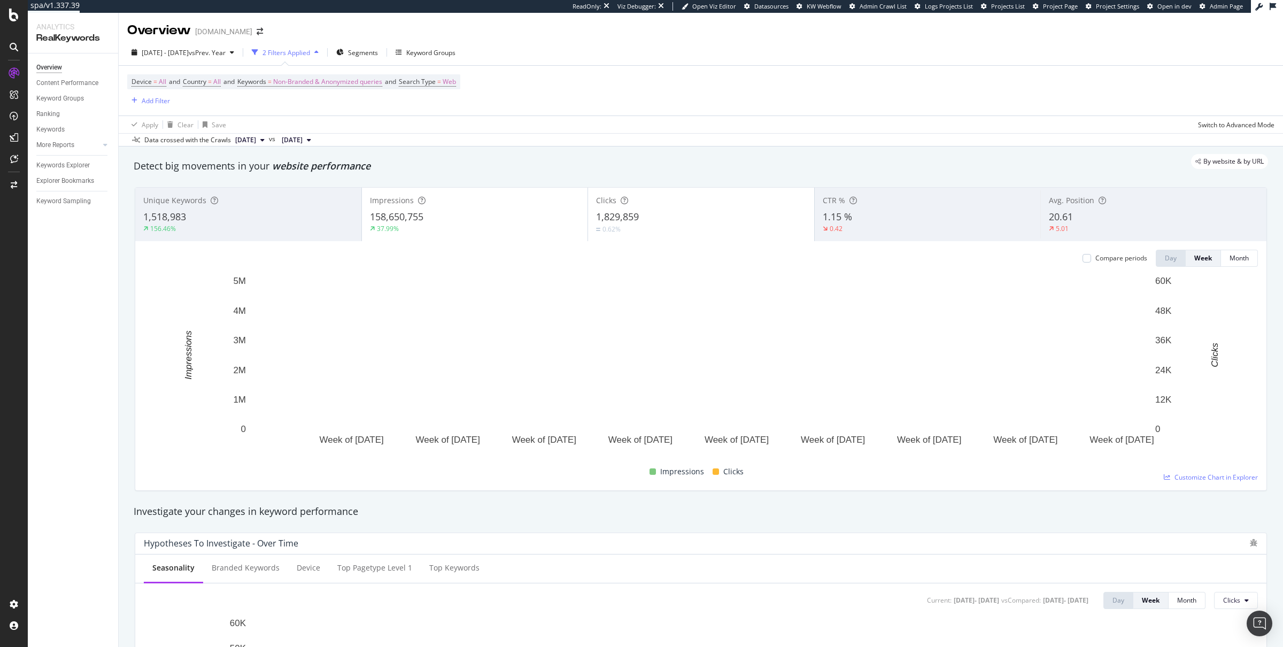
click at [350, 89] on div "Device = All and Country = All and Keywords = Non-Branded & Anonymized queries …" at bounding box center [293, 90] width 333 height 33
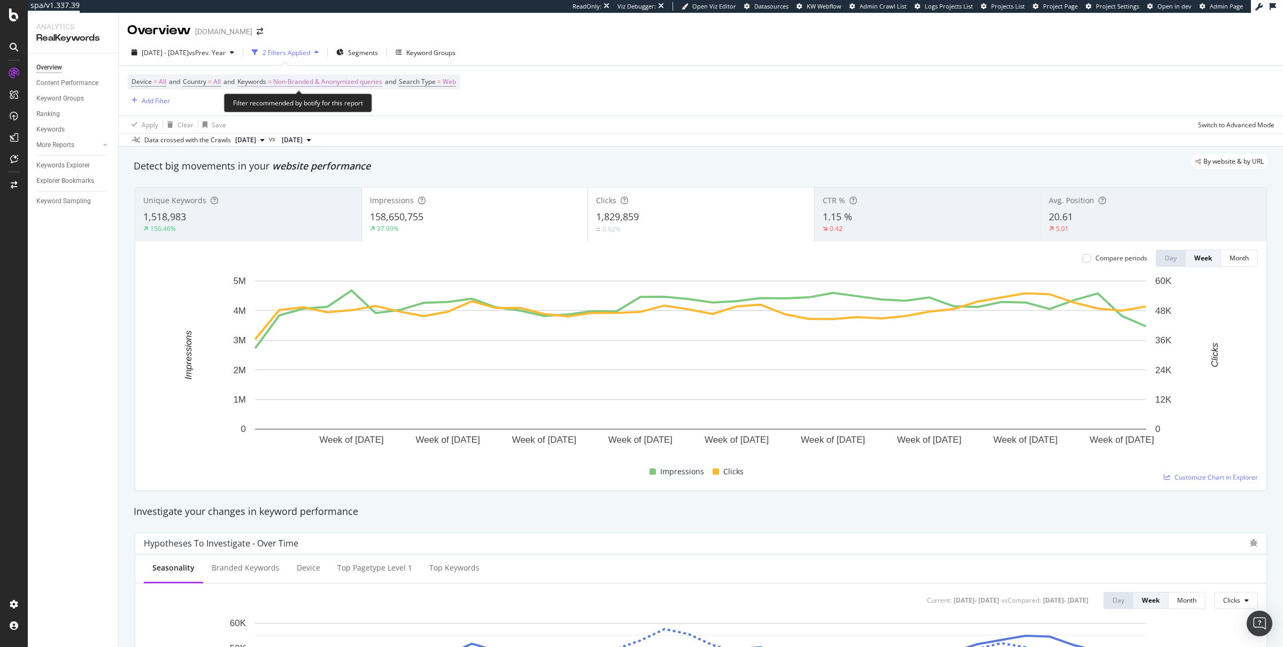
click at [343, 84] on span "Non-Branded & Anonymized queries" at bounding box center [327, 81] width 109 height 15
click at [308, 111] on div "Non-Branded & Anonymized queries" at bounding box center [316, 107] width 126 height 16
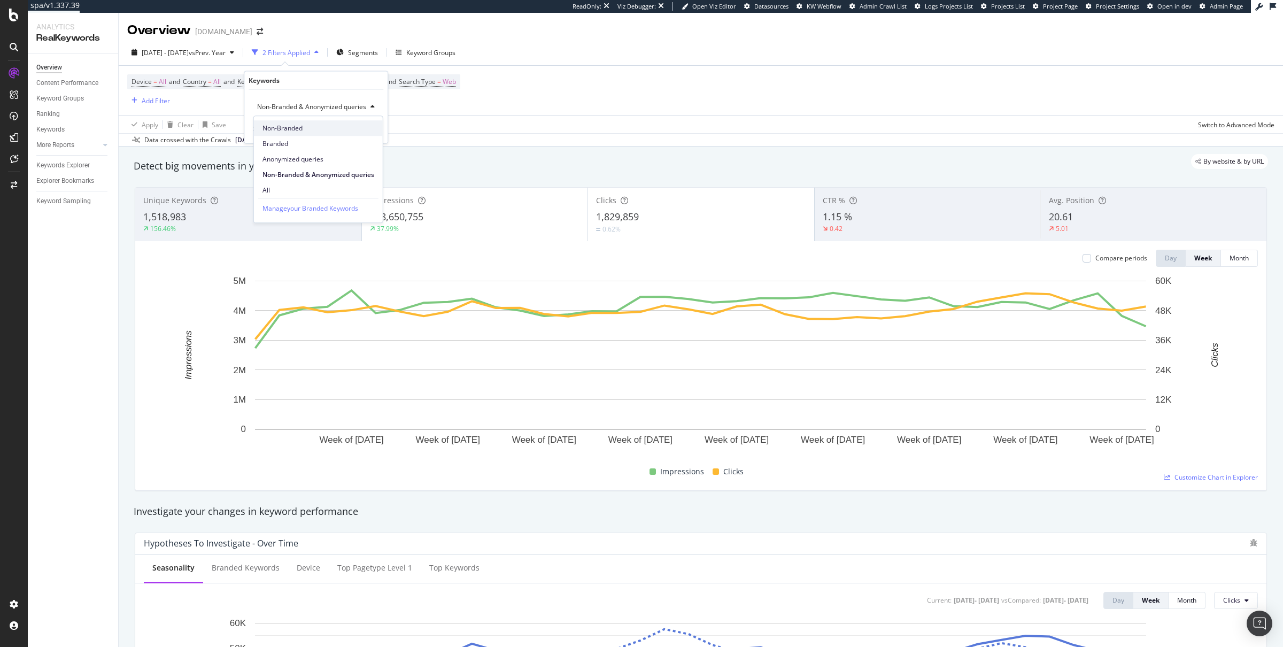
click at [290, 130] on span "Non-Branded" at bounding box center [318, 128] width 112 height 10
click at [365, 128] on div "Apply" at bounding box center [362, 129] width 17 height 9
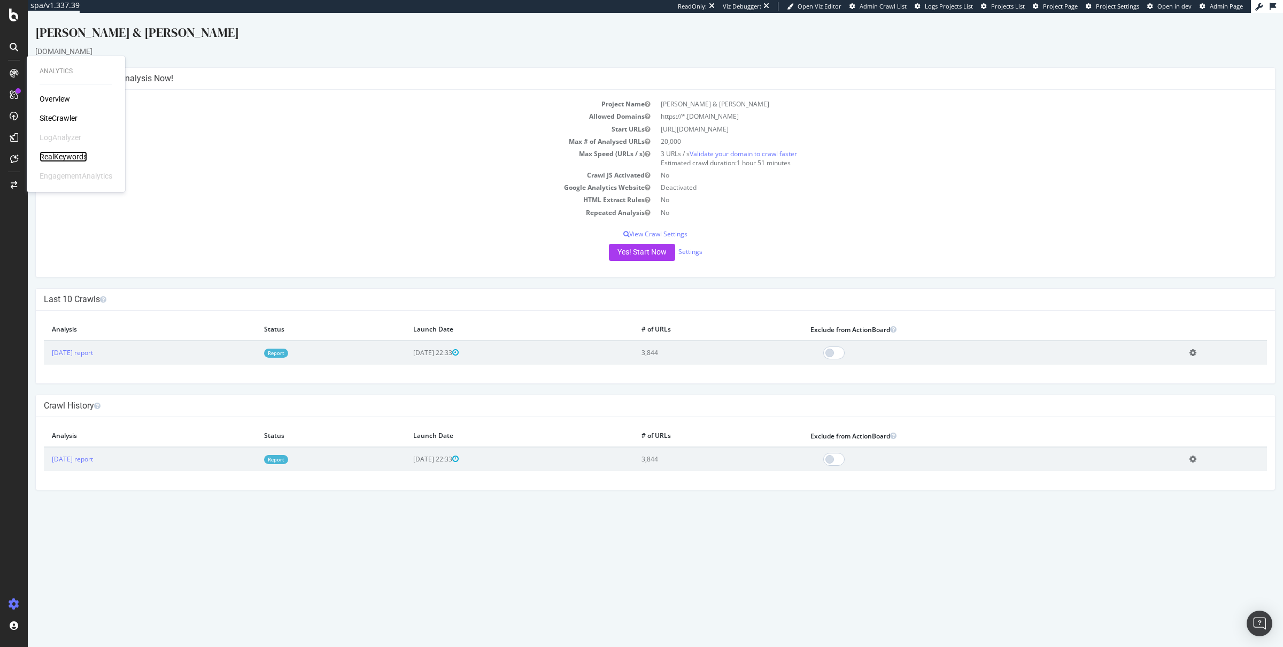
click at [53, 159] on div "RealKeywords" at bounding box center [64, 156] width 48 height 11
